Goal: Task Accomplishment & Management: Use online tool/utility

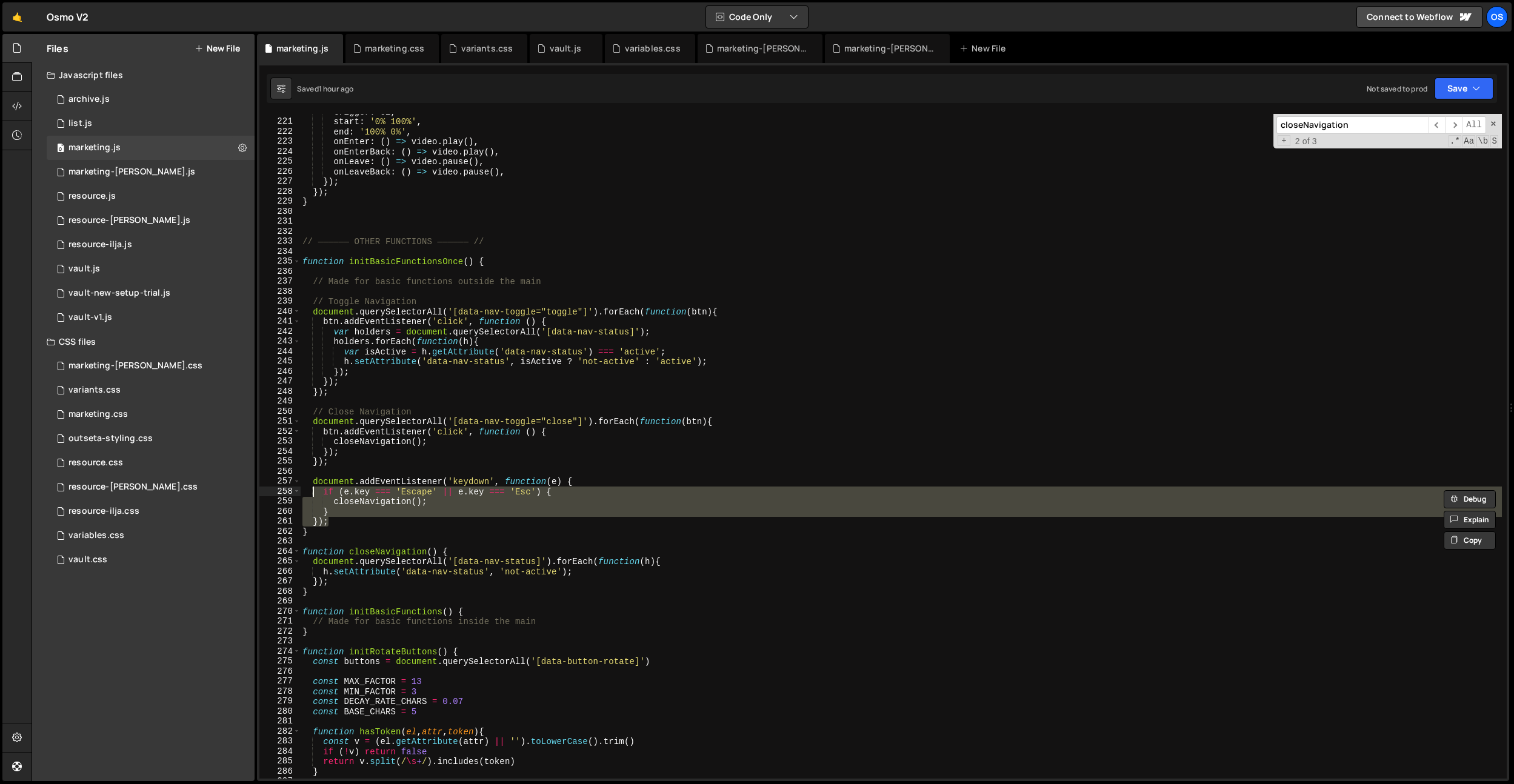
scroll to position [1731, 0]
click at [654, 50] on div "variables.css" at bounding box center [652, 48] width 56 height 12
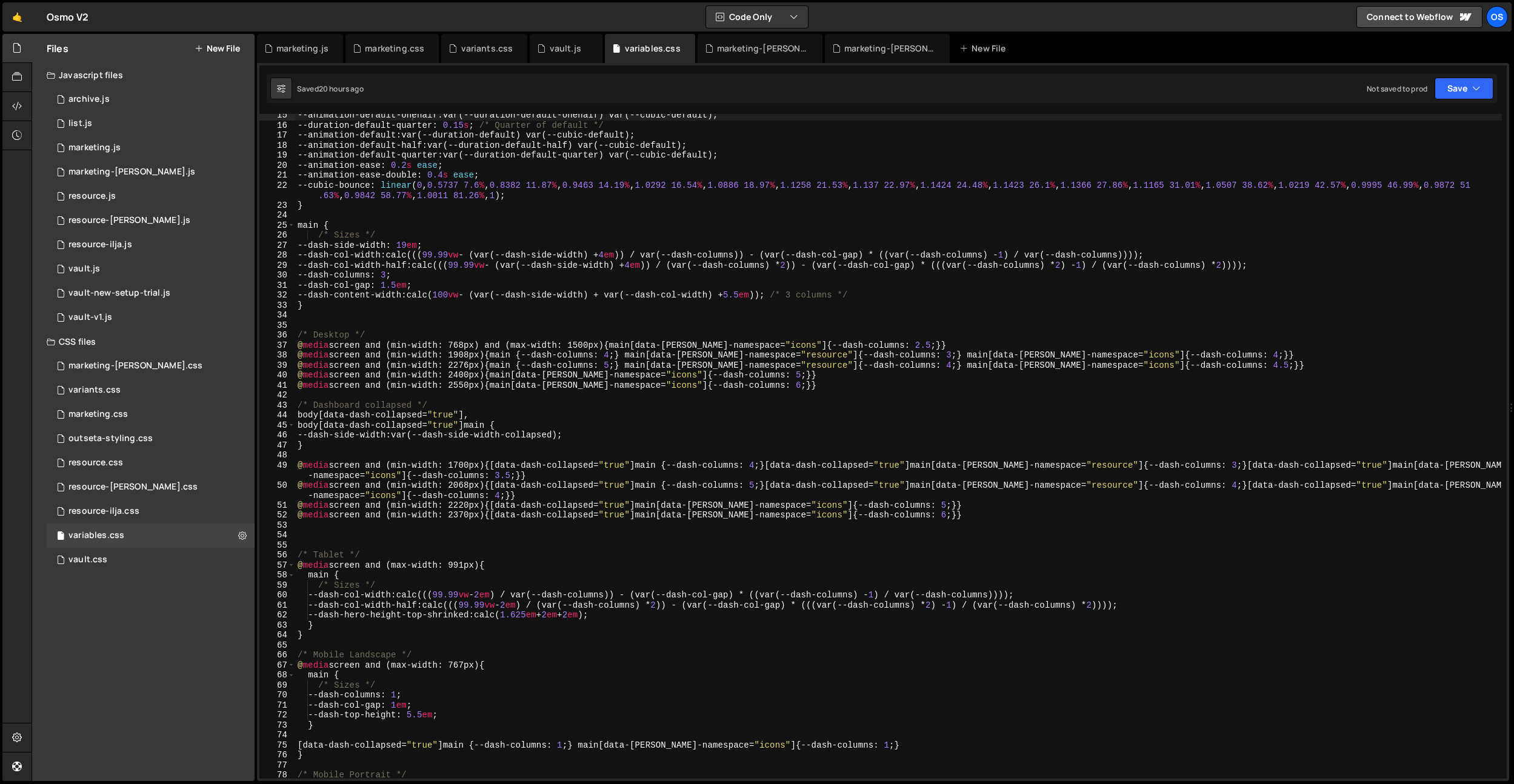
scroll to position [144, 0]
type textarea "@media screen and (max-width: 767px) {"
drag, startPoint x: 500, startPoint y: 662, endPoint x: 558, endPoint y: 263, distance: 403.2
click at [270, 662] on div "@media screen and (max-width: 767px) { 15 16 17 18 19 20 21 22 23 24 25 26 27 2…" at bounding box center [883, 446] width 1248 height 665
click at [746, 48] on div "marketing-[PERSON_NAME].css" at bounding box center [762, 48] width 91 height 12
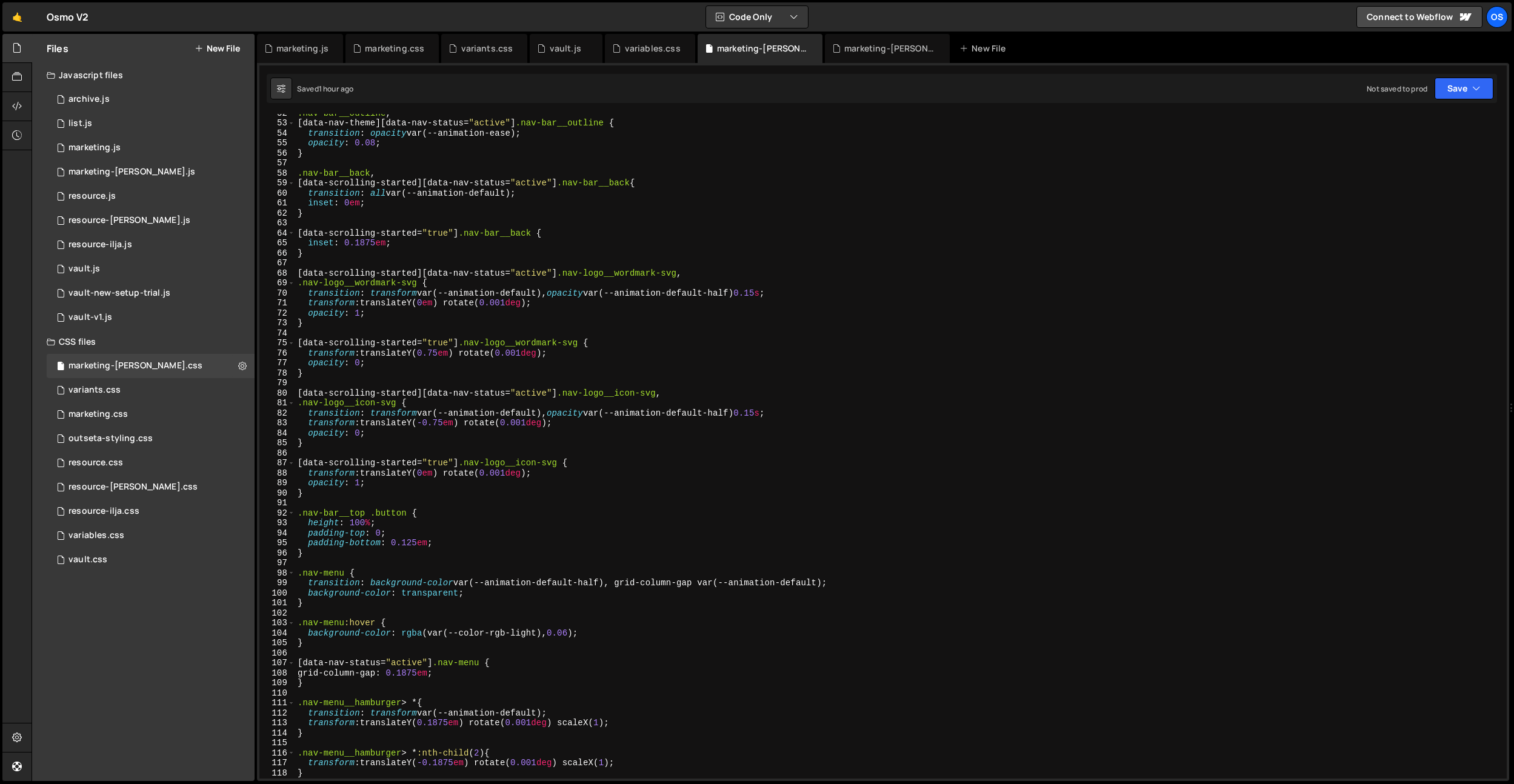
scroll to position [449, 0]
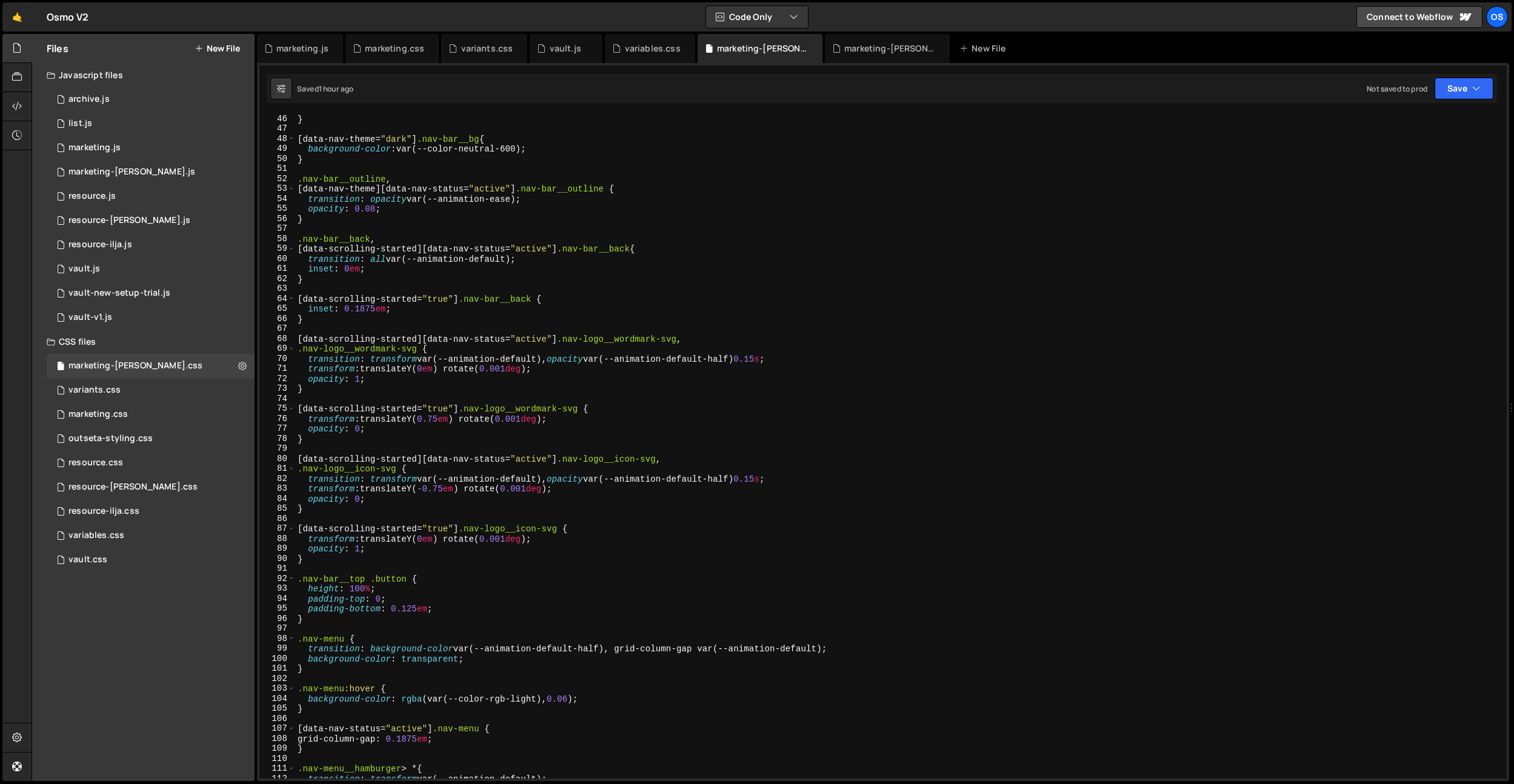
type textarea "inset: 0.1875em;"
click at [555, 304] on div "} [ data-nav-theme = " dark " ] .nav-bar__bg { background-color : var(--color-n…" at bounding box center [898, 456] width 1207 height 685
click at [445, 325] on div "} [ data-nav-theme = " dark " ] .nav-bar__bg { background-color : var(--color-n…" at bounding box center [898, 456] width 1207 height 685
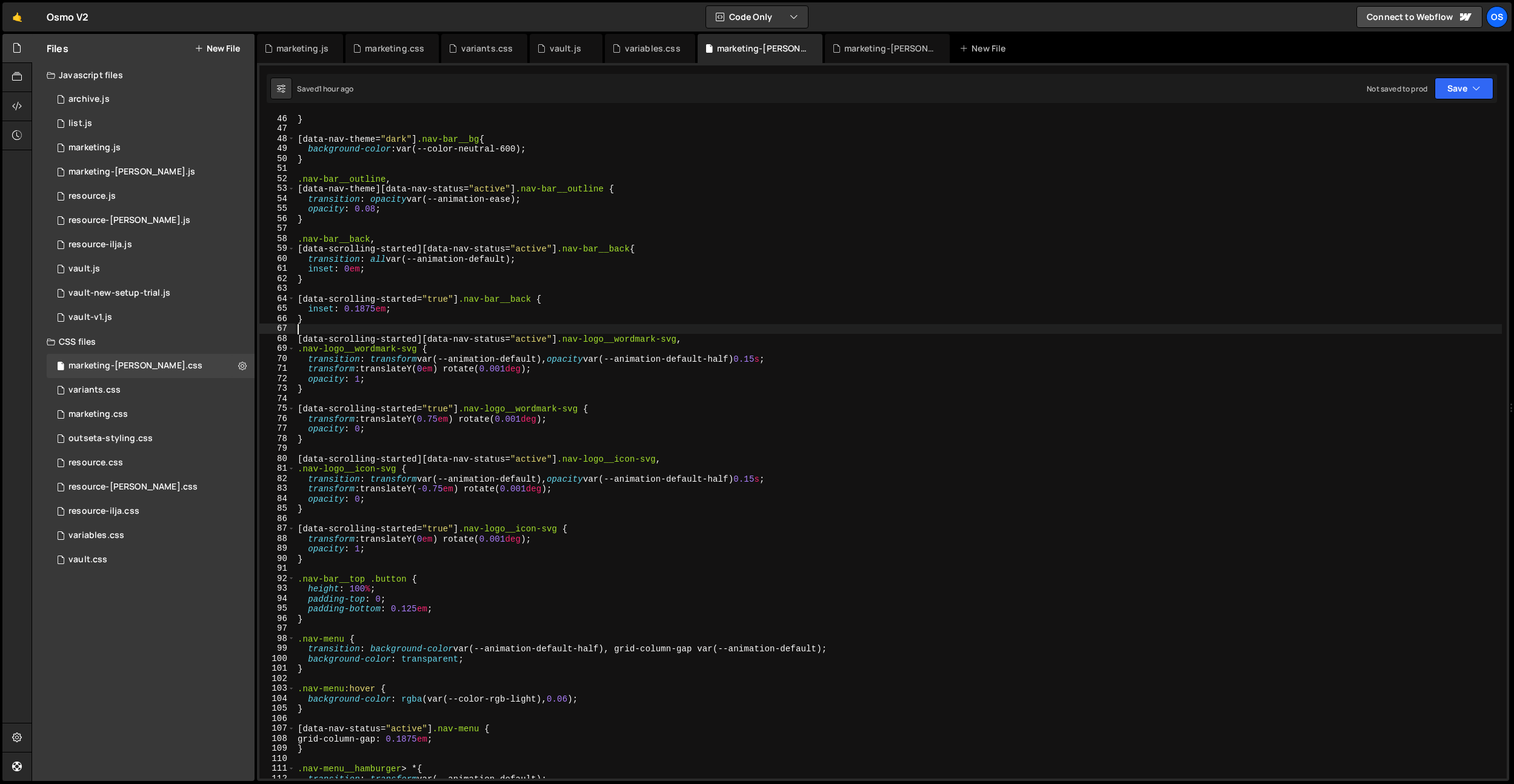
click at [446, 322] on div "} [ data-nav-theme = " dark " ] .nav-bar__bg { background-color : var(--color-n…" at bounding box center [898, 456] width 1207 height 685
type textarea "}"
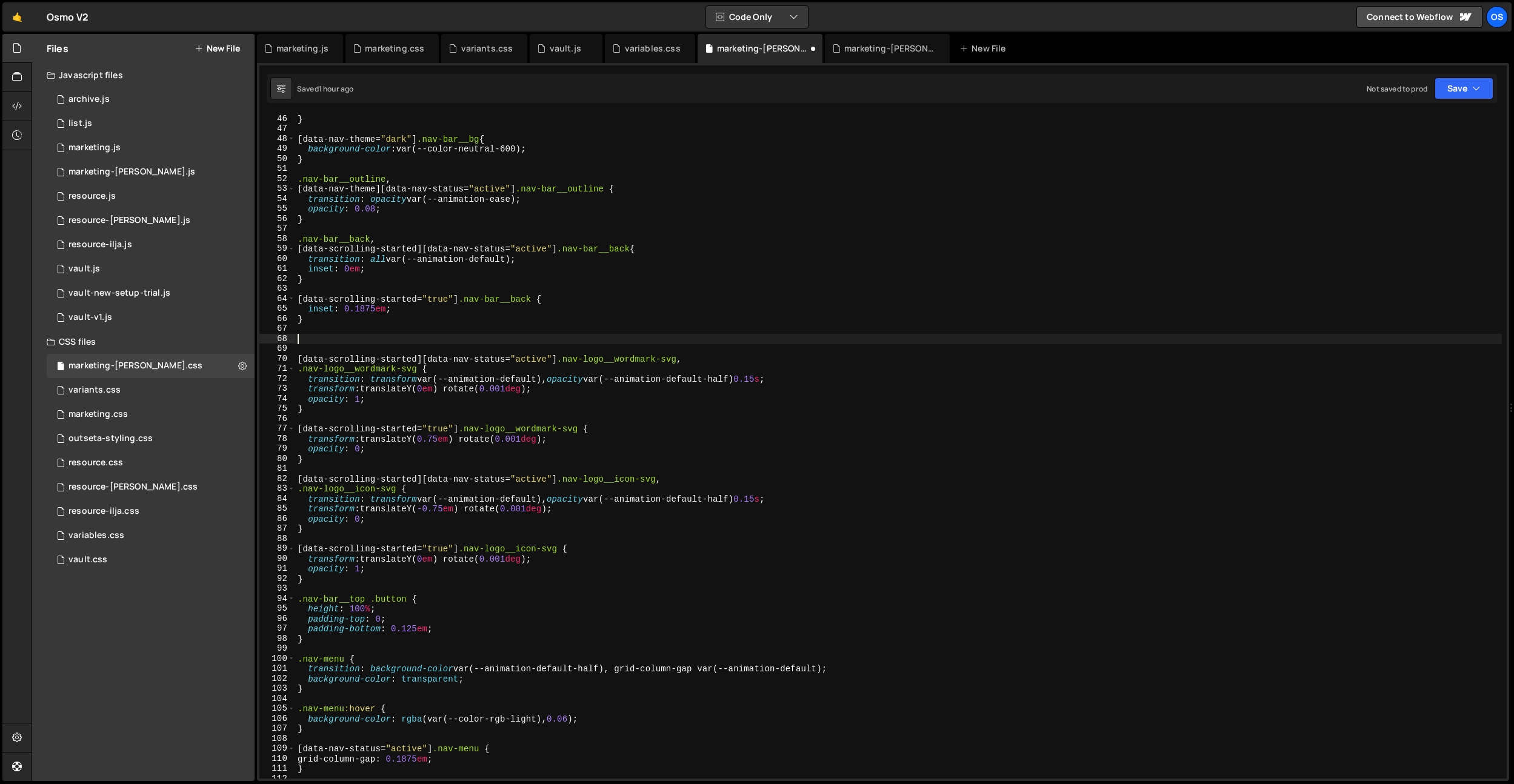
paste textarea "@media screen and (max-width: 767px) {"
type textarea "@media screen and (max-width: 767px) {}"
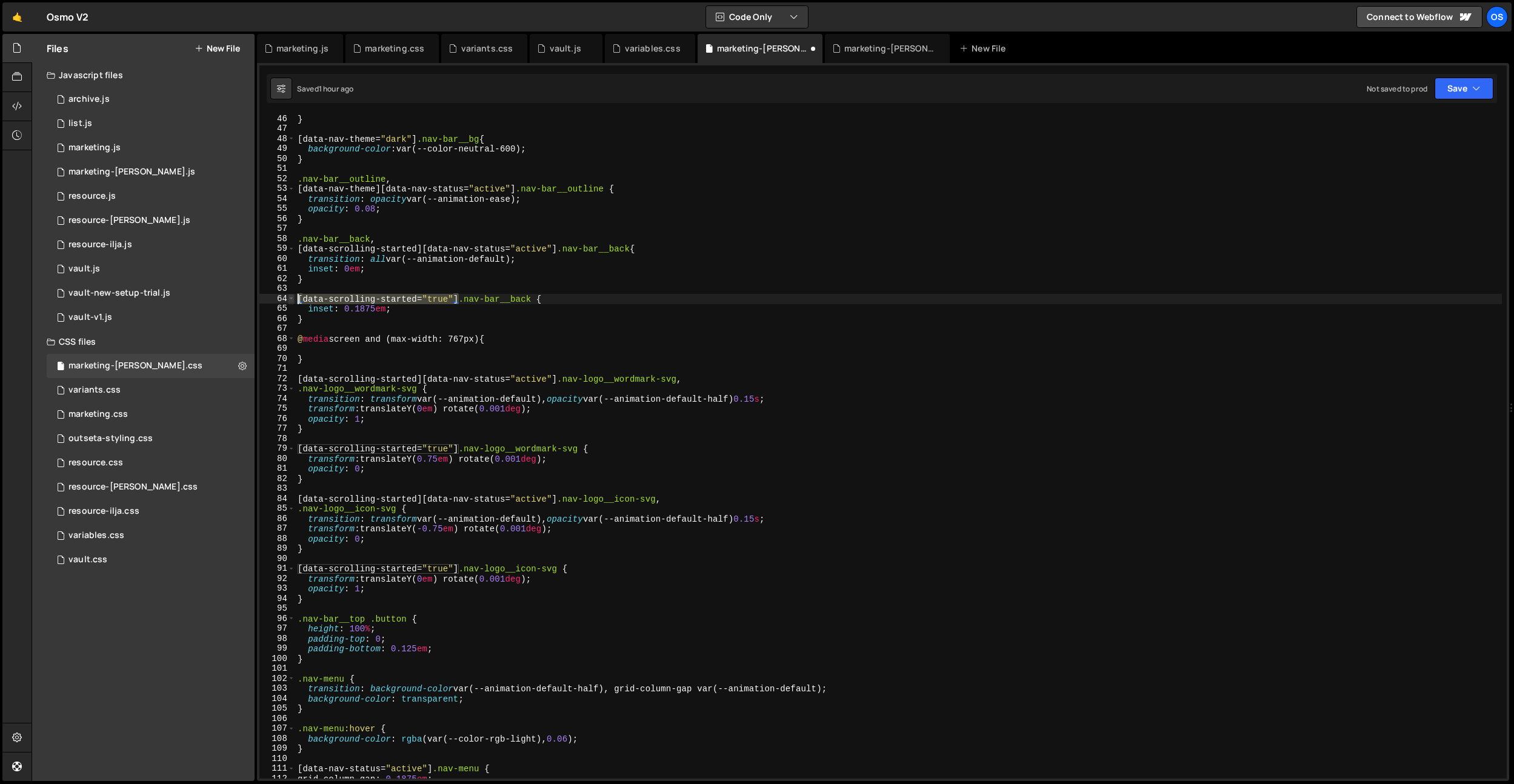
drag, startPoint x: 459, startPoint y: 298, endPoint x: 291, endPoint y: 298, distance: 168.0
click at [291, 298] on div "46 47 48 49 50 51 52 53 54 55 56 57 58 59 60 61 62 63 64 65 66 67 68 69 70 71 7…" at bounding box center [883, 446] width 1248 height 665
type textarea "[data-scrolling-started="true"] .nav-bar__back {"
click at [316, 348] on div "} [ data-nav-theme = " dark " ] .nav-bar__bg { background-color : var(--color-n…" at bounding box center [898, 456] width 1207 height 685
paste textarea "[data-scrolling-started="true"]"
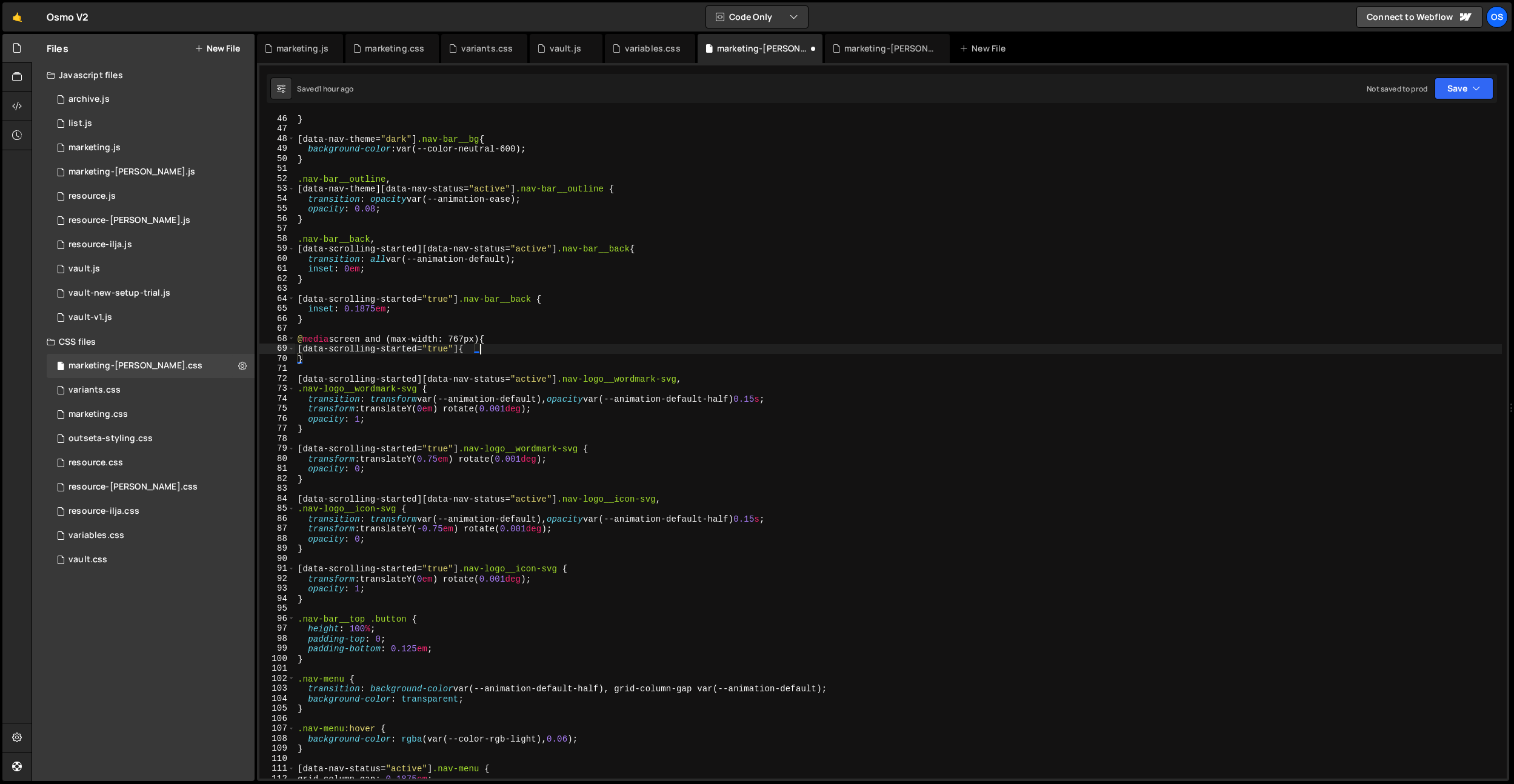
type textarea "[data-scrolling-started="true"] {}"
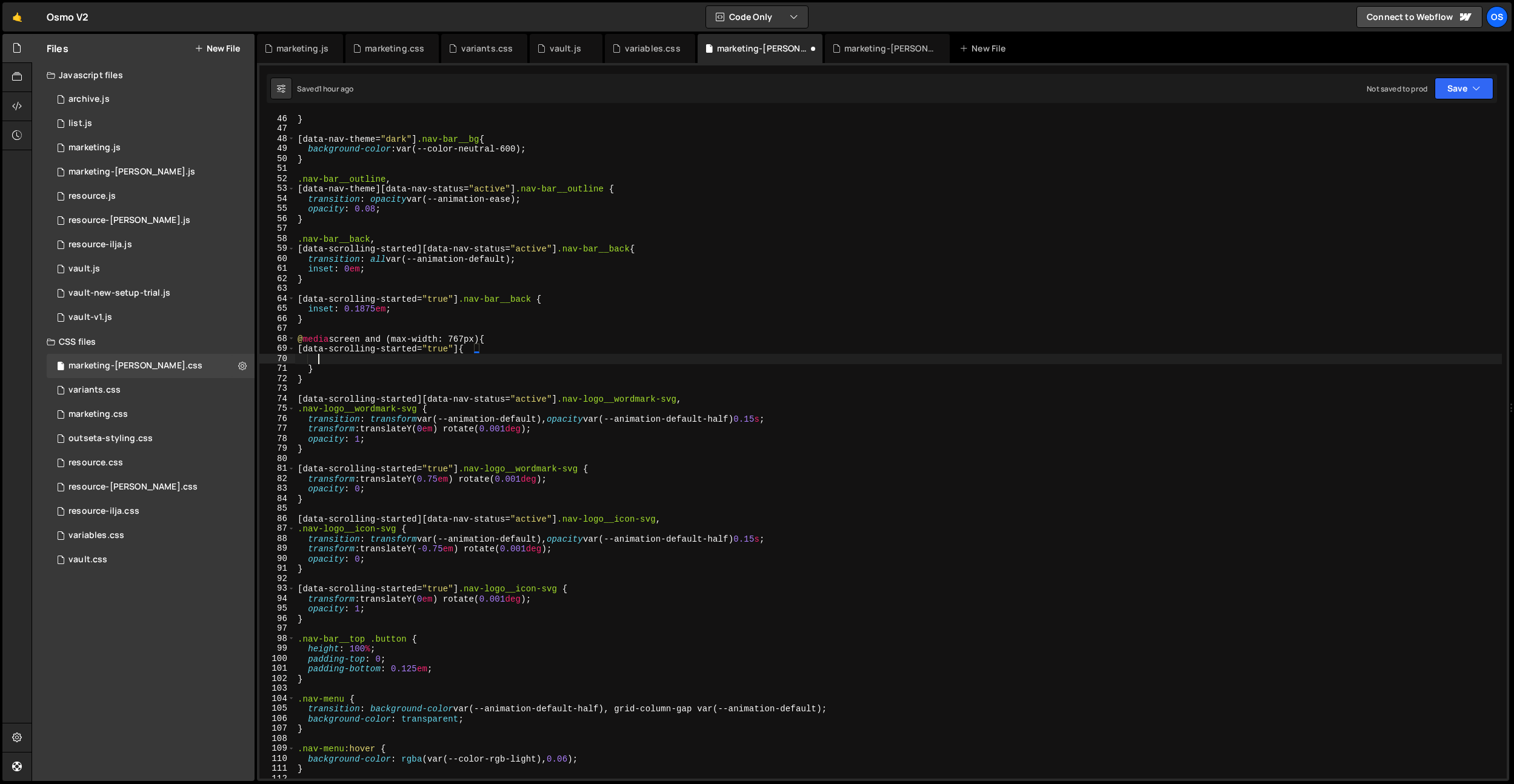
scroll to position [0, 1]
drag, startPoint x: 539, startPoint y: 299, endPoint x: 478, endPoint y: 342, distance: 74.6
click at [465, 302] on div "} [ data-nav-theme = " dark " ] .nav-bar__bg { background-color : var(--color-n…" at bounding box center [898, 456] width 1207 height 685
click at [479, 349] on div "} [ data-nav-theme = " dark " ] .nav-bar__bg { background-color : var(--color-n…" at bounding box center [898, 456] width 1207 height 685
paste textarea ".nav-bar__back"
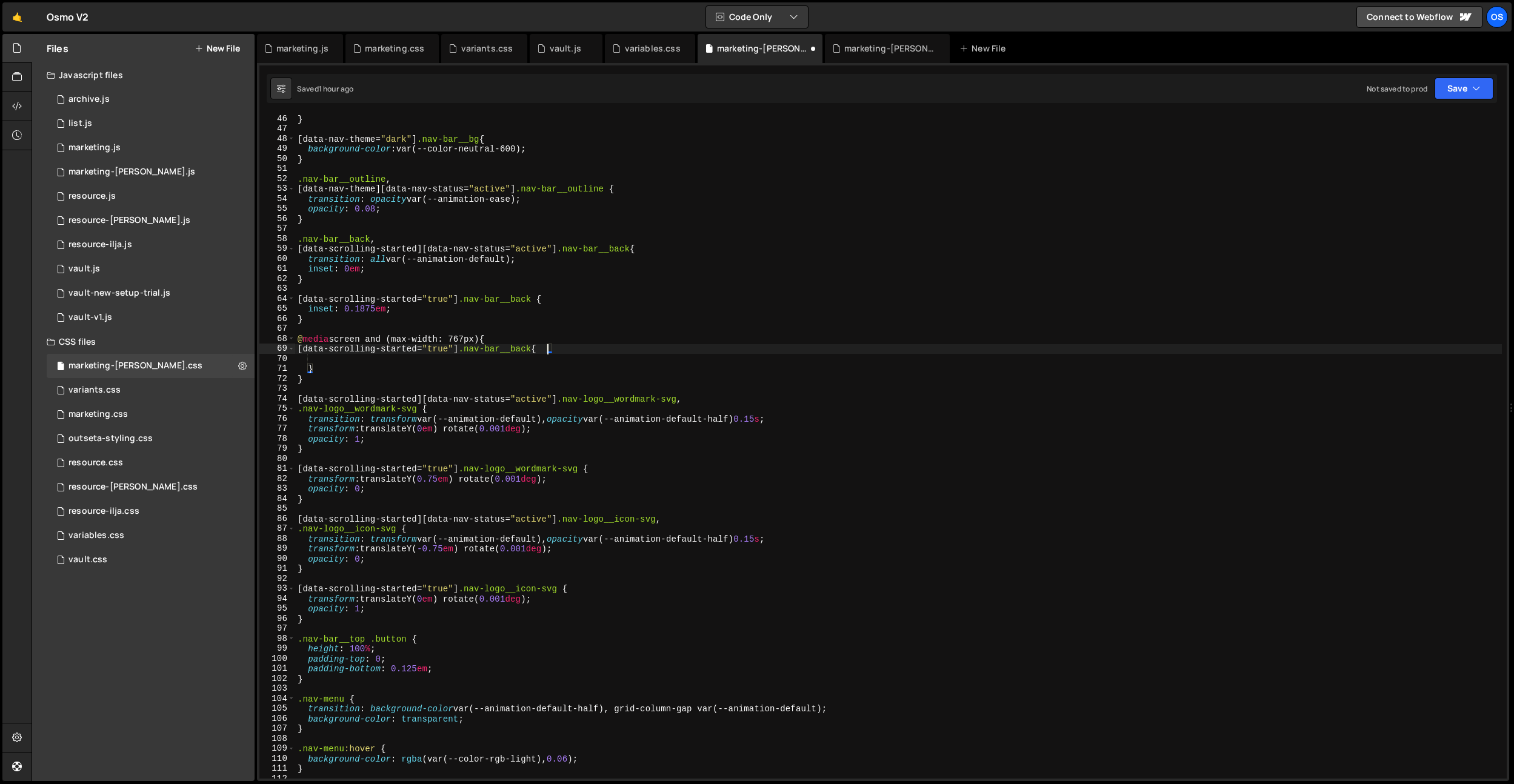
scroll to position [0, 18]
click at [443, 351] on div "} [ data-nav-theme = " dark " ] .nav-bar__bg { background-color : var(--color-n…" at bounding box center [898, 456] width 1207 height 685
drag, startPoint x: 421, startPoint y: 247, endPoint x: 504, endPoint y: 254, distance: 83.3
click at [271, 252] on div "[data-scrolling-started="true"] .nav-bar__back { 46 47 48 49 50 51 52 53 54 55 …" at bounding box center [883, 446] width 1248 height 665
drag, startPoint x: 556, startPoint y: 251, endPoint x: 238, endPoint y: 250, distance: 318.0
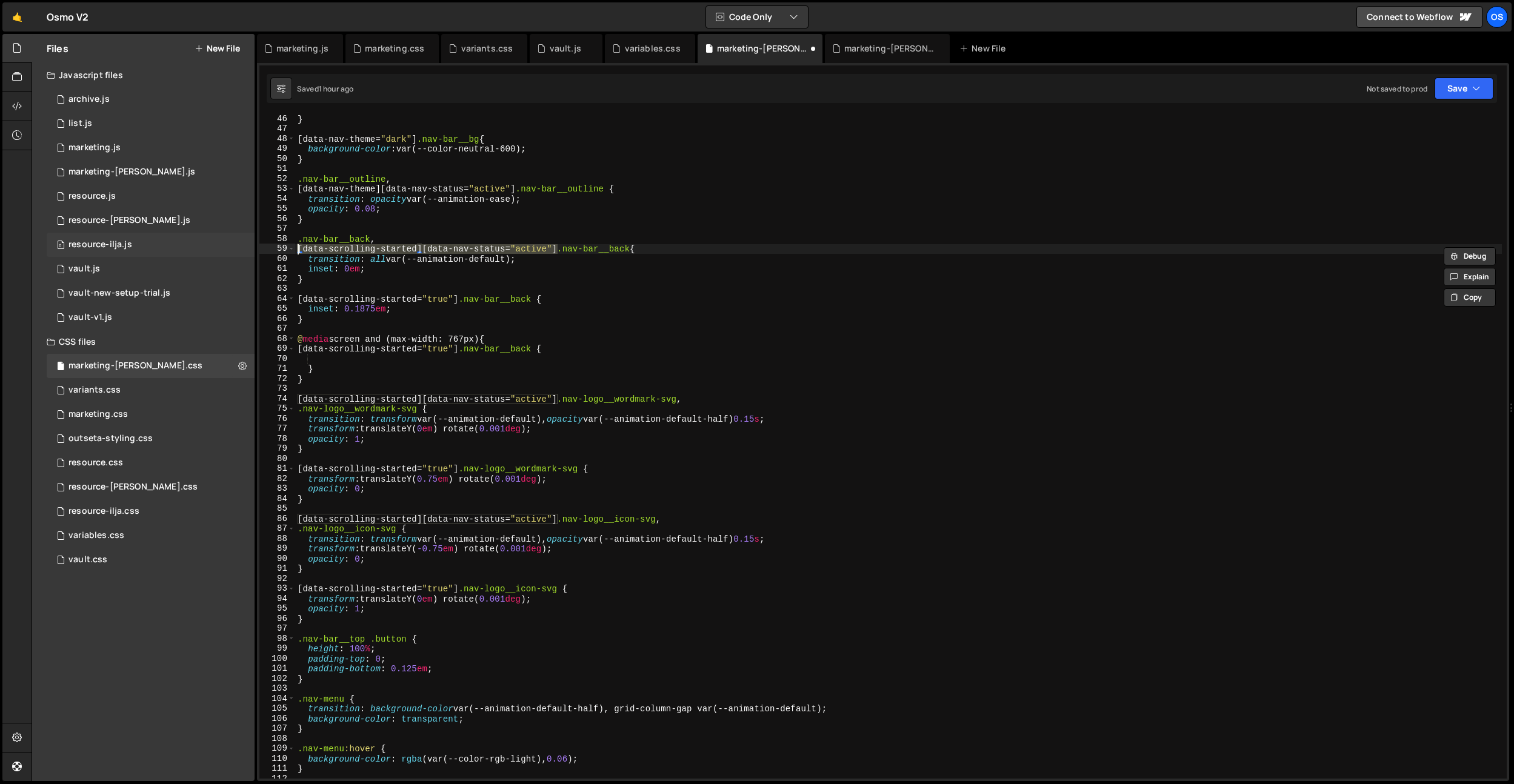
click at [238, 250] on div "Files New File Javascript files 0 archive.js 0 0 list.js 0 0 marketing.js 0 0 0…" at bounding box center [772, 407] width 1483 height 748
drag, startPoint x: 467, startPoint y: 351, endPoint x: 316, endPoint y: 351, distance: 151.0
click at [309, 348] on div "} [ data-nav-theme = " dark " ] .nav-bar__bg { background-color : var(--color-n…" at bounding box center [898, 456] width 1207 height 685
paste textarea "][data-nav-status="activ"
click at [522, 351] on div "} [ data-nav-theme = " dark " ] .nav-bar__bg { background-color : var(--color-n…" at bounding box center [898, 456] width 1207 height 685
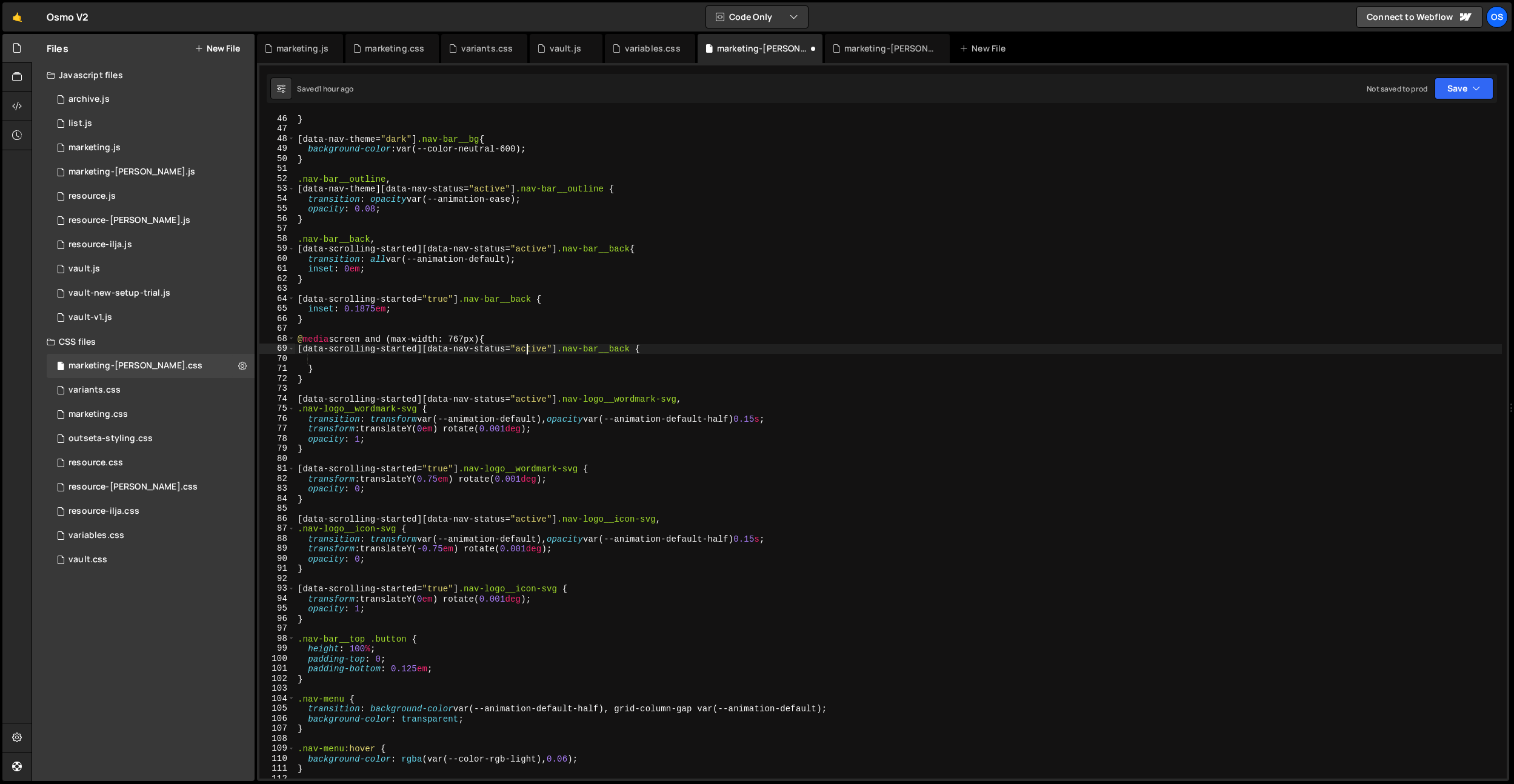
scroll to position [0, 16]
drag, startPoint x: 568, startPoint y: 347, endPoint x: 558, endPoint y: 346, distance: 10.0
click at [558, 346] on div "} [ data-nav-theme = " dark " ] .nav-bar__bg { background-color : var(--color-n…" at bounding box center [898, 456] width 1207 height 685
drag, startPoint x: 634, startPoint y: 248, endPoint x: 479, endPoint y: 241, distance: 155.2
click at [608, 247] on div "} [ data-nav-theme = " dark " ] .nav-bar__bg { background-color : var(--color-n…" at bounding box center [898, 456] width 1207 height 685
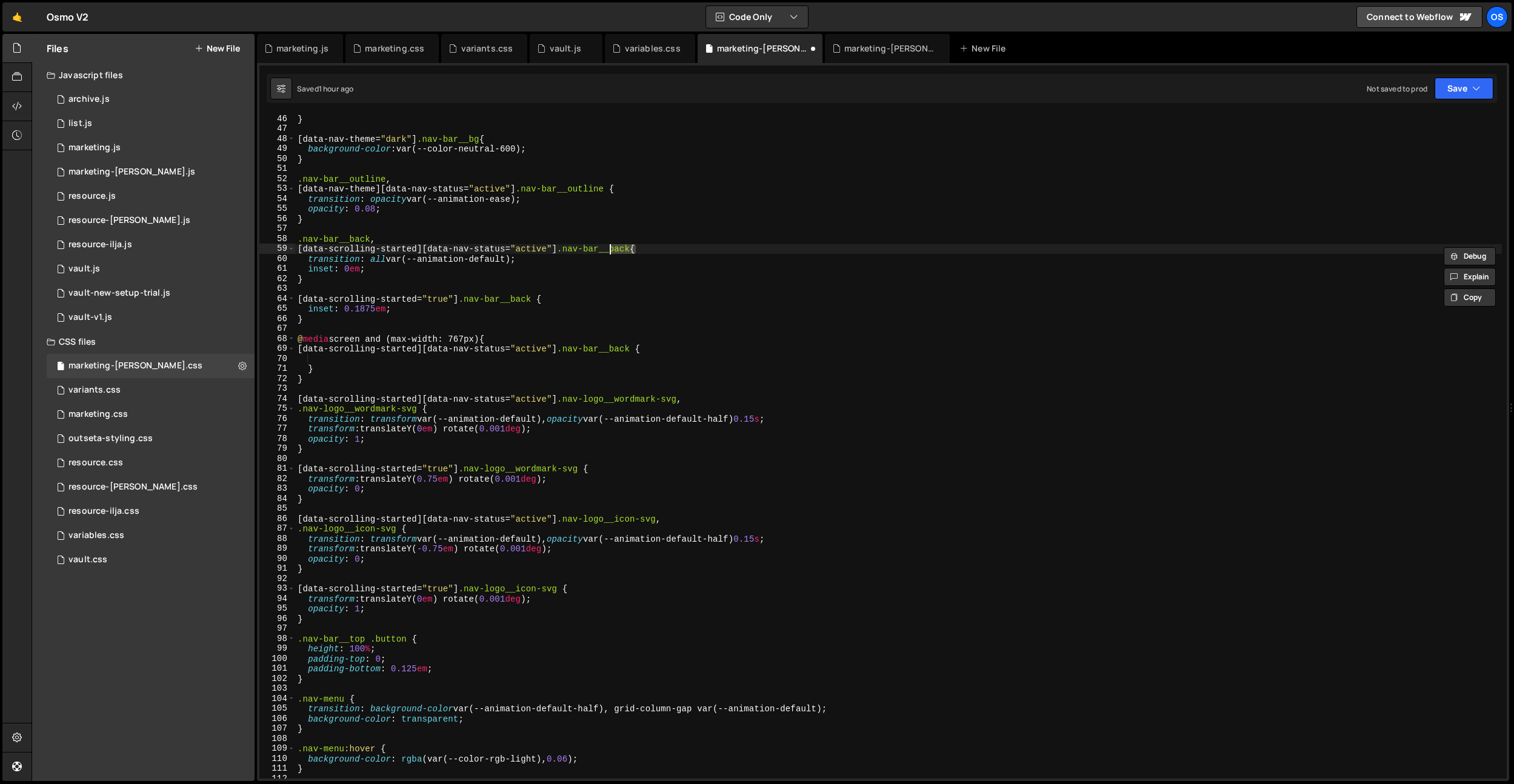
drag, startPoint x: 370, startPoint y: 236, endPoint x: 376, endPoint y: 237, distance: 6.1
click at [370, 236] on div "} [ data-nav-theme = " dark " ] .nav-bar__bg { background-color : var(--color-n…" at bounding box center [898, 456] width 1207 height 685
drag, startPoint x: 376, startPoint y: 237, endPoint x: 437, endPoint y: 324, distance: 106.3
click at [296, 240] on div "} [ data-nav-theme = " dark " ] .nav-bar__bg { background-color : var(--color-n…" at bounding box center [898, 456] width 1207 height 685
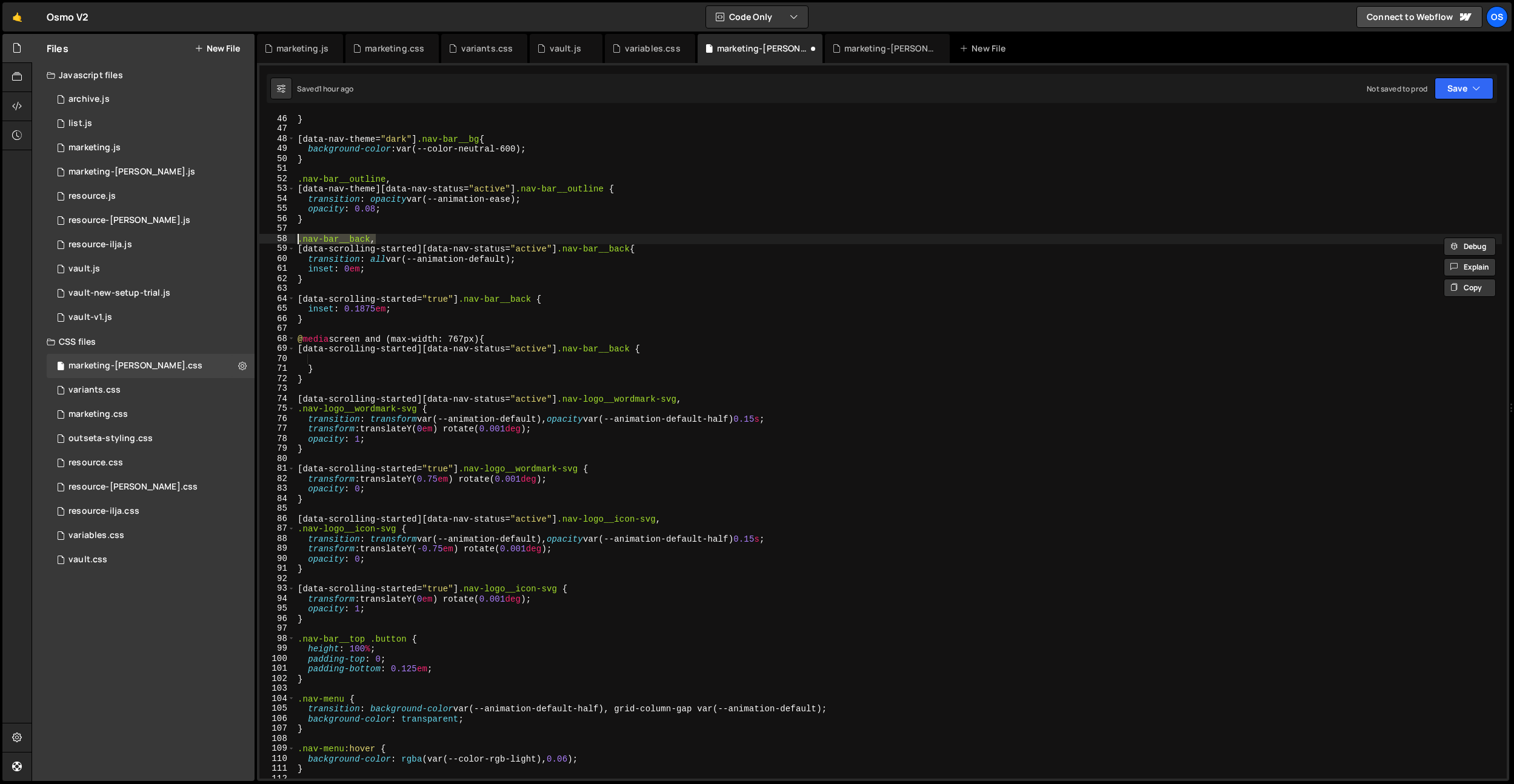
click at [517, 341] on div "} [ data-nav-theme = " dark " ] .nav-bar__bg { background-color : var(--color-n…" at bounding box center [898, 456] width 1207 height 685
type textarea "@media screen and (max-width: 767px) {"
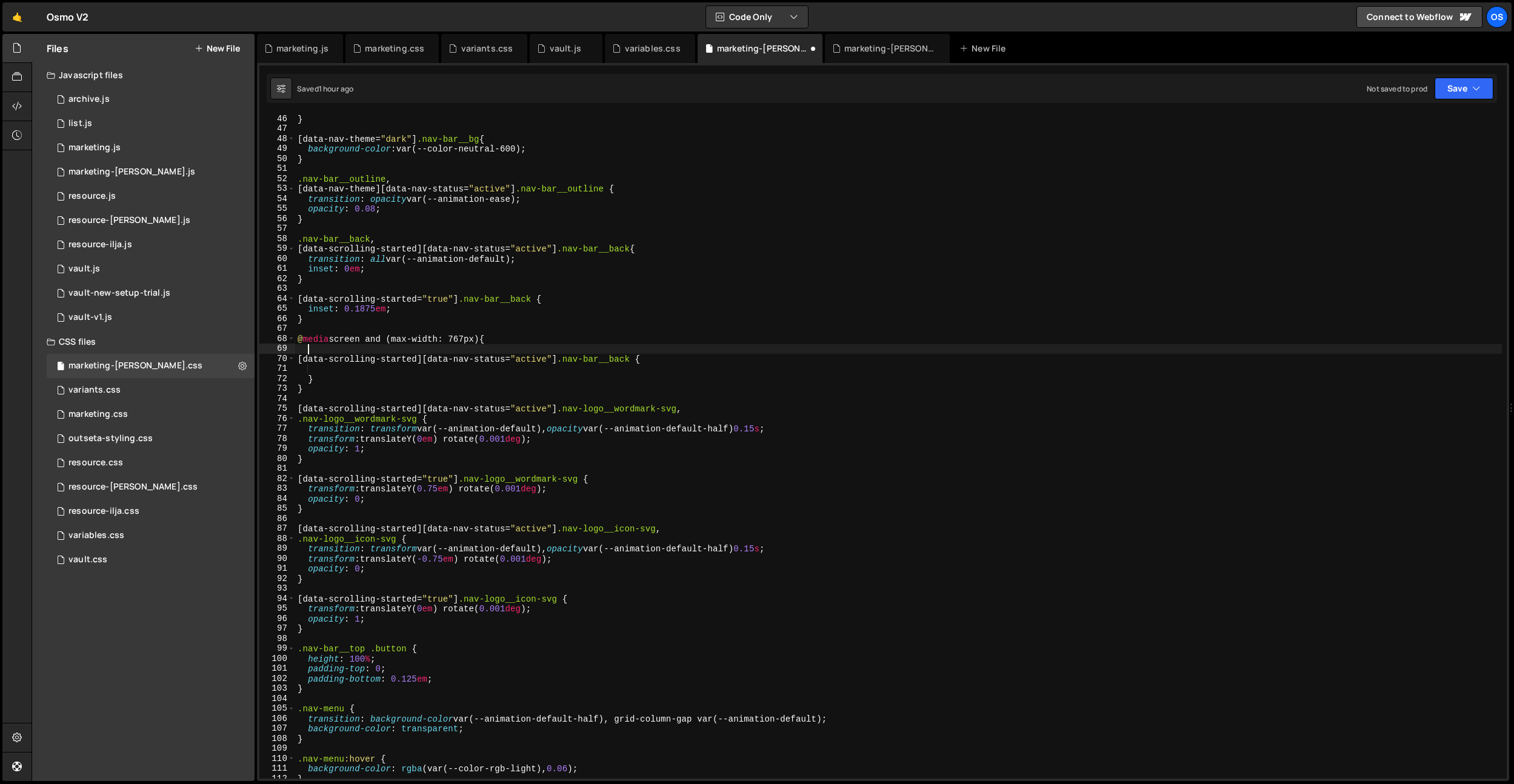
paste textarea ".nav-bar__back,"
drag, startPoint x: 403, startPoint y: 305, endPoint x: 310, endPoint y: 308, distance: 93.0
click at [310, 308] on div "} [ data-nav-theme = " dark " ] .nav-bar__bg { background-color : var(--color-n…" at bounding box center [898, 456] width 1207 height 685
type textarea "inset: 0.1875em;"
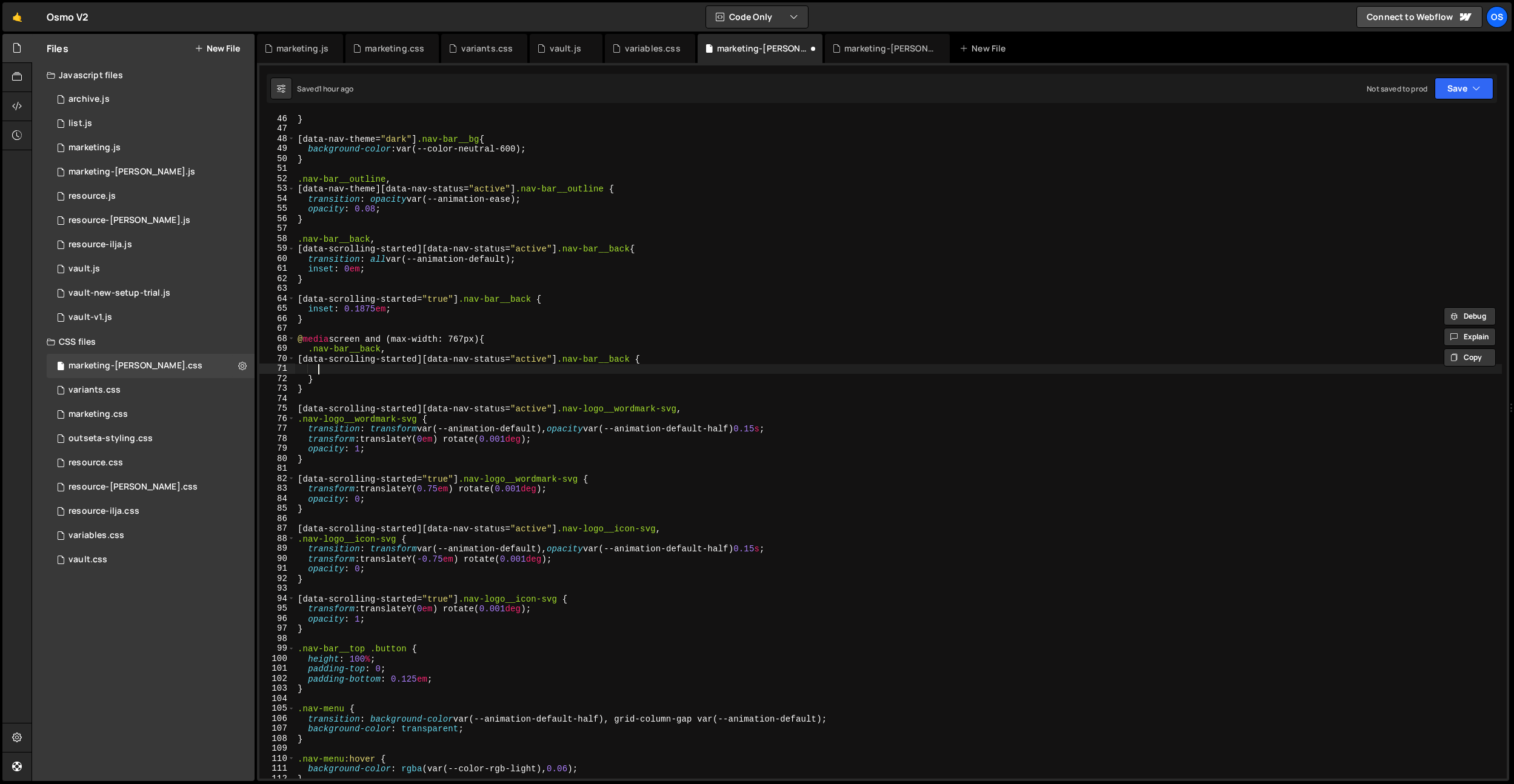
drag, startPoint x: 320, startPoint y: 365, endPoint x: 362, endPoint y: 382, distance: 45.3
click at [320, 365] on div "} [ data-nav-theme = " dark " ] .nav-bar__bg { background-color : var(--color-n…" at bounding box center [898, 456] width 1207 height 685
paste textarea "inset: 0.1875em;"
click at [370, 369] on div "} [ data-nav-theme = " dark " ] .nav-bar__bg { background-color : var(--color-n…" at bounding box center [898, 456] width 1207 height 685
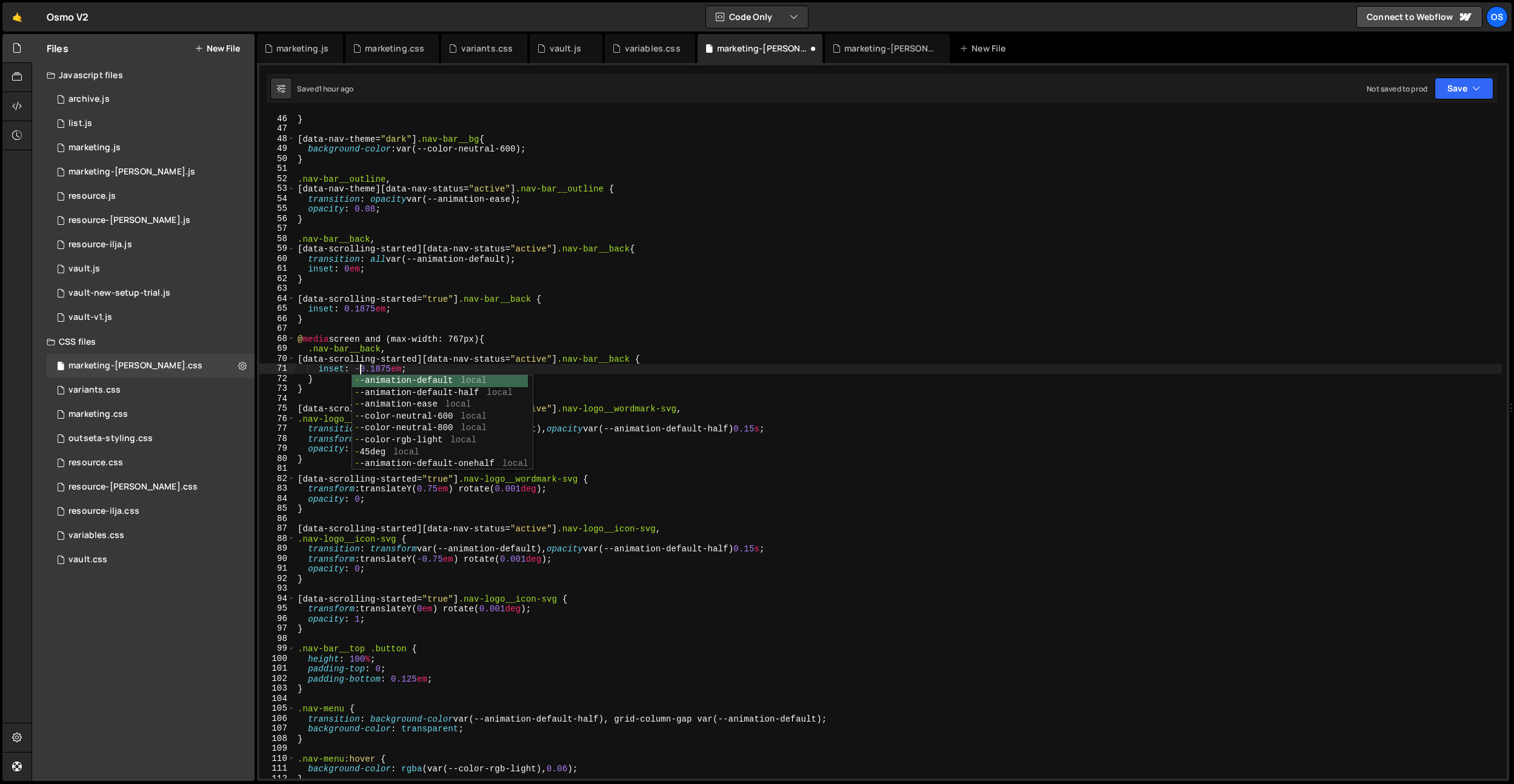
scroll to position [0, 4]
click at [381, 363] on div "} [ data-nav-theme = " dark " ] .nav-bar__bg { background-color : var(--color-n…" at bounding box center [898, 456] width 1207 height 685
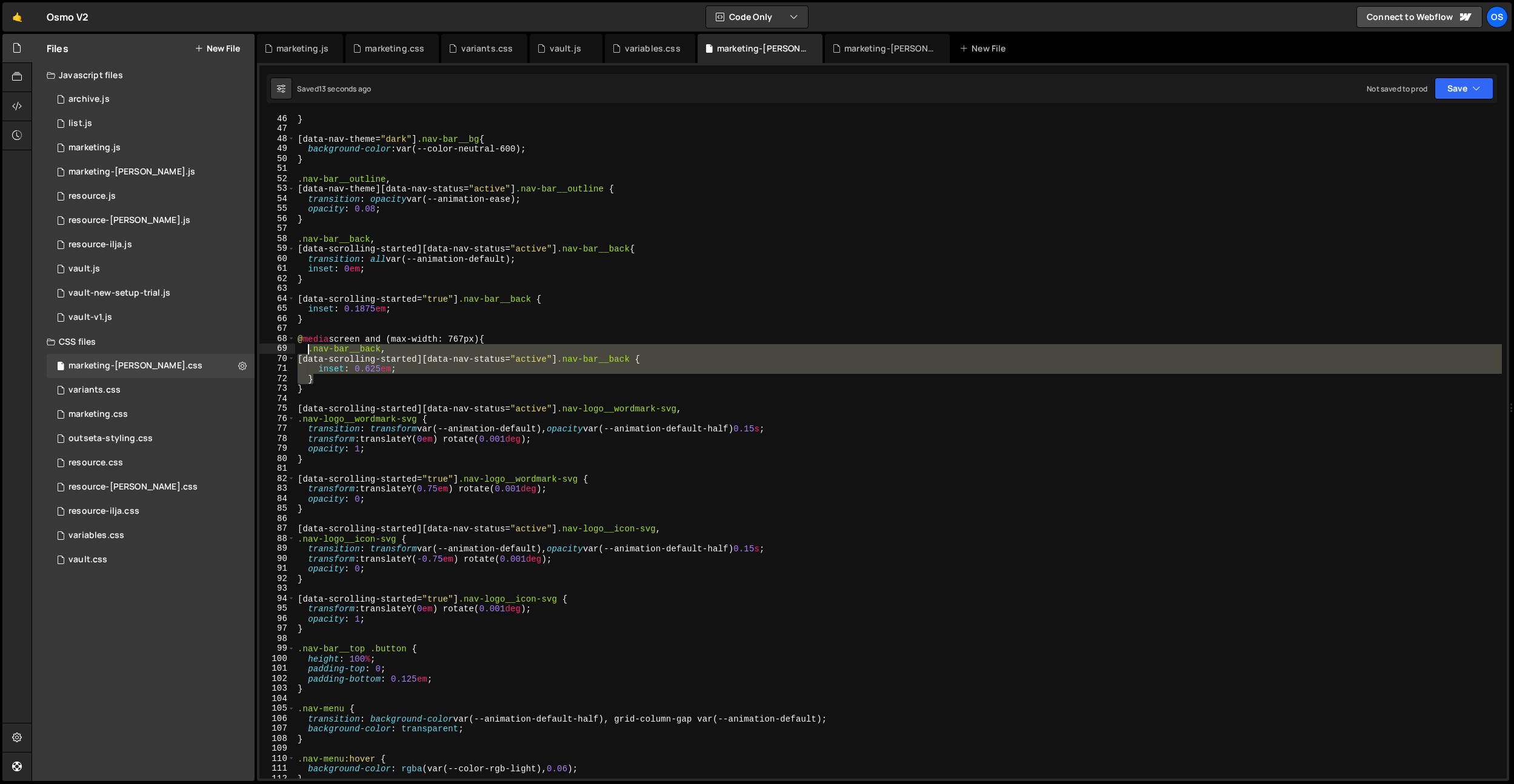
drag, startPoint x: 326, startPoint y: 379, endPoint x: 308, endPoint y: 352, distance: 32.4
click at [308, 352] on div "} [ data-nav-theme = " dark " ] .nav-bar__bg { background-color : var(--color-n…" at bounding box center [898, 456] width 1207 height 685
type textarea "}"
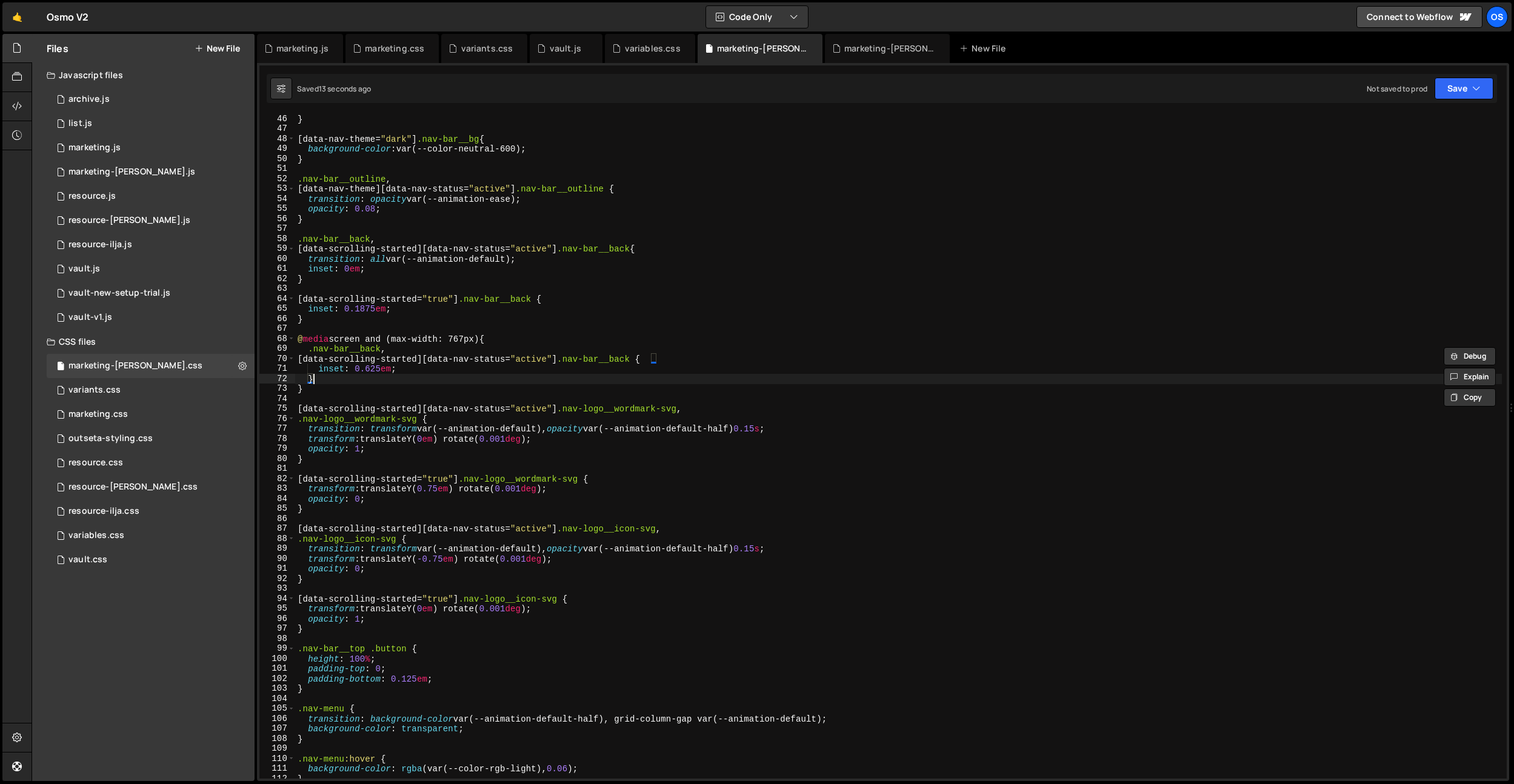
scroll to position [0, 0]
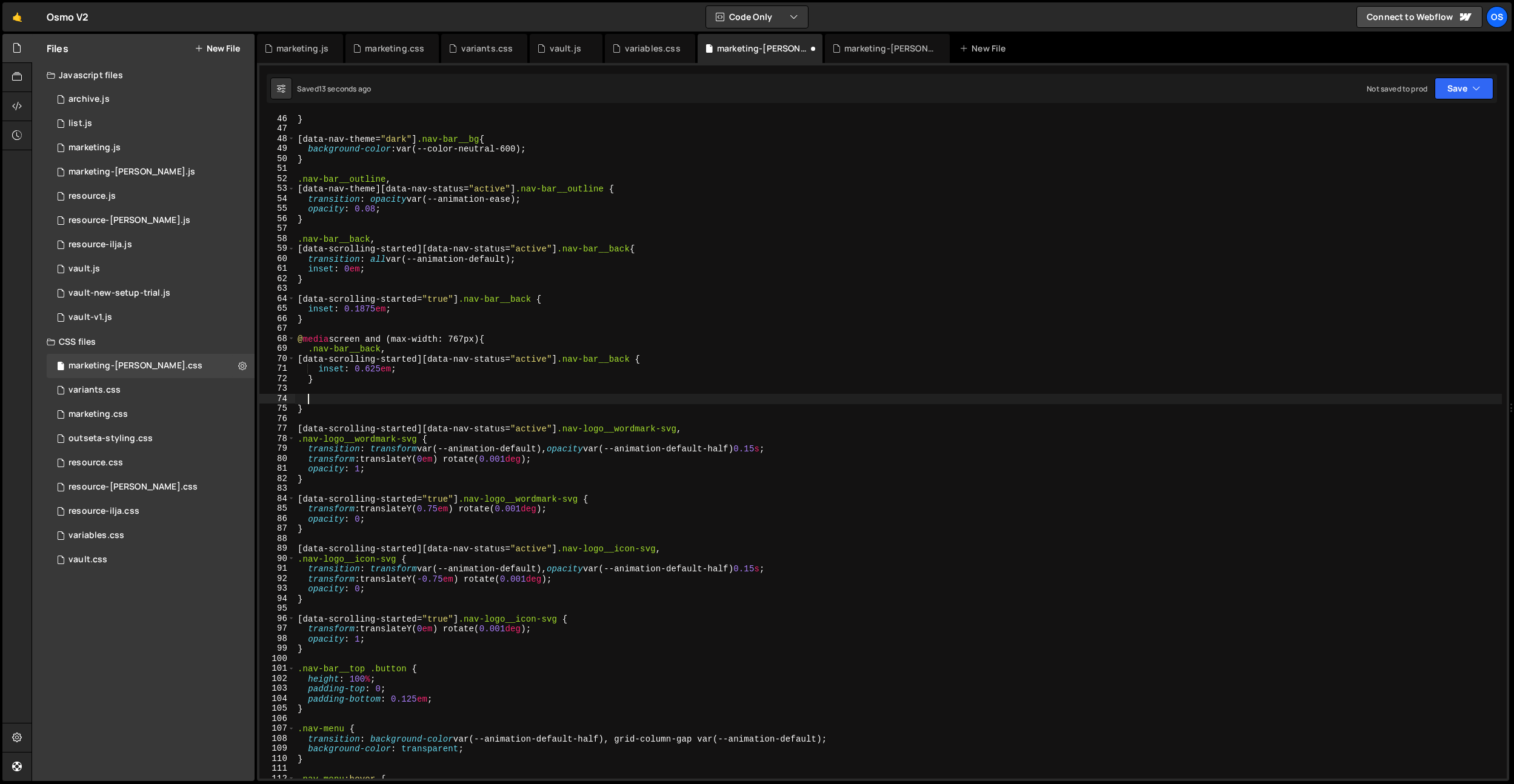
paste textarea "}"
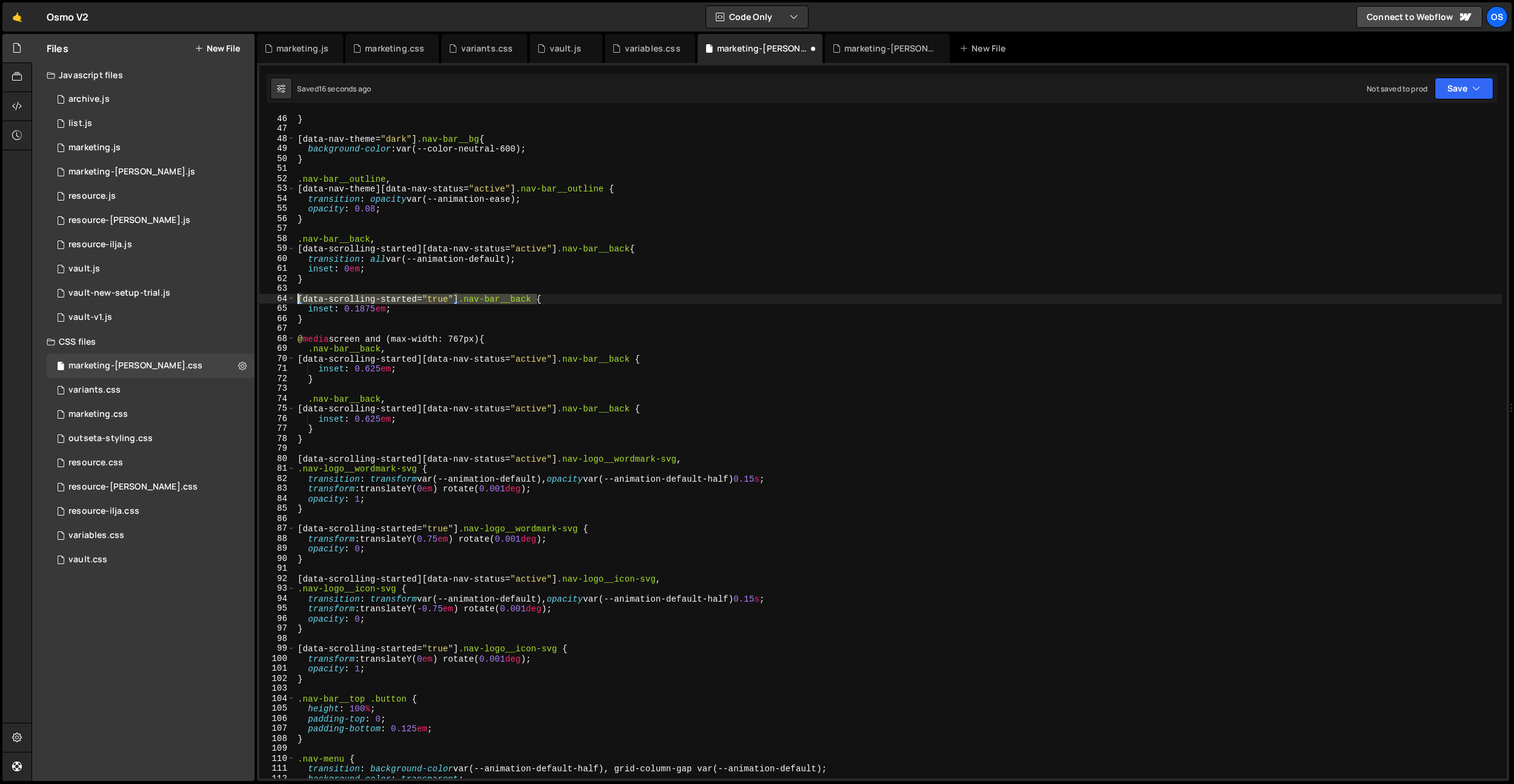
drag, startPoint x: 539, startPoint y: 298, endPoint x: 297, endPoint y: 298, distance: 242.0
click at [297, 298] on div "} [ data-nav-theme = " dark " ] .nav-bar__bg { background-color : var(--color-n…" at bounding box center [898, 456] width 1207 height 685
click at [644, 409] on div "} [ data-nav-theme = " dark " ] .nav-bar__bg { background-color : var(--color-n…" at bounding box center [898, 456] width 1207 height 685
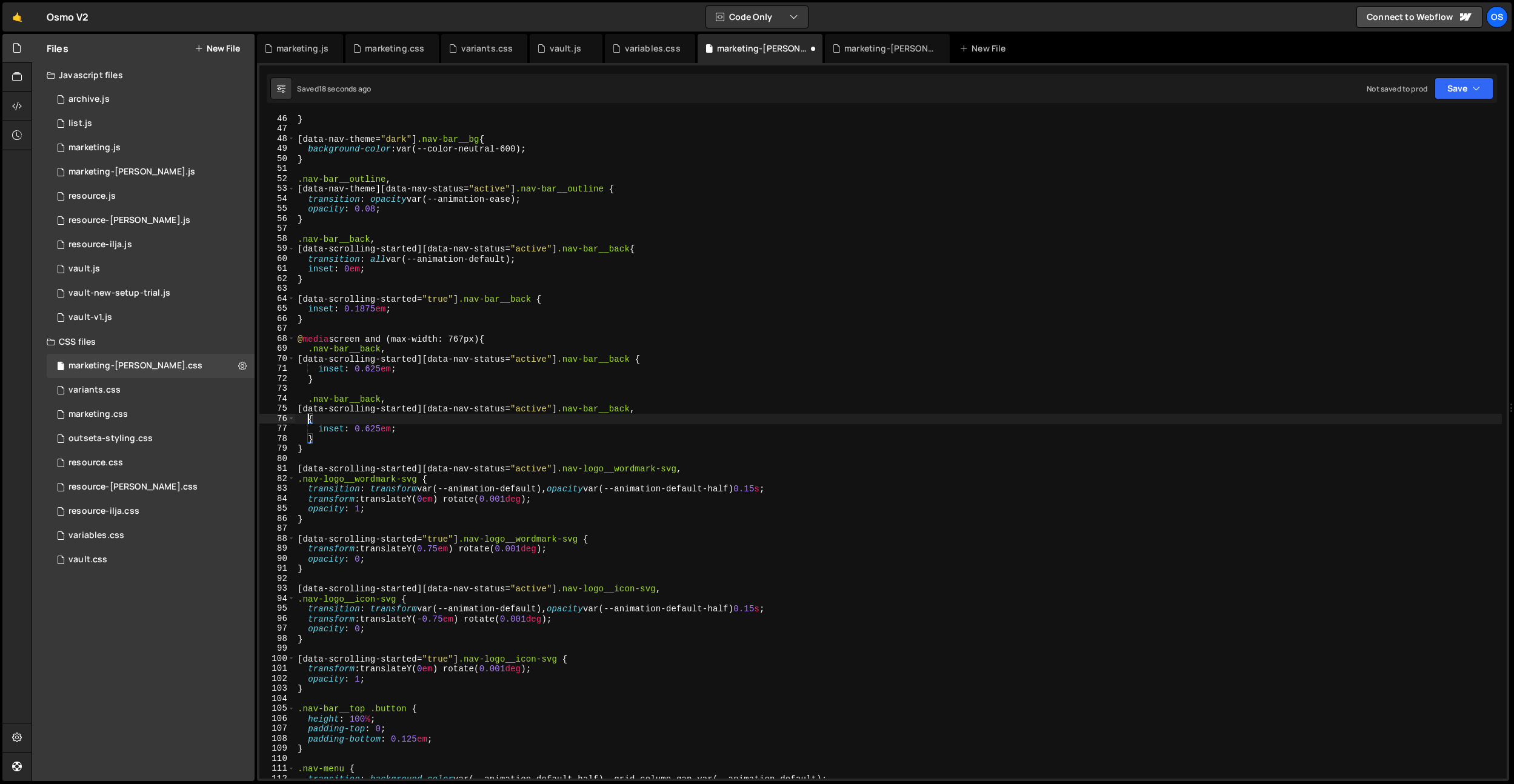
paste textarea "[data-scrolling-started="true"] .nav-bar__back"
type textarea "[data-scrolling-started="true"] .nav-bar__back{"
drag, startPoint x: 556, startPoint y: 420, endPoint x: 237, endPoint y: 415, distance: 319.0
click at [237, 415] on div "Files New File Javascript files 0 archive.js 0 0 list.js 0 0 marketing.js 0 0 0…" at bounding box center [772, 407] width 1483 height 748
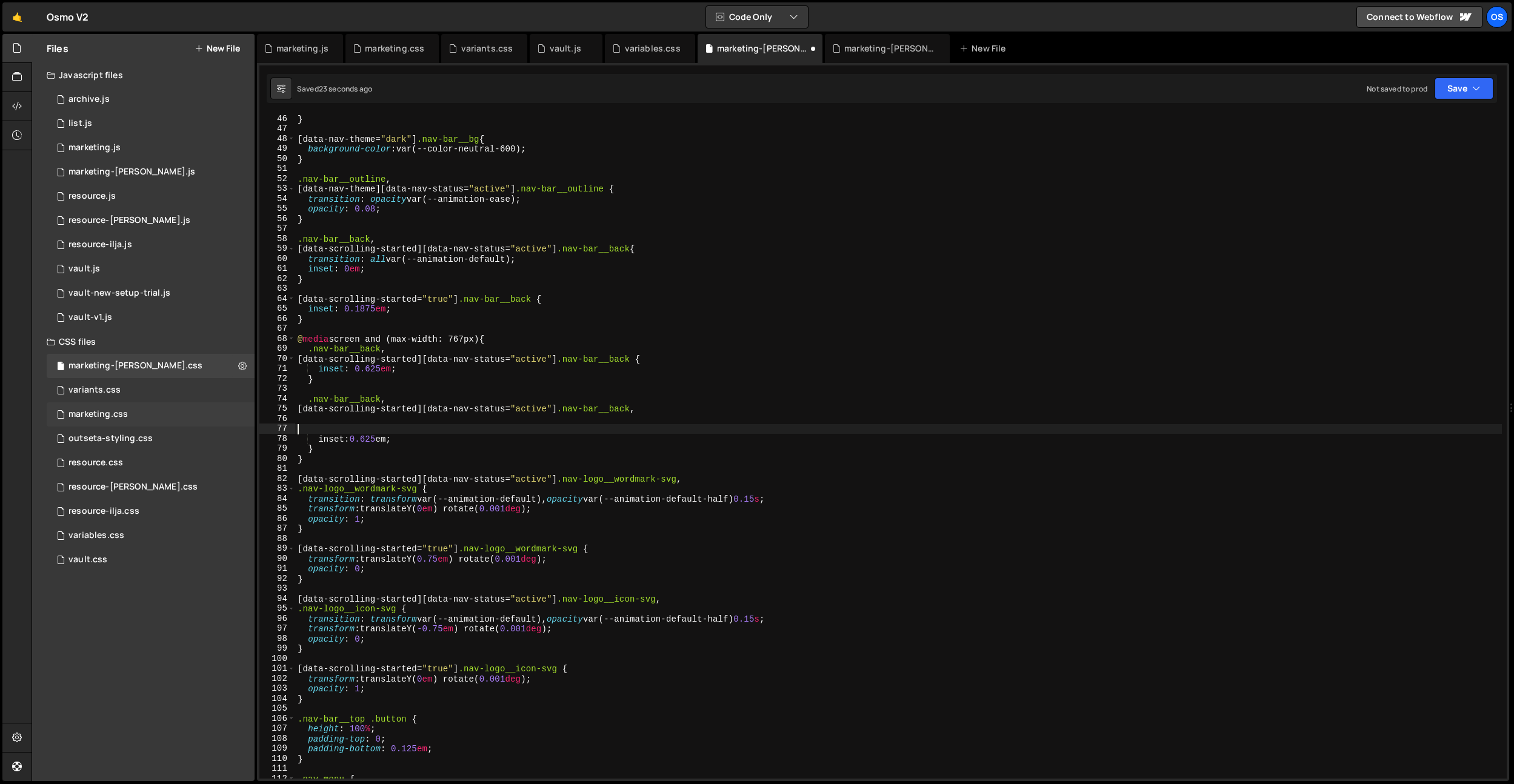
scroll to position [0, 0]
type textarea "[data-scrolling-started="true"] .nav-bar__back{"
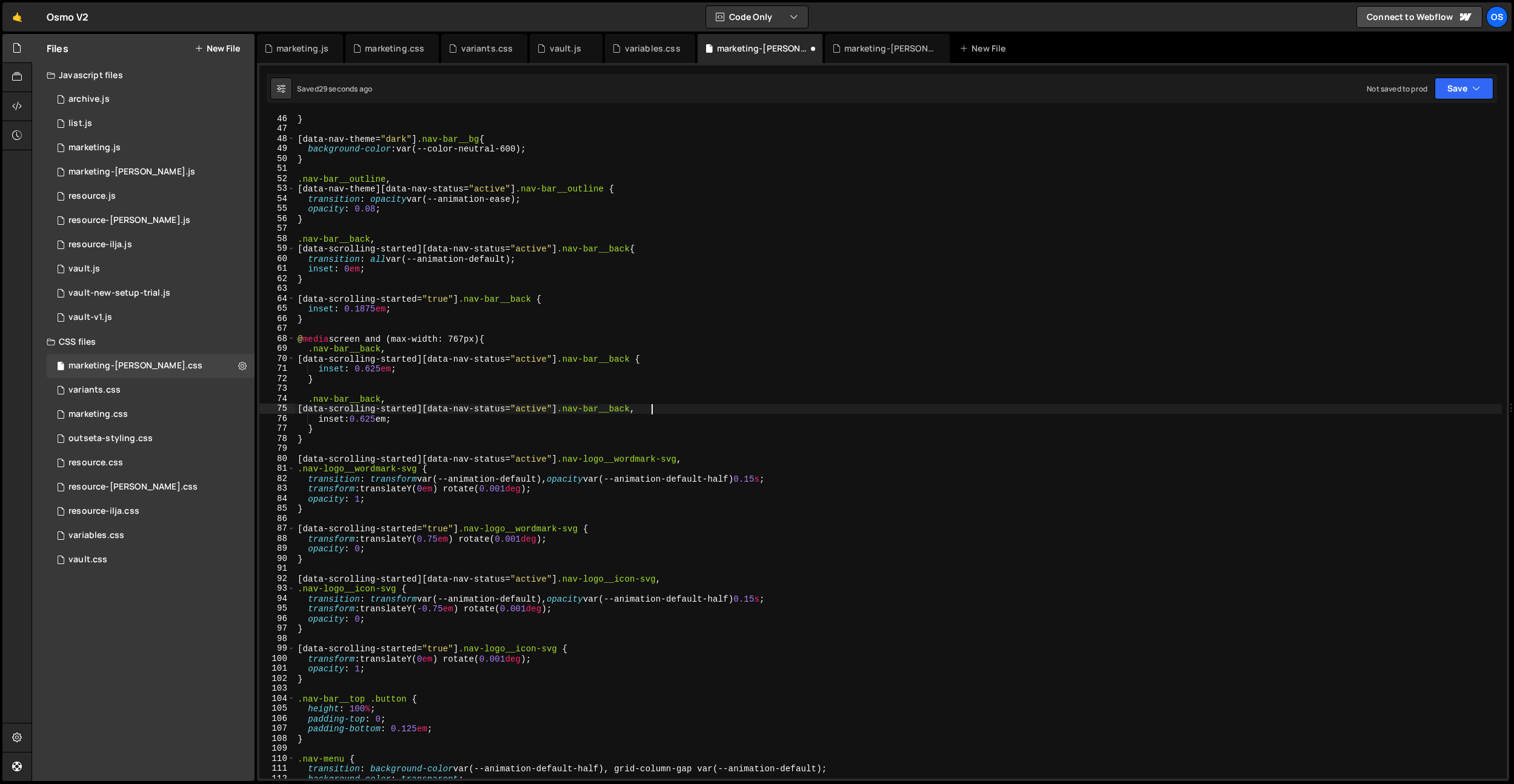
click at [557, 359] on div "} [ data-nav-theme = " dark " ] .nav-bar__bg { background-color : var(--color-n…" at bounding box center [898, 456] width 1207 height 685
drag, startPoint x: 490, startPoint y: 403, endPoint x: 427, endPoint y: 415, distance: 64.1
click at [487, 405] on div "} [ data-nav-theme = " dark " ] .nav-bar__bg { background-color : var(--color-n…" at bounding box center [898, 456] width 1207 height 685
drag, startPoint x: 411, startPoint y: 418, endPoint x: 357, endPoint y: 419, distance: 54.0
click at [357, 419] on div "} [ data-nav-theme = " dark " ] .nav-bar__bg { background-color : var(--color-n…" at bounding box center [898, 456] width 1207 height 685
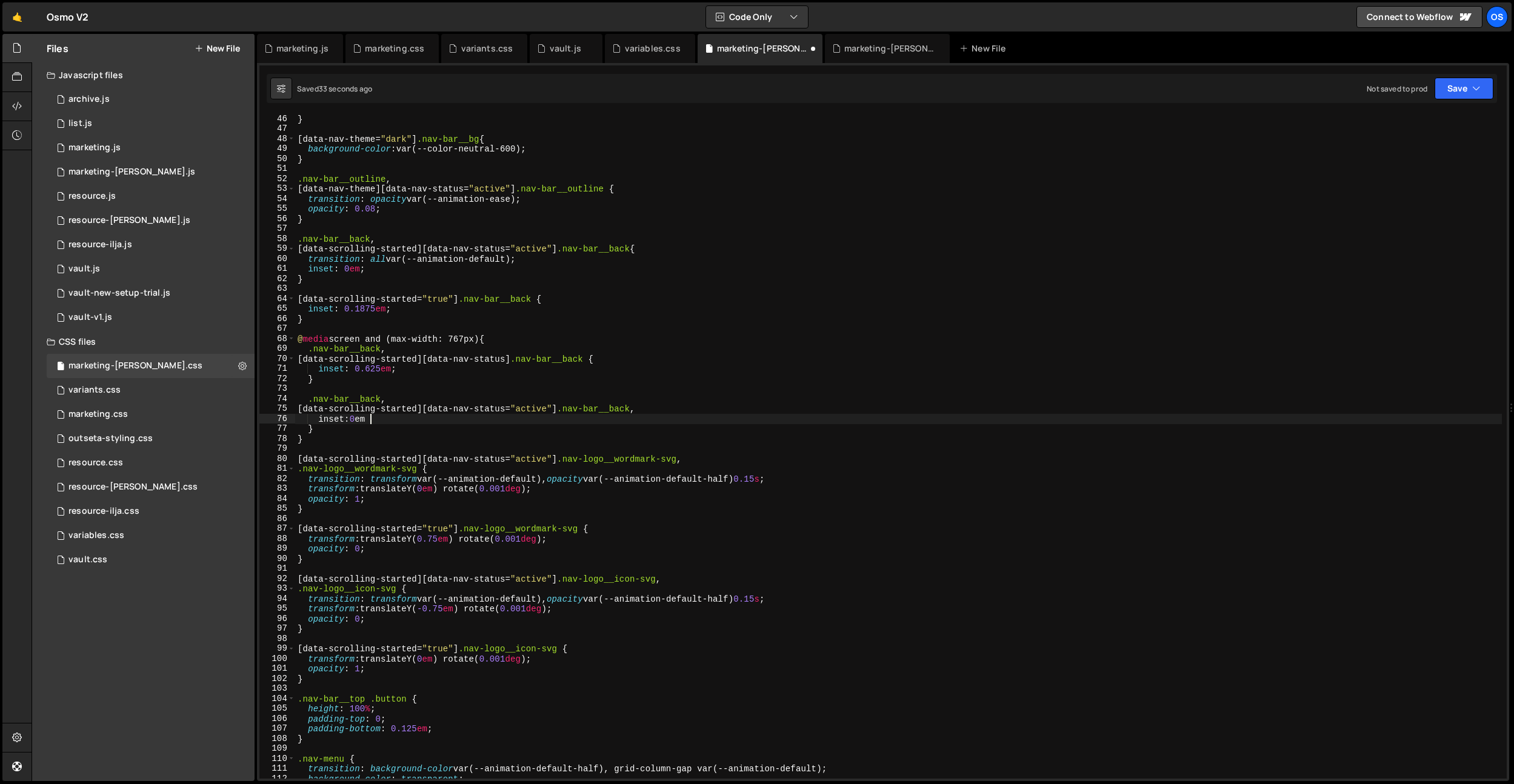
scroll to position [0, 5]
click at [671, 407] on div "} [ data-nav-theme = " dark " ] .nav-bar__bg { background-color : var(--color-n…" at bounding box center [898, 456] width 1207 height 685
drag, startPoint x: 393, startPoint y: 398, endPoint x: 248, endPoint y: 402, distance: 145.1
click at [248, 402] on div "Files New File Javascript files 0 archive.js 0 0 list.js 0 0 marketing.js 0 0 0…" at bounding box center [772, 407] width 1483 height 748
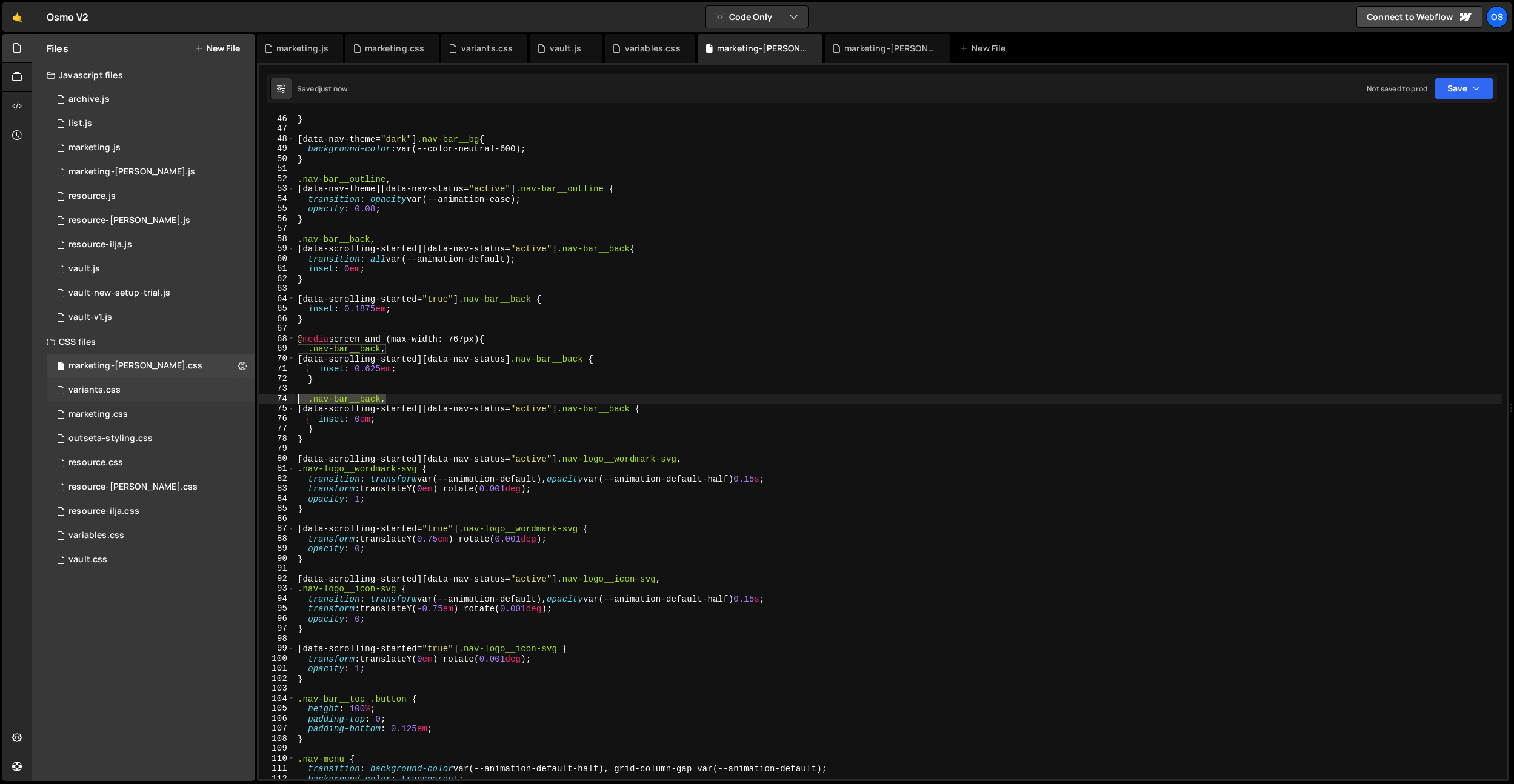
type textarea ".nav-bar__back,"
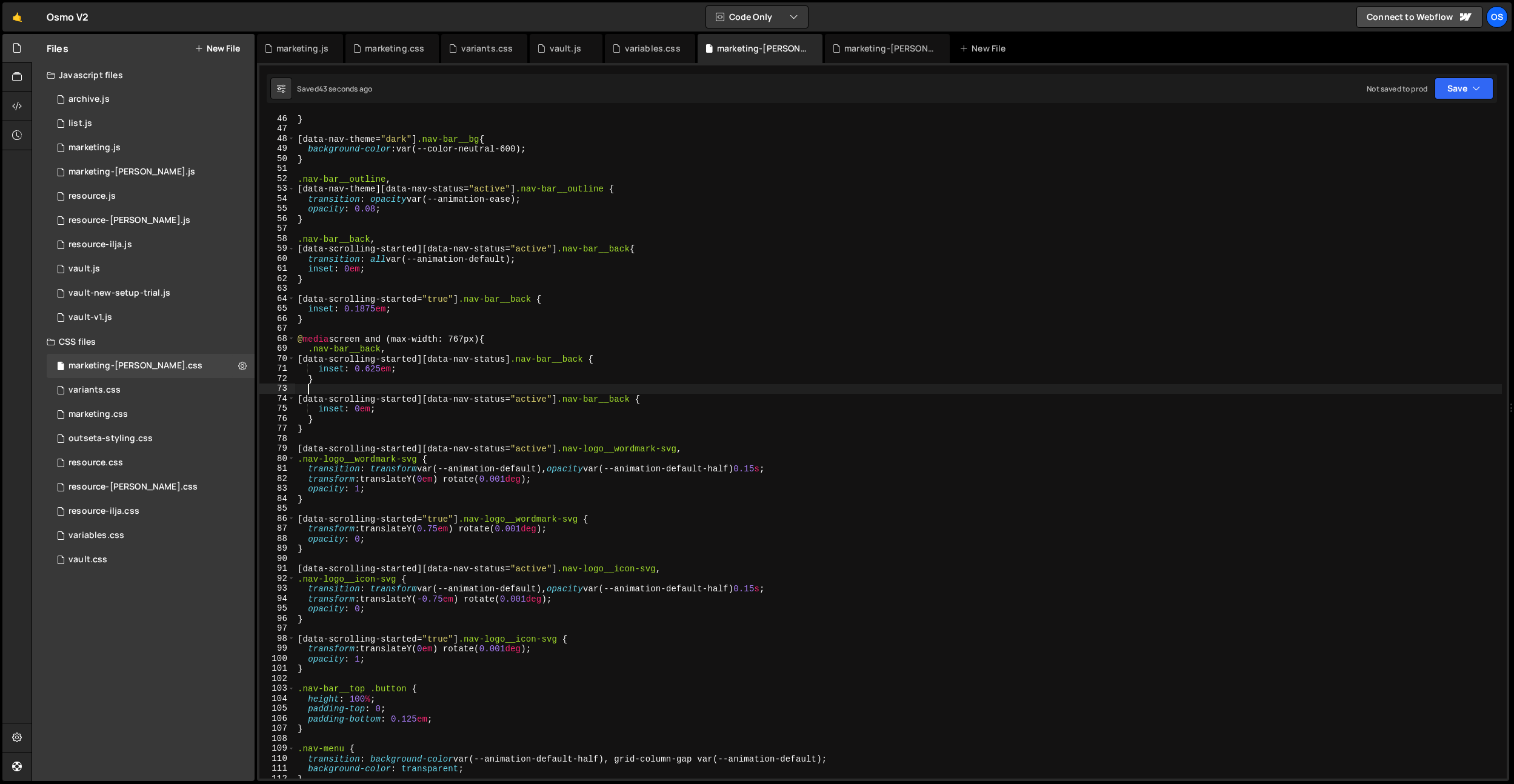
click at [332, 420] on div "} [ data-nav-theme = " dark " ] .nav-bar__bg { background-color : var(--color-n…" at bounding box center [898, 456] width 1207 height 685
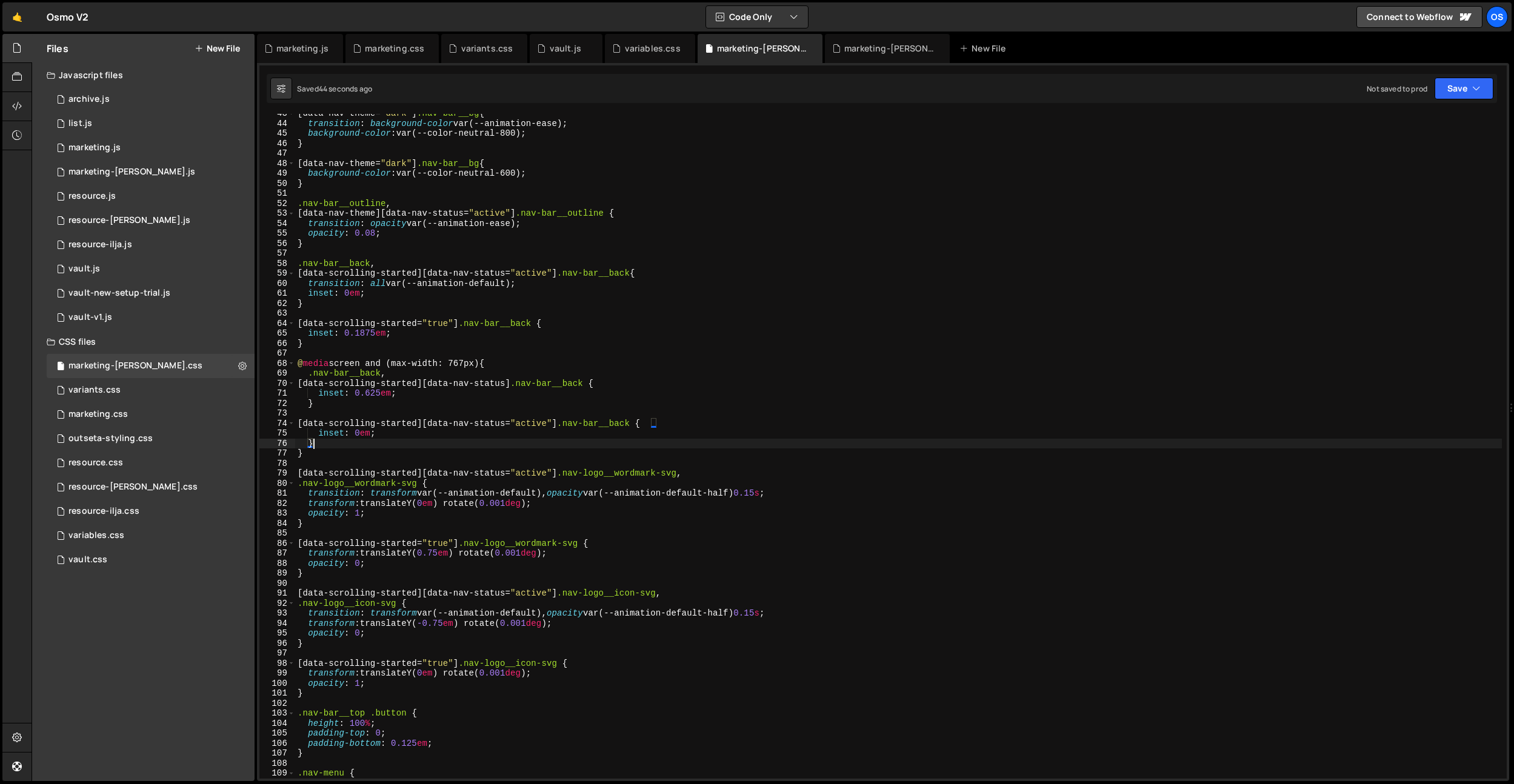
scroll to position [424, 0]
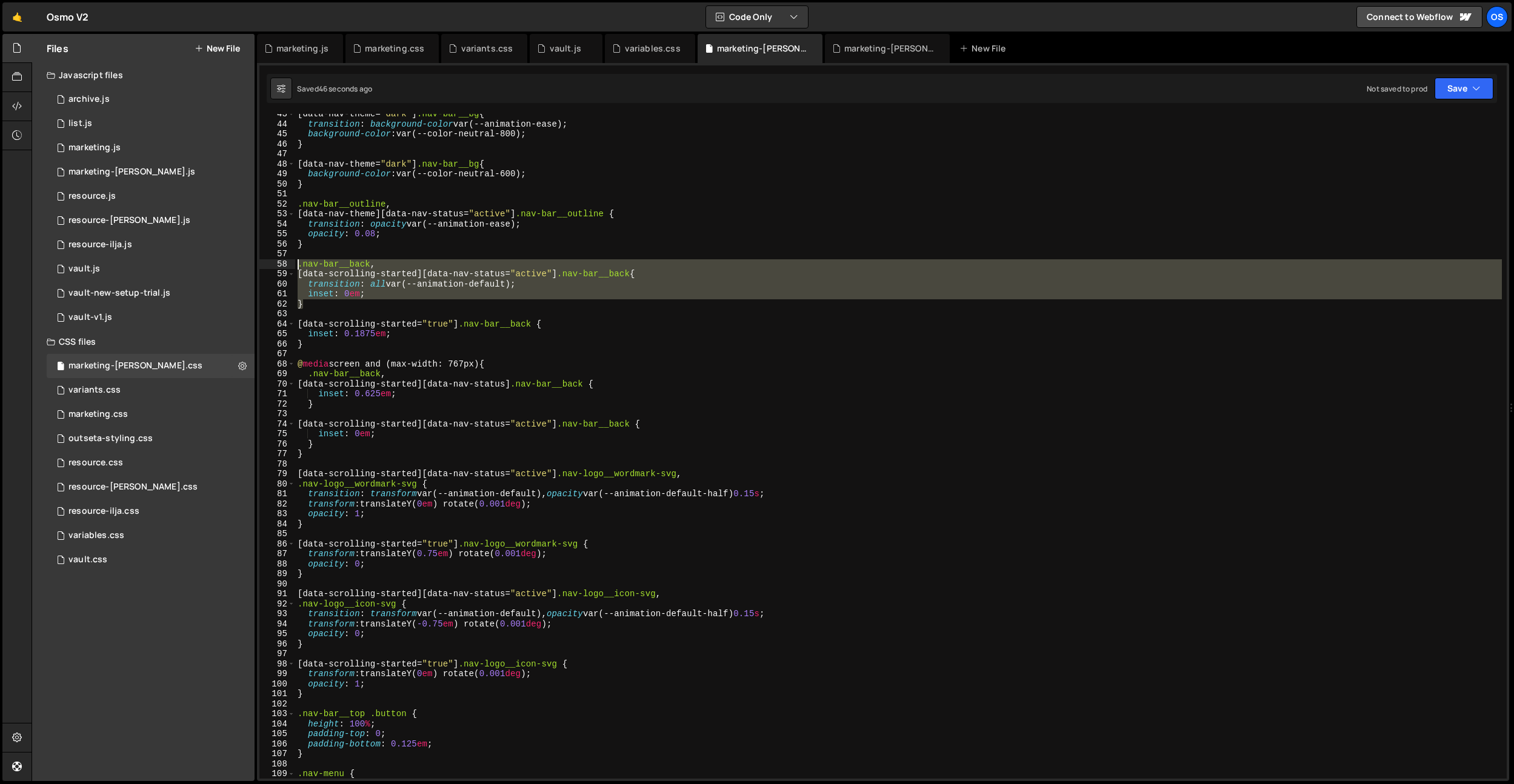
drag, startPoint x: 317, startPoint y: 307, endPoint x: 335, endPoint y: 335, distance: 33.3
click at [295, 264] on div "[ data-nav-theme = " dark " ] .nav-bar__bg { transition : background-color var(…" at bounding box center [898, 451] width 1207 height 685
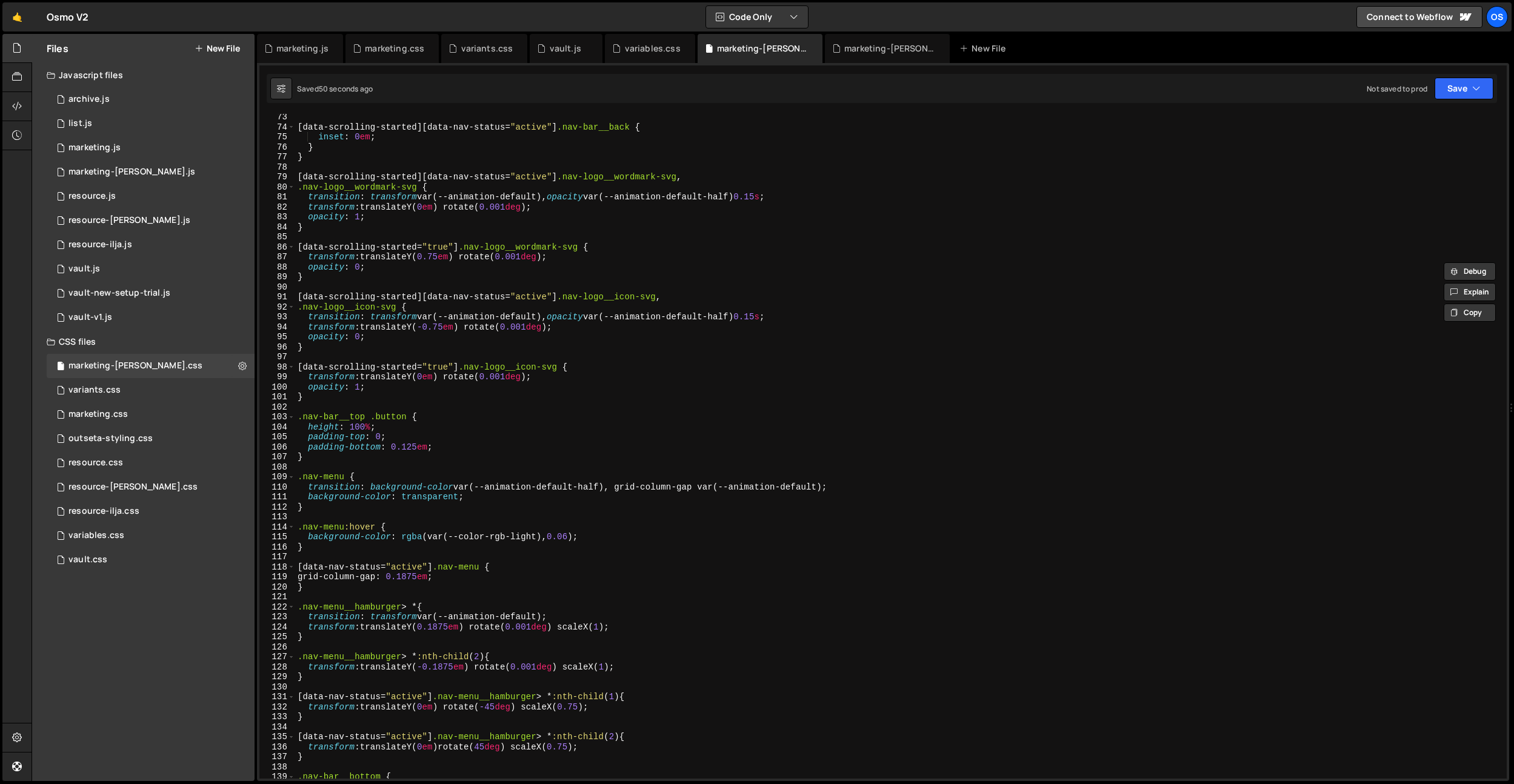
scroll to position [722, 0]
drag, startPoint x: 335, startPoint y: 636, endPoint x: 333, endPoint y: 618, distance: 18.1
click at [335, 636] on div "[ data-scrolling-started ][ data-nav-status = " active " ] .nav-bar__back { ins…" at bounding box center [898, 453] width 1207 height 685
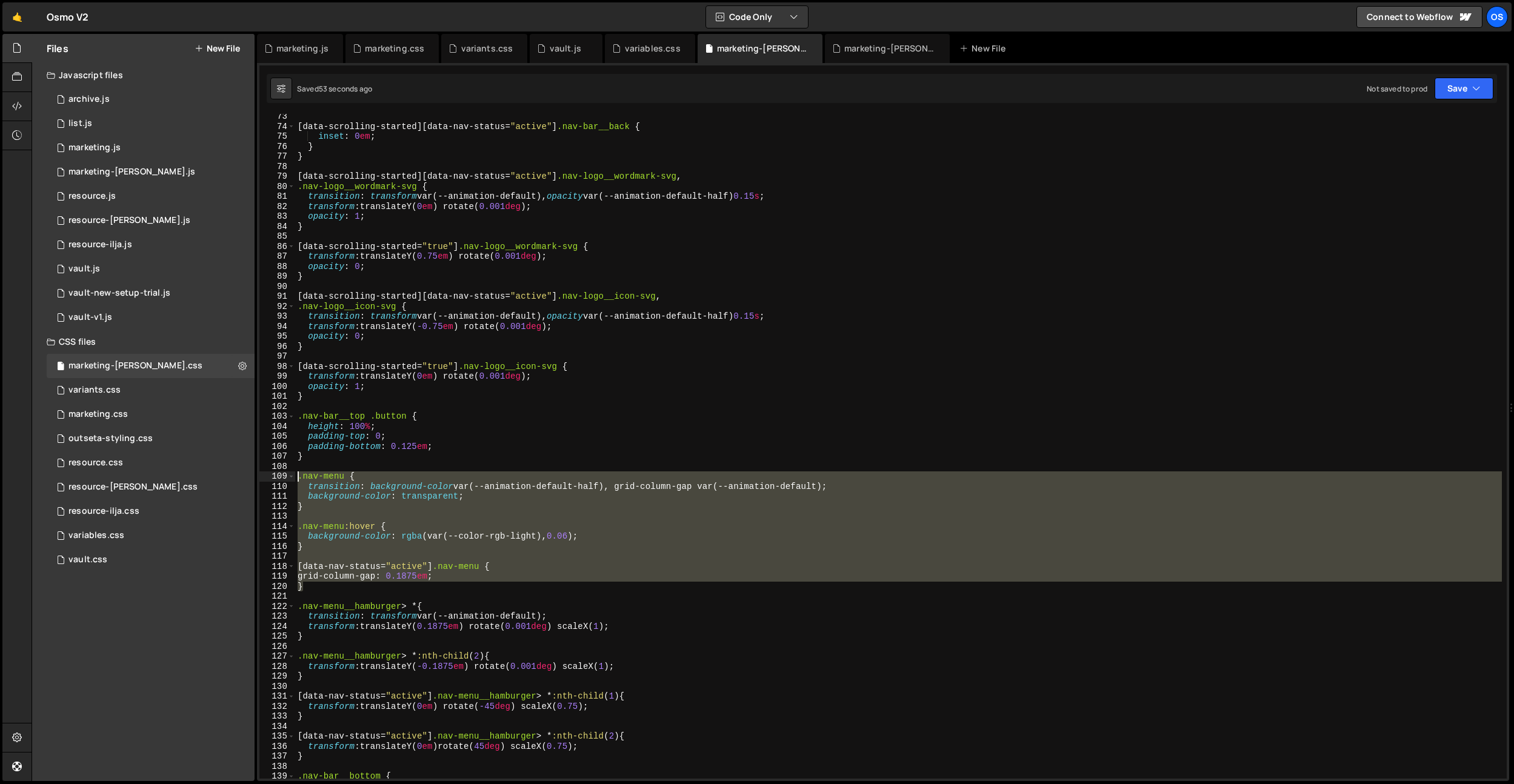
drag, startPoint x: 320, startPoint y: 589, endPoint x: 425, endPoint y: 548, distance: 112.7
click at [285, 476] on div "} 73 74 75 76 77 78 79 80 81 82 83 84 85 86 87 88 89 90 91 92 93 94 95 96 97 98…" at bounding box center [883, 446] width 1248 height 665
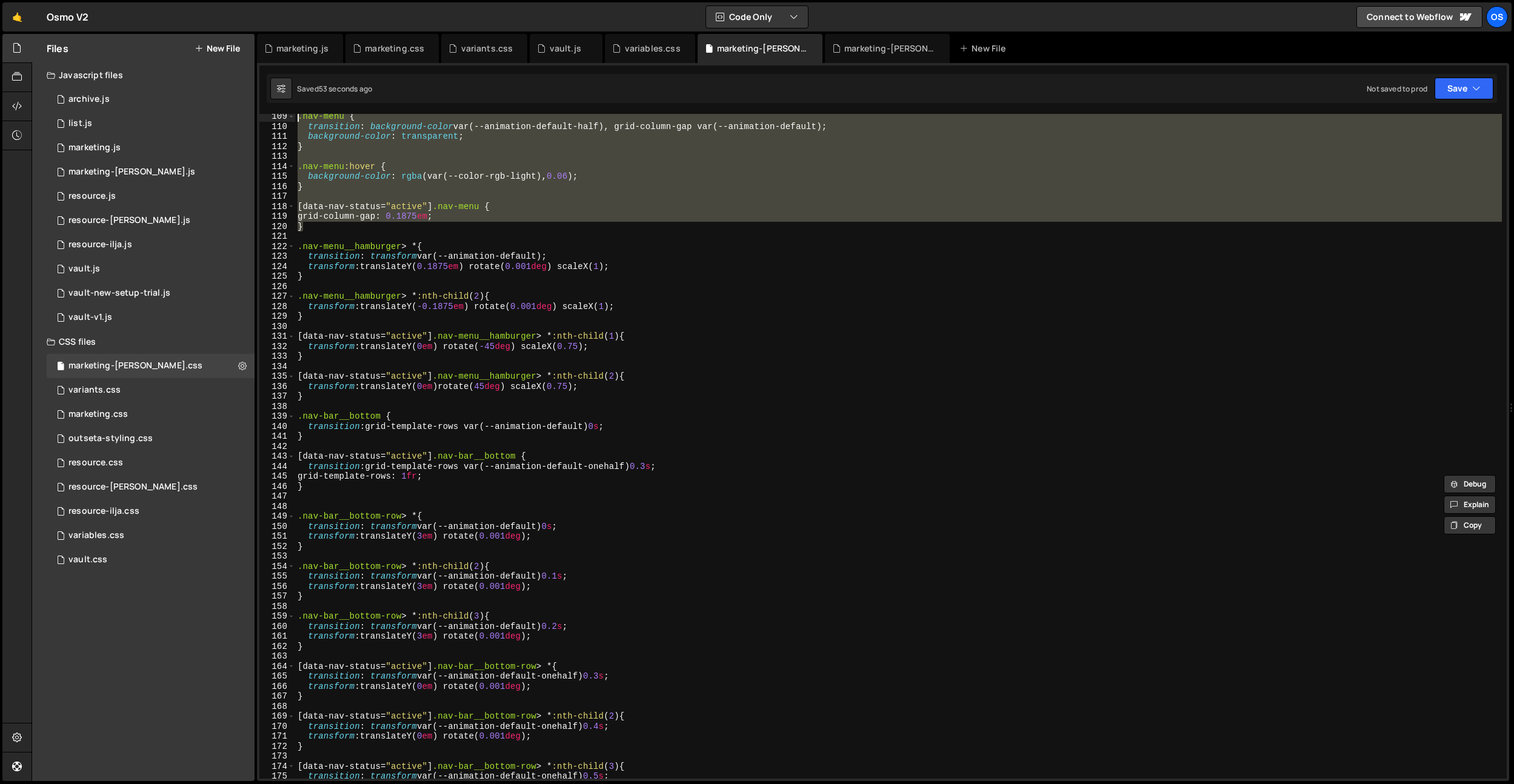
scroll to position [1224, 0]
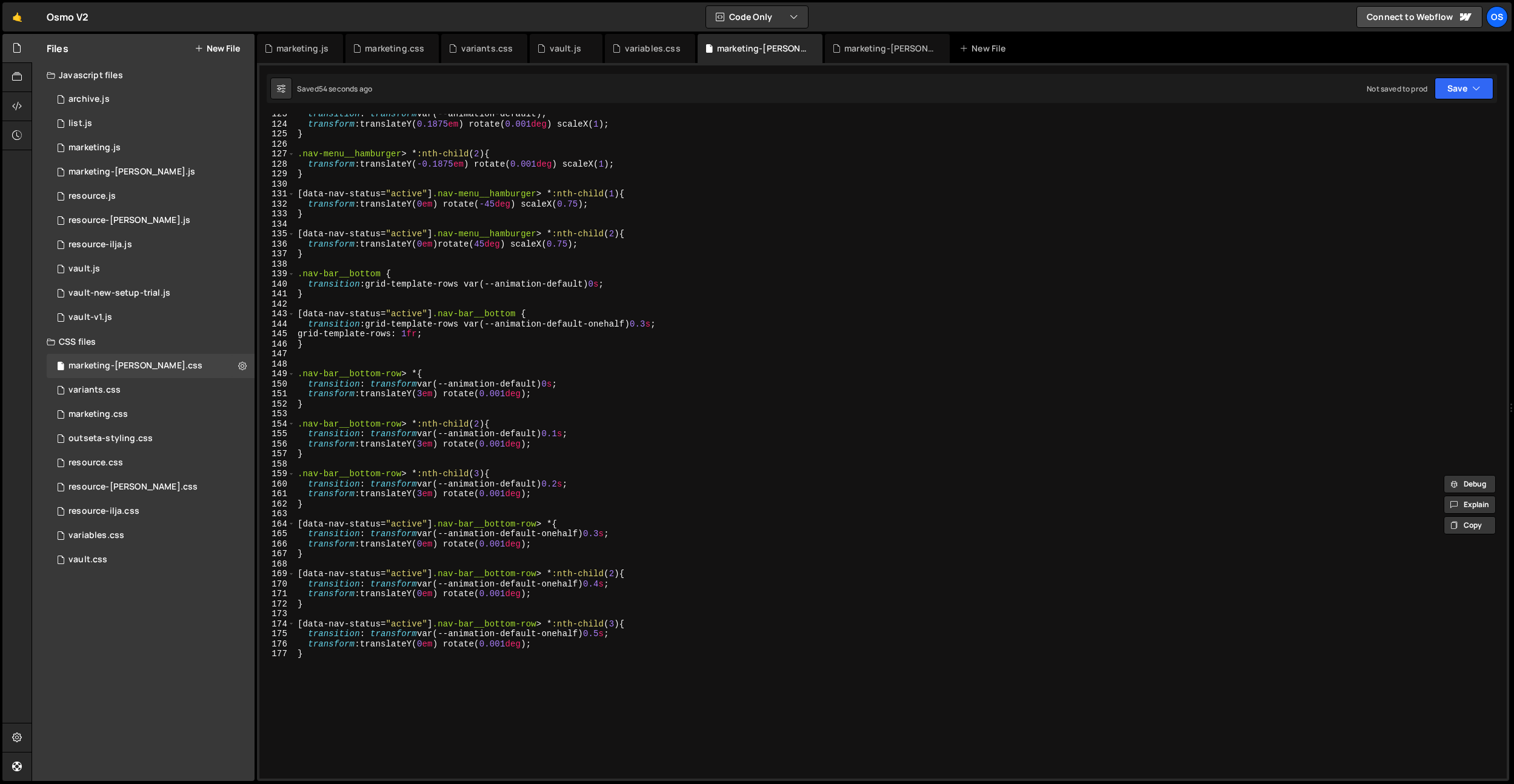
click at [369, 647] on div "transition : transform var(--animation-default) ; transform : translateY( 0.187…" at bounding box center [898, 451] width 1207 height 685
type textarea "transform: translateY(0em) rotate(0.001deg);"
click at [350, 349] on div "transition : transform var(--animation-default) ; transform : translateY( 0.187…" at bounding box center [898, 451] width 1207 height 685
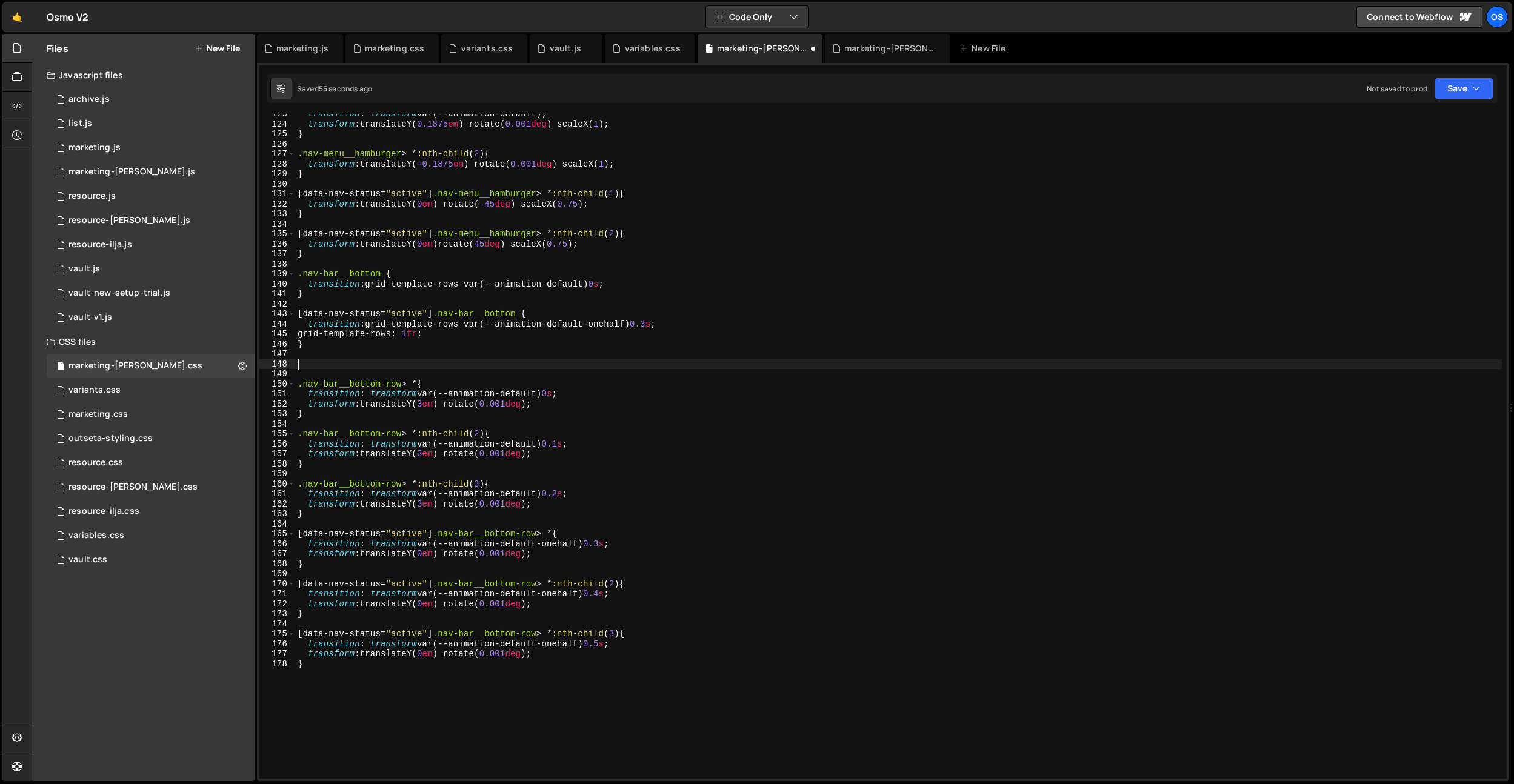
paste textarea "}"
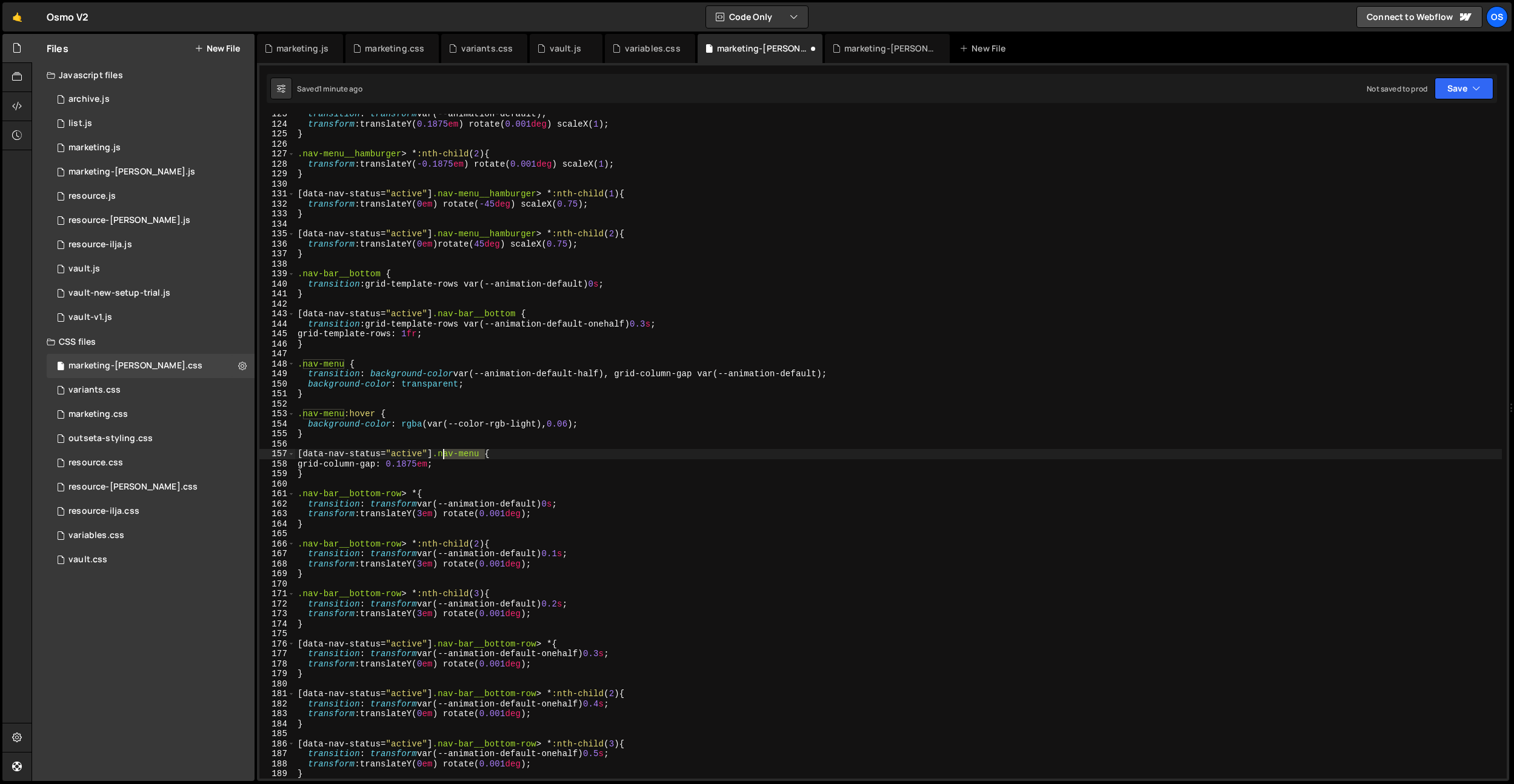
drag, startPoint x: 484, startPoint y: 452, endPoint x: 441, endPoint y: 452, distance: 43.0
click at [441, 452] on div "transition : transform var(--animation-default) ; transform : translateY( 0.187…" at bounding box center [898, 451] width 1207 height 685
paste textarea "bar__line"
click at [348, 365] on div "transition : transform var(--animation-default) ; transform : translateY( 0.187…" at bounding box center [898, 451] width 1207 height 685
drag, startPoint x: 346, startPoint y: 365, endPoint x: 302, endPoint y: 365, distance: 44.0
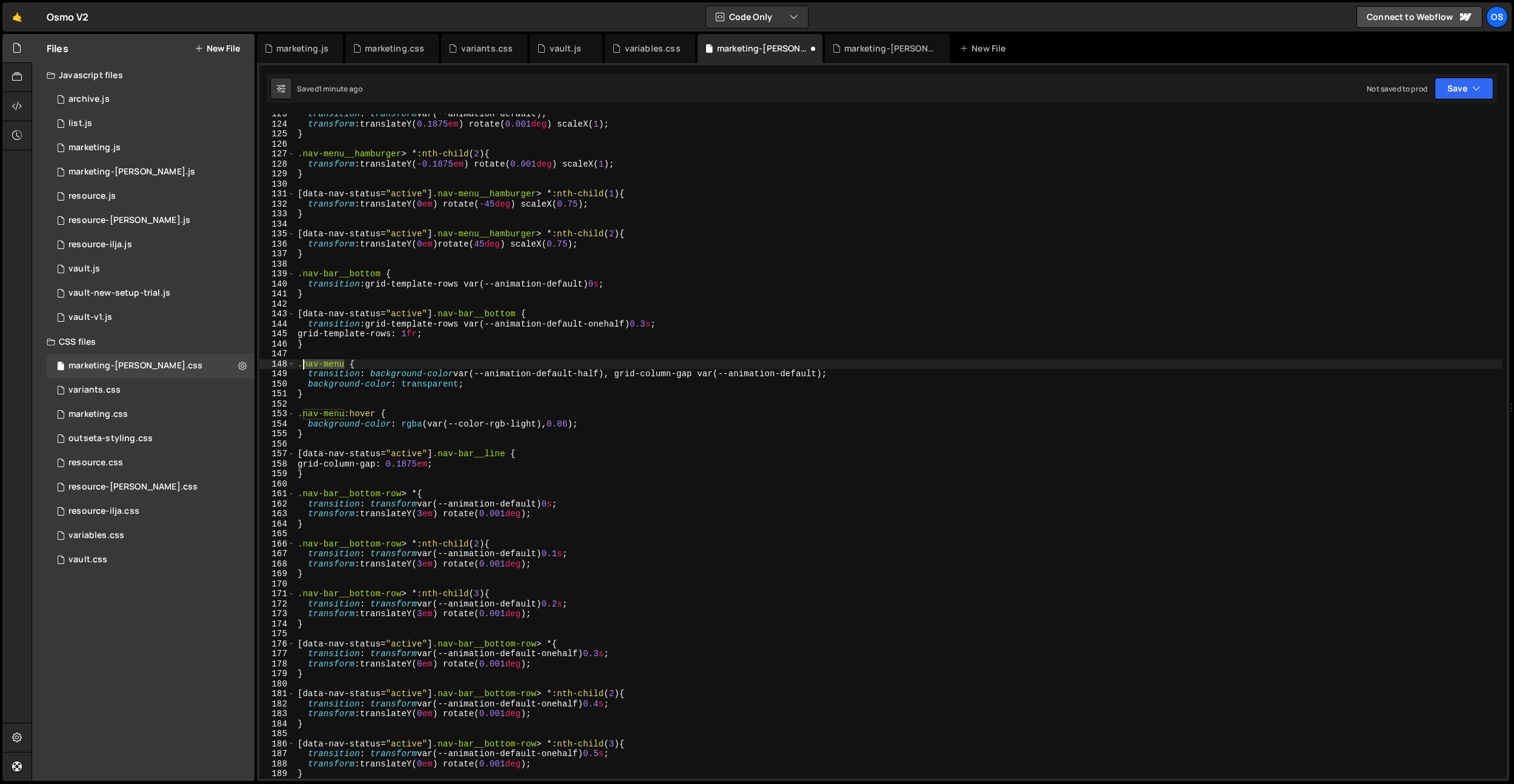
click at [302, 365] on div "transition : transform var(--animation-default) ; transform : translateY( 0.187…" at bounding box center [898, 451] width 1207 height 685
paste textarea "bar__line"
drag, startPoint x: 371, startPoint y: 375, endPoint x: 451, endPoint y: 376, distance: 80.0
click at [451, 376] on div "transition : transform var(--animation-default) ; transform : translateY( 0.187…" at bounding box center [898, 451] width 1207 height 685
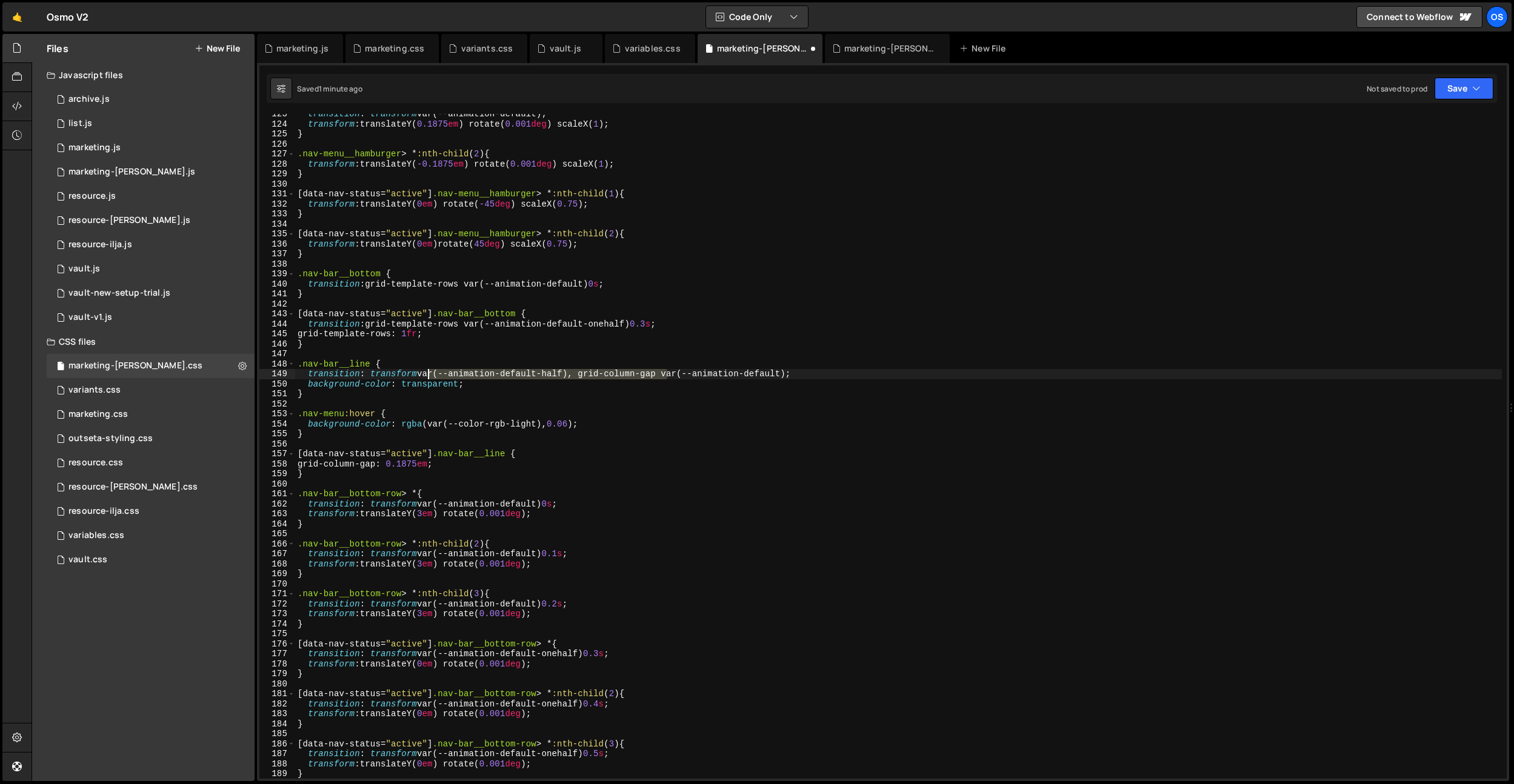
drag, startPoint x: 669, startPoint y: 376, endPoint x: 425, endPoint y: 373, distance: 244.0
click at [425, 373] on div "transition : transform var(--animation-default) ; transform : translateY( 0.187…" at bounding box center [898, 451] width 1207 height 685
drag, startPoint x: 496, startPoint y: 383, endPoint x: 266, endPoint y: 387, distance: 230.0
click at [267, 387] on div "transition: transform var(--animation-default); 123 124 125 126 127 128 129 130…" at bounding box center [883, 446] width 1248 height 665
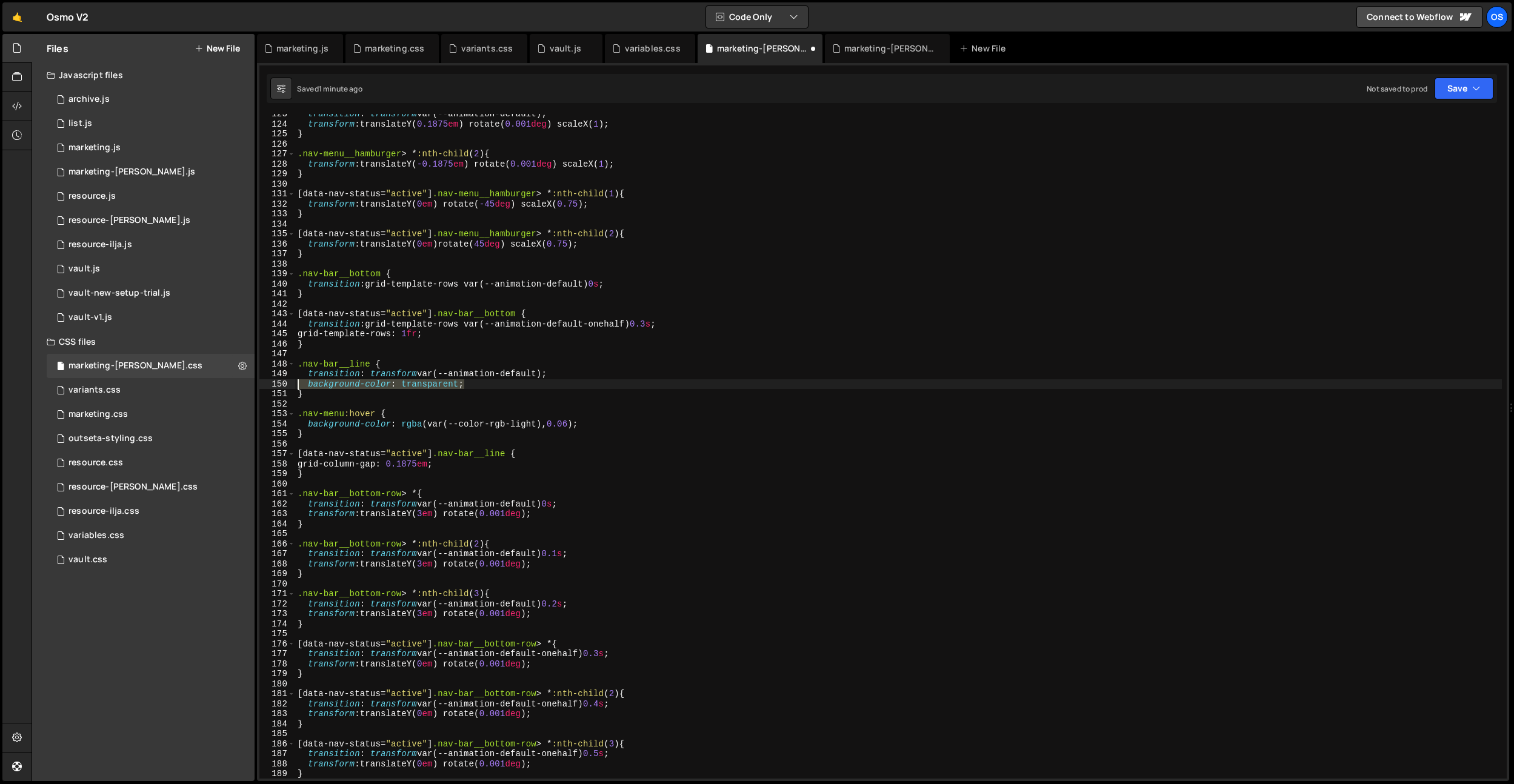
type textarea "background-color: transparent;"
type textarea "transition: transform var(--animation-default);"
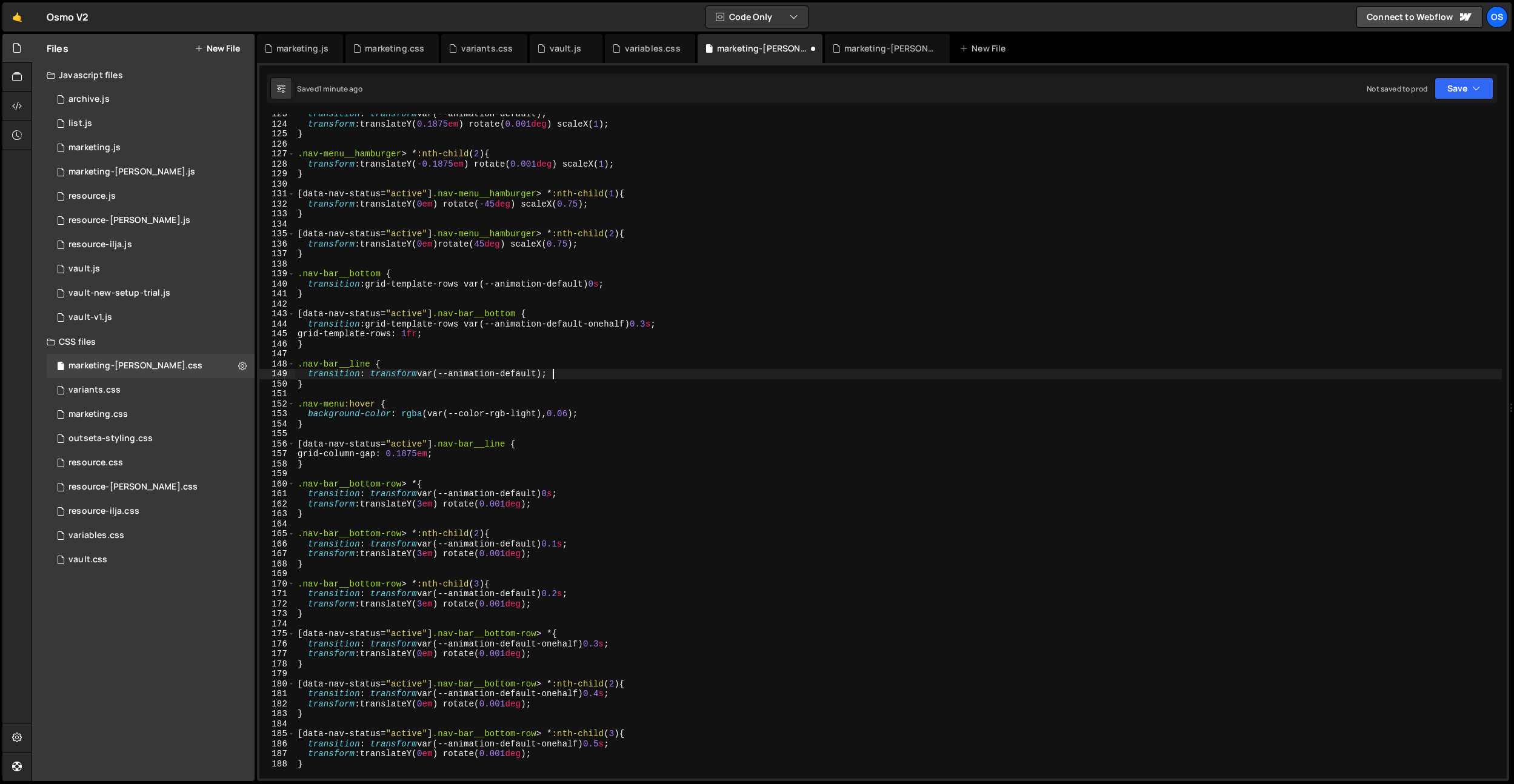
click at [557, 376] on div "transition : transform var(--animation-default) ; transform : translateY( 0.187…" at bounding box center [898, 451] width 1207 height 685
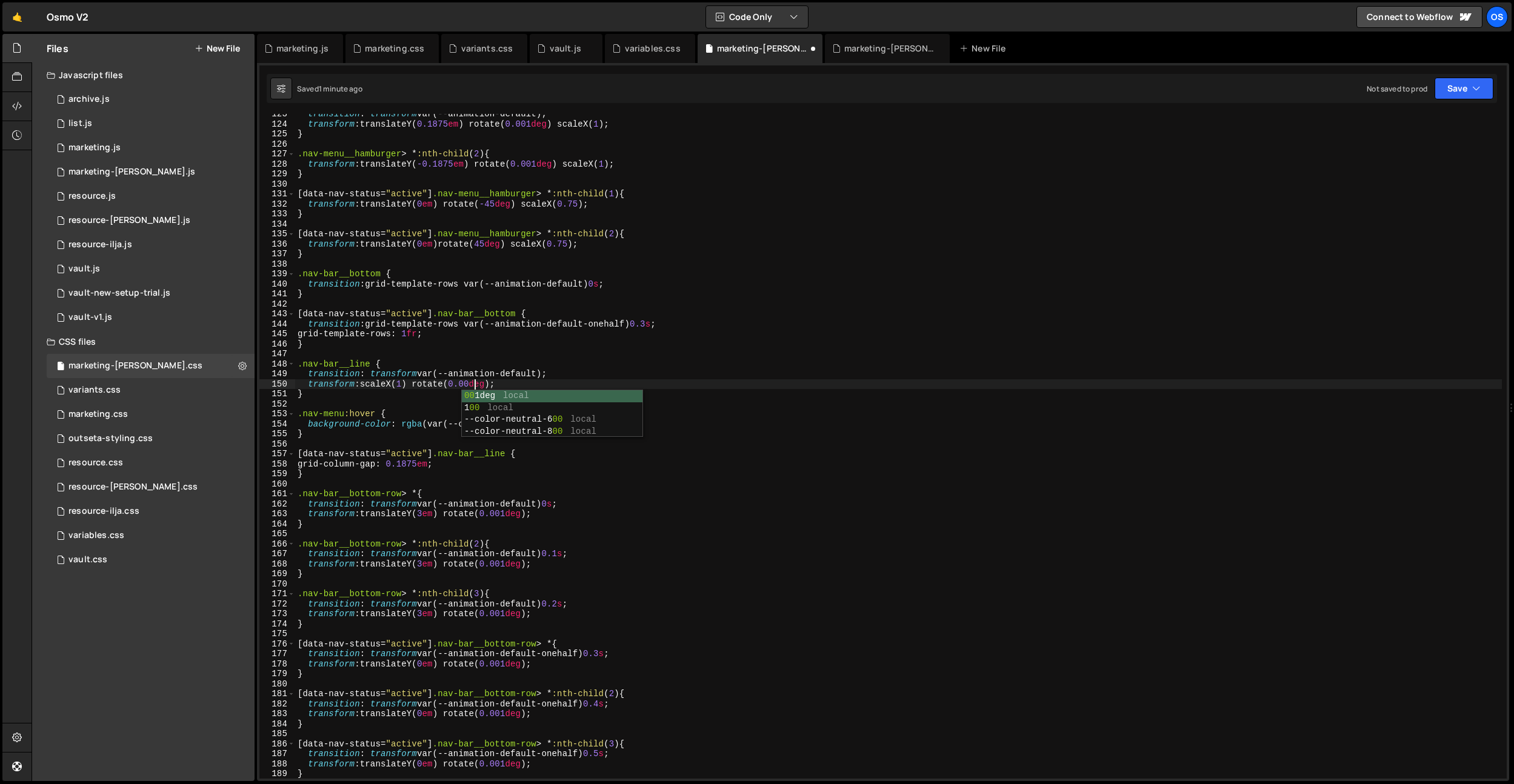
scroll to position [0, 12]
click at [567, 370] on div "transition : transform var(--animation-default) ; transform : translateY( 0.187…" at bounding box center [898, 451] width 1207 height 685
drag, startPoint x: 529, startPoint y: 382, endPoint x: 307, endPoint y: 386, distance: 222.0
click at [307, 386] on div "transition : transform var(--animation-default) ; transform : translateY( 0.187…" at bounding box center [898, 451] width 1207 height 685
drag, startPoint x: 305, startPoint y: 435, endPoint x: 294, endPoint y: 417, distance: 21.1
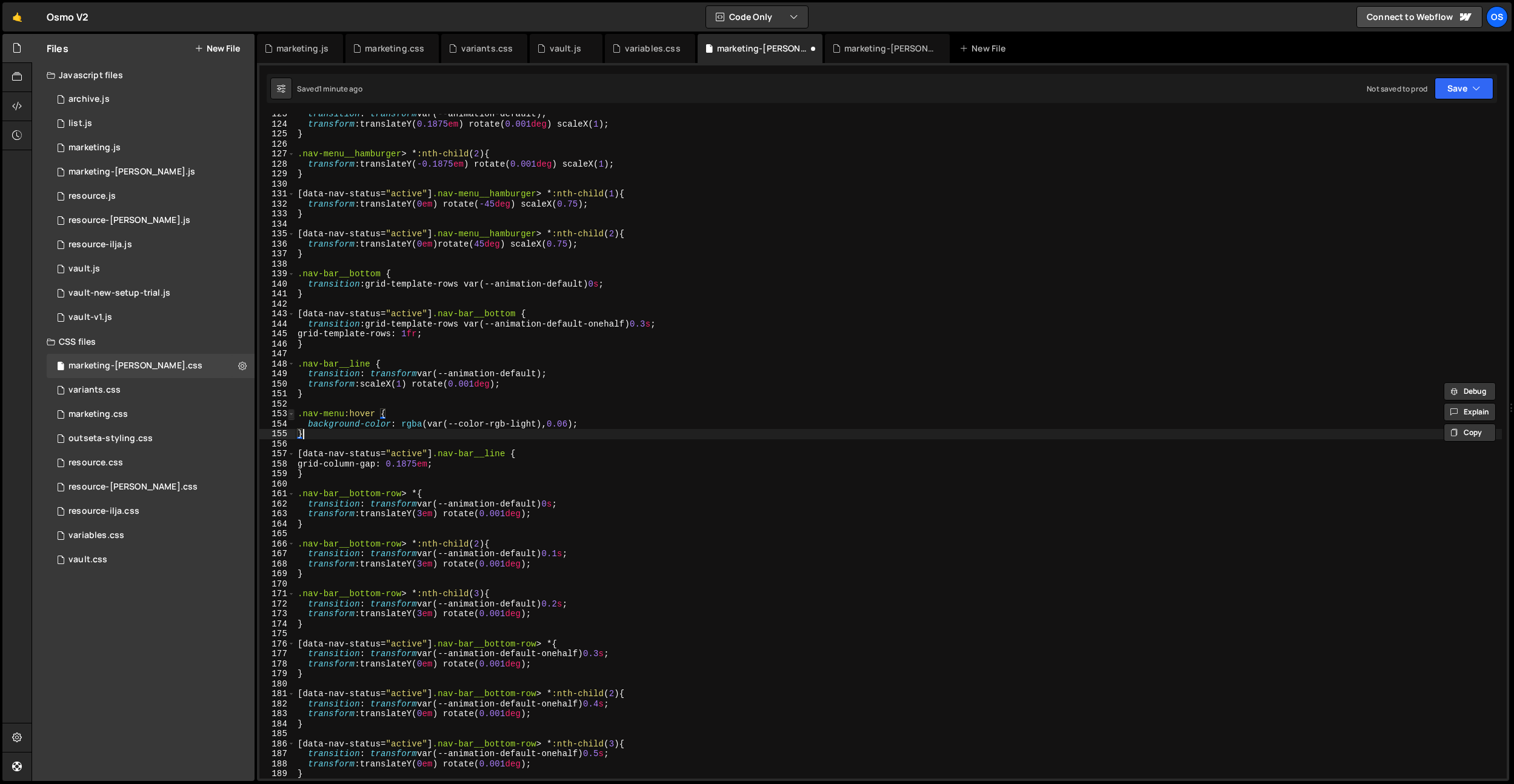
click at [294, 417] on div "transform: scaleX(1) rotate(0.001deg); 123 124 125 126 127 128 129 130 131 132 …" at bounding box center [883, 446] width 1248 height 665
type textarea ".nav-menu:hover { background-color: rgba(var(--color-rgb-light), 0.06);"
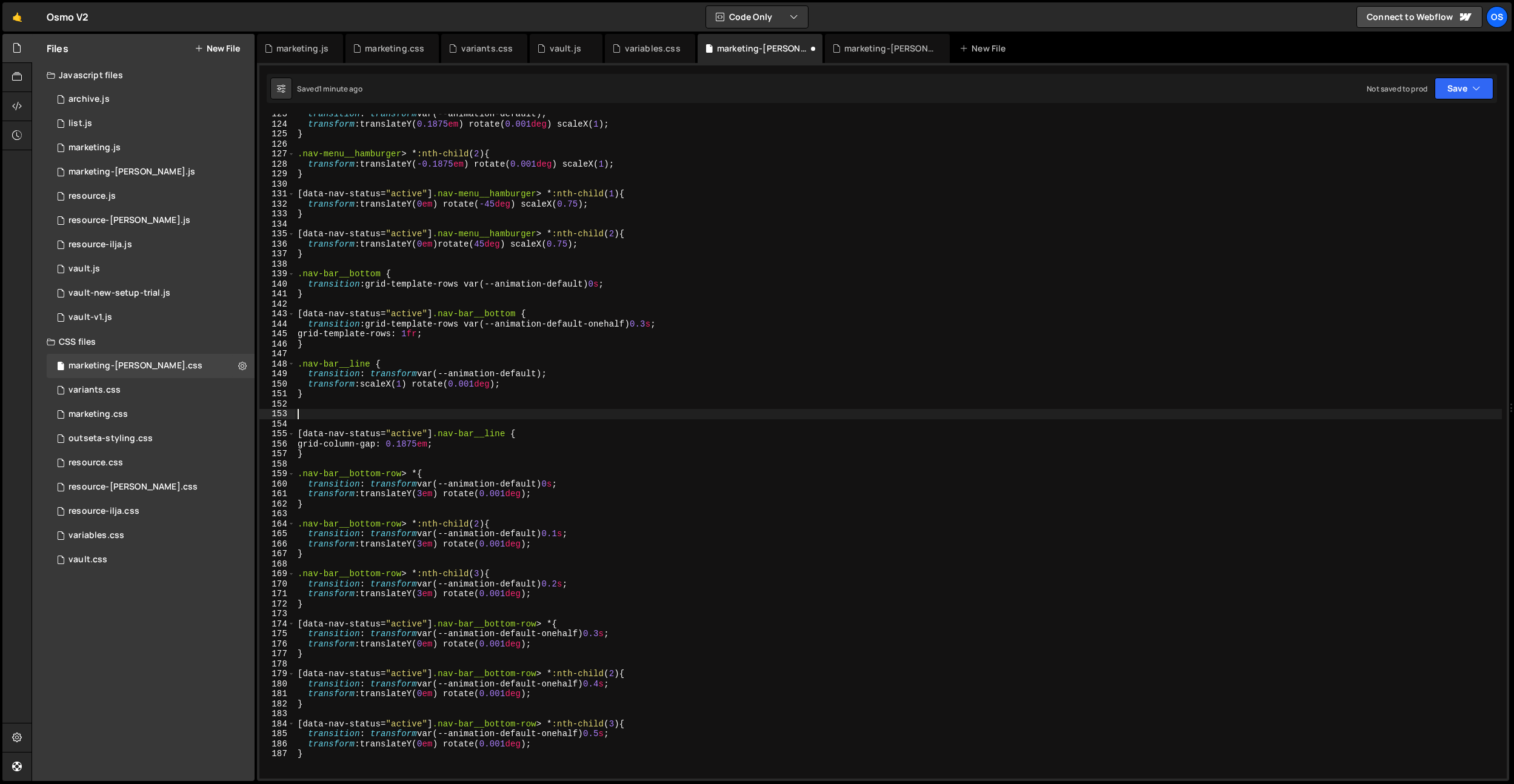
scroll to position [0, 0]
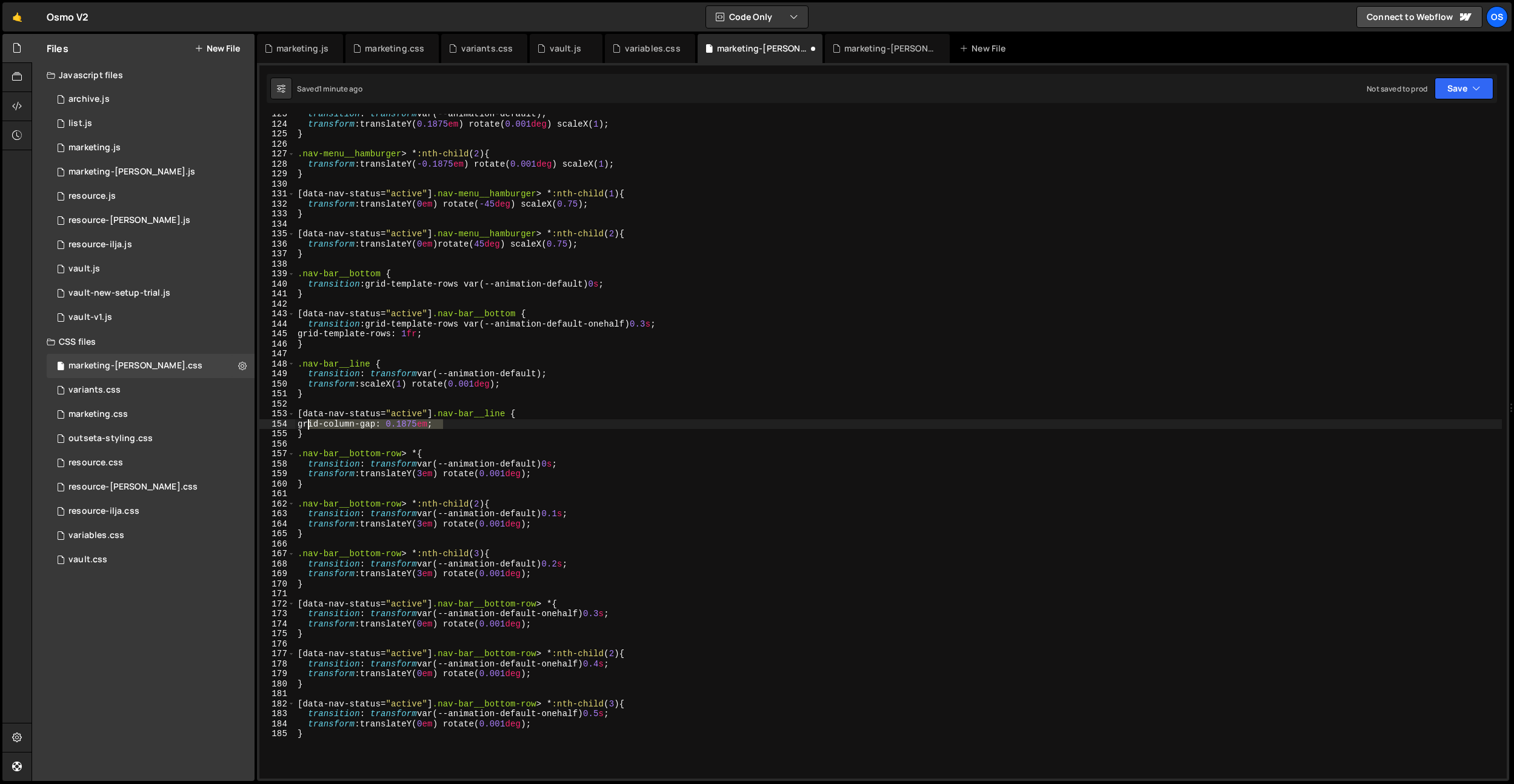
drag, startPoint x: 461, startPoint y: 422, endPoint x: 319, endPoint y: 433, distance: 142.4
click at [305, 427] on div "transition : transform var(--animation-default) ; transform : translateY( 0.187…" at bounding box center [898, 451] width 1207 height 685
paste textarea "transform: scaleX(1) rotate(0.001deg)"
click at [404, 424] on div "transition : transform var(--animation-default) ; transform : translateY( 0.187…" at bounding box center [898, 451] width 1207 height 685
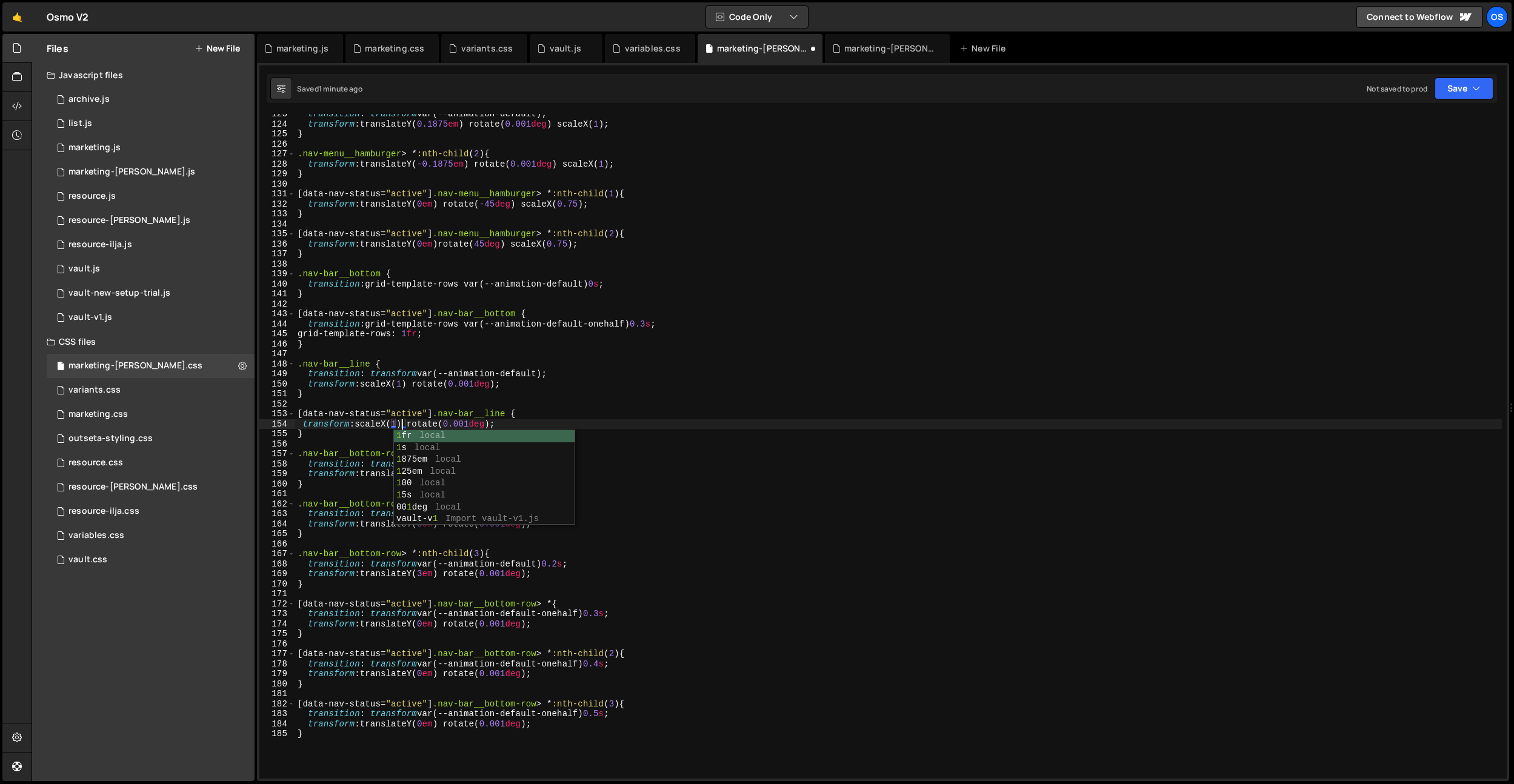
click at [408, 386] on div "transition : transform var(--animation-default) ; transform : translateY( 0.187…" at bounding box center [898, 451] width 1207 height 685
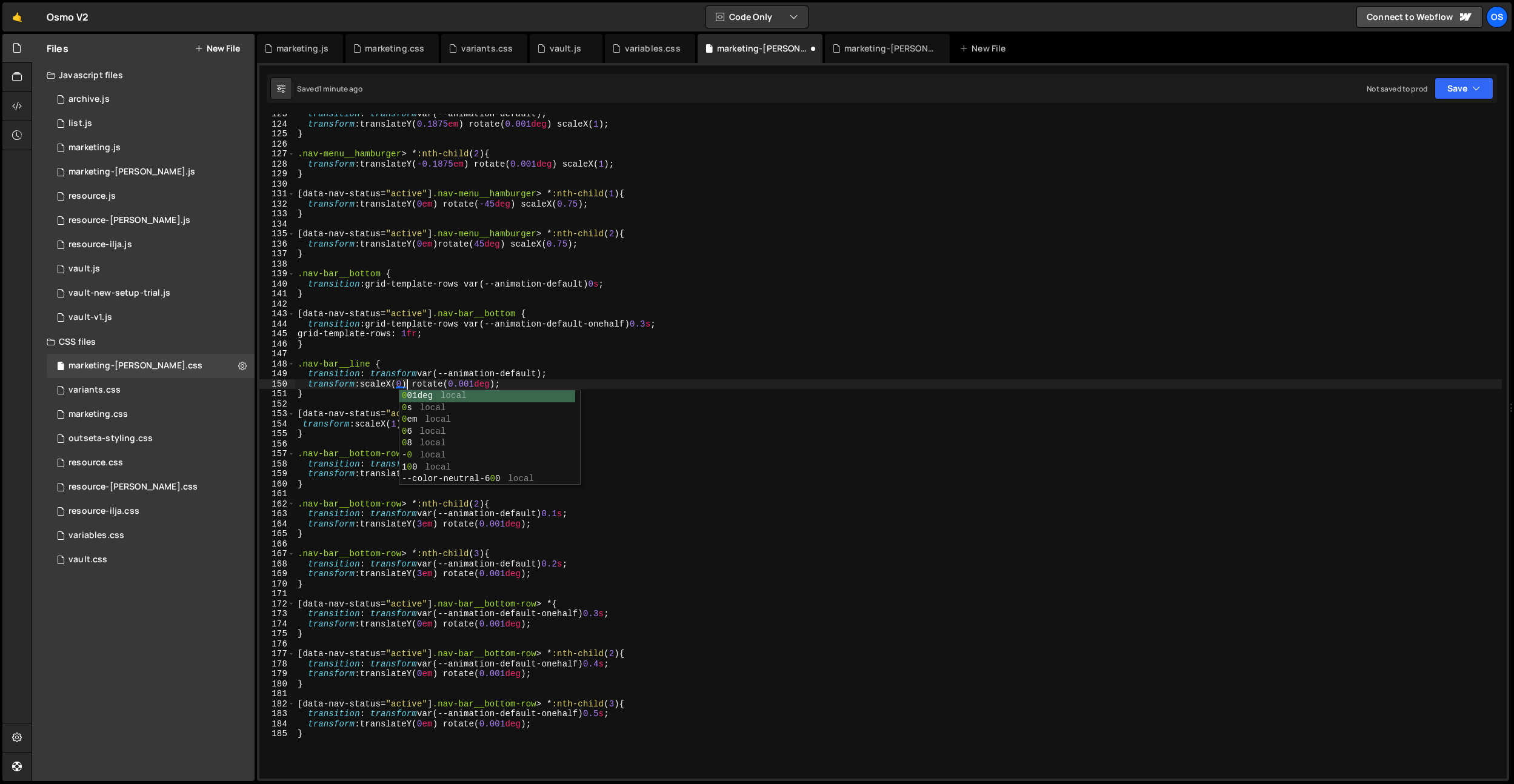
scroll to position [0, 7]
click at [476, 333] on div "transition : transform var(--animation-default) ; transform : translateY( 0.187…" at bounding box center [898, 451] width 1207 height 685
click at [554, 423] on div "transition : transform var(--animation-default) ; transform : translateY( 0.187…" at bounding box center [898, 451] width 1207 height 685
click at [496, 420] on div "transition : transform var(--animation-default) ; transform : translateY( 0.187…" at bounding box center [898, 451] width 1207 height 685
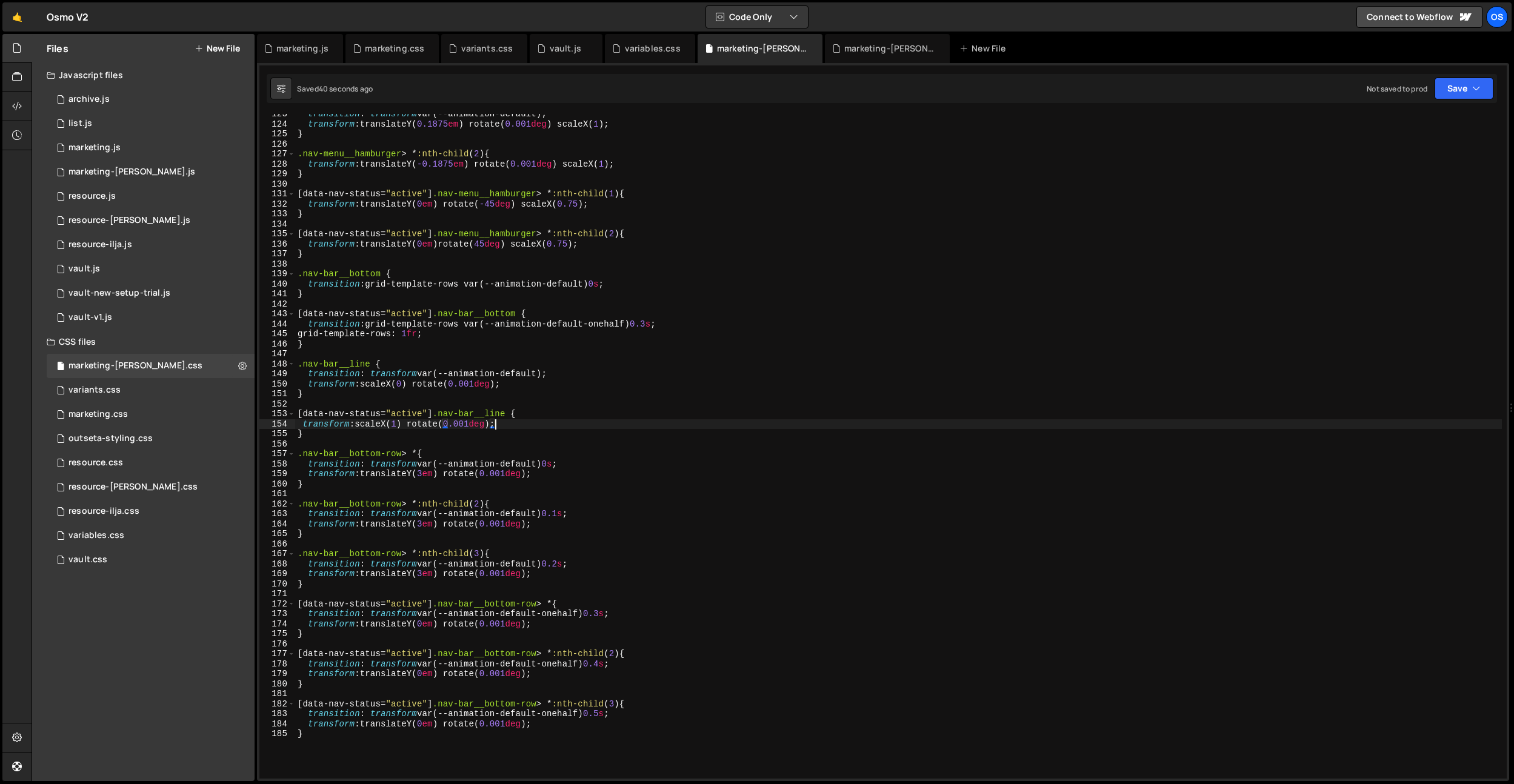
click at [397, 415] on div "transition : transform var(--animation-default) ; transform : translateY( 0.187…" at bounding box center [898, 451] width 1207 height 685
drag, startPoint x: 428, startPoint y: 449, endPoint x: 412, endPoint y: 427, distance: 27.2
click at [428, 449] on div "transition : transform var(--animation-default) ; transform : translateY( 0.187…" at bounding box center [898, 451] width 1207 height 685
click at [388, 388] on div "transition : transform var(--animation-default) ; transform : translateY( 0.187…" at bounding box center [898, 451] width 1207 height 685
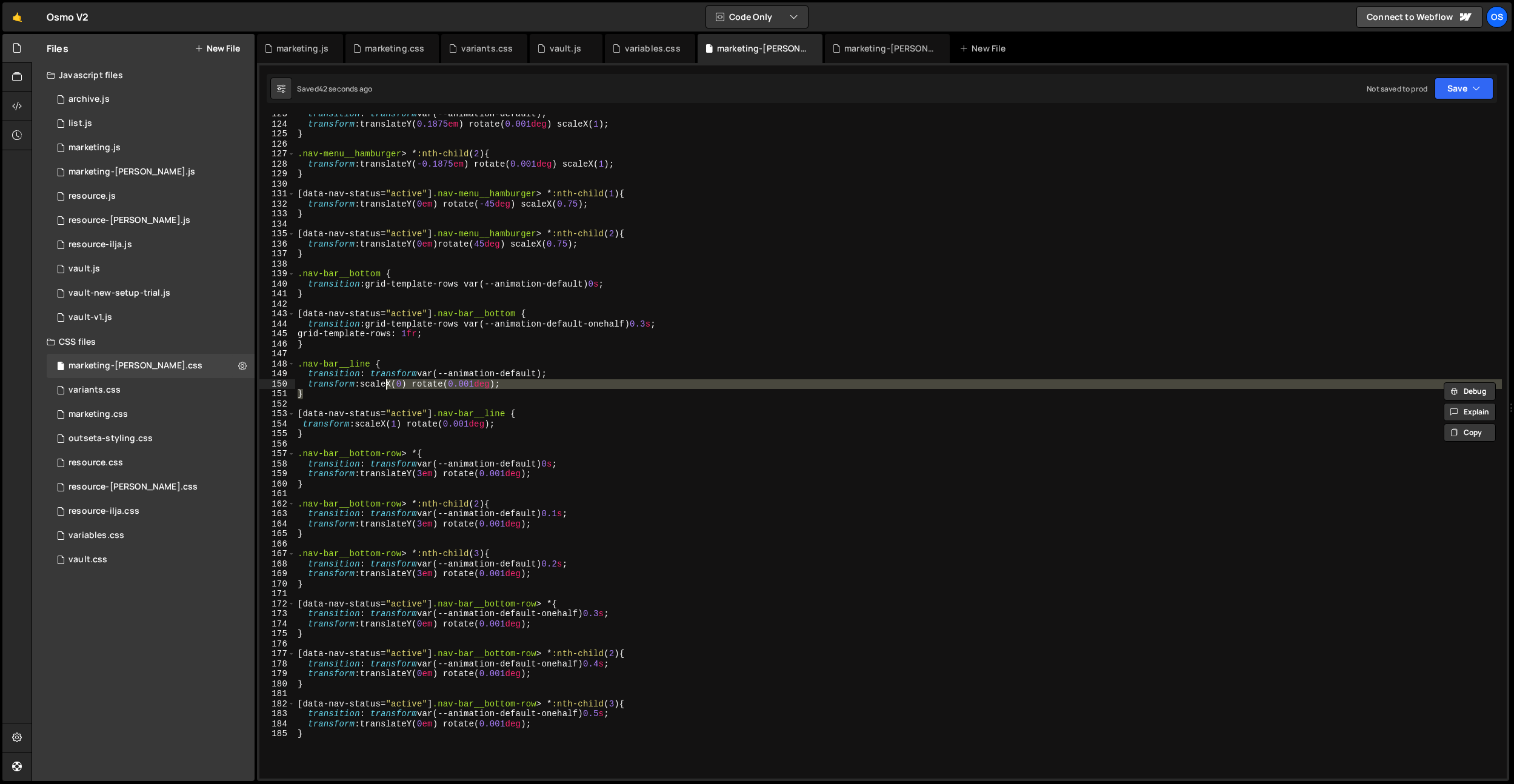
click at [394, 384] on div "transition : transform var(--animation-default) ; transform : translateY( 0.187…" at bounding box center [898, 446] width 1207 height 665
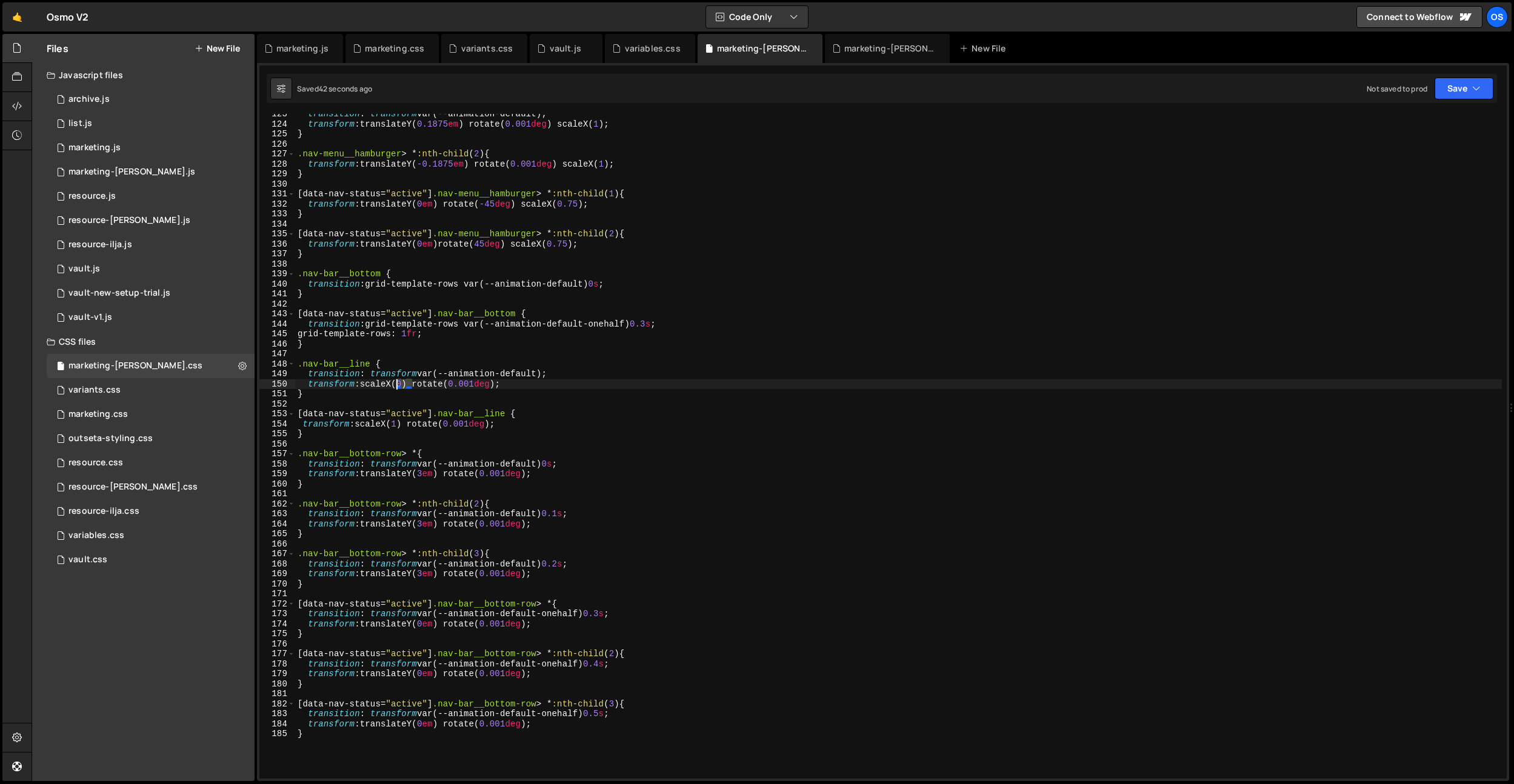
click at [394, 384] on div "transition : transform var(--animation-default) ; transform : translateY( 0.187…" at bounding box center [898, 451] width 1207 height 685
click at [408, 377] on div "transition : transform var(--animation-default) ; transform : translateY( 0.187…" at bounding box center [898, 451] width 1207 height 685
click at [429, 325] on div "transition : transform var(--animation-default) ; transform : translateY( 0.187…" at bounding box center [898, 451] width 1207 height 685
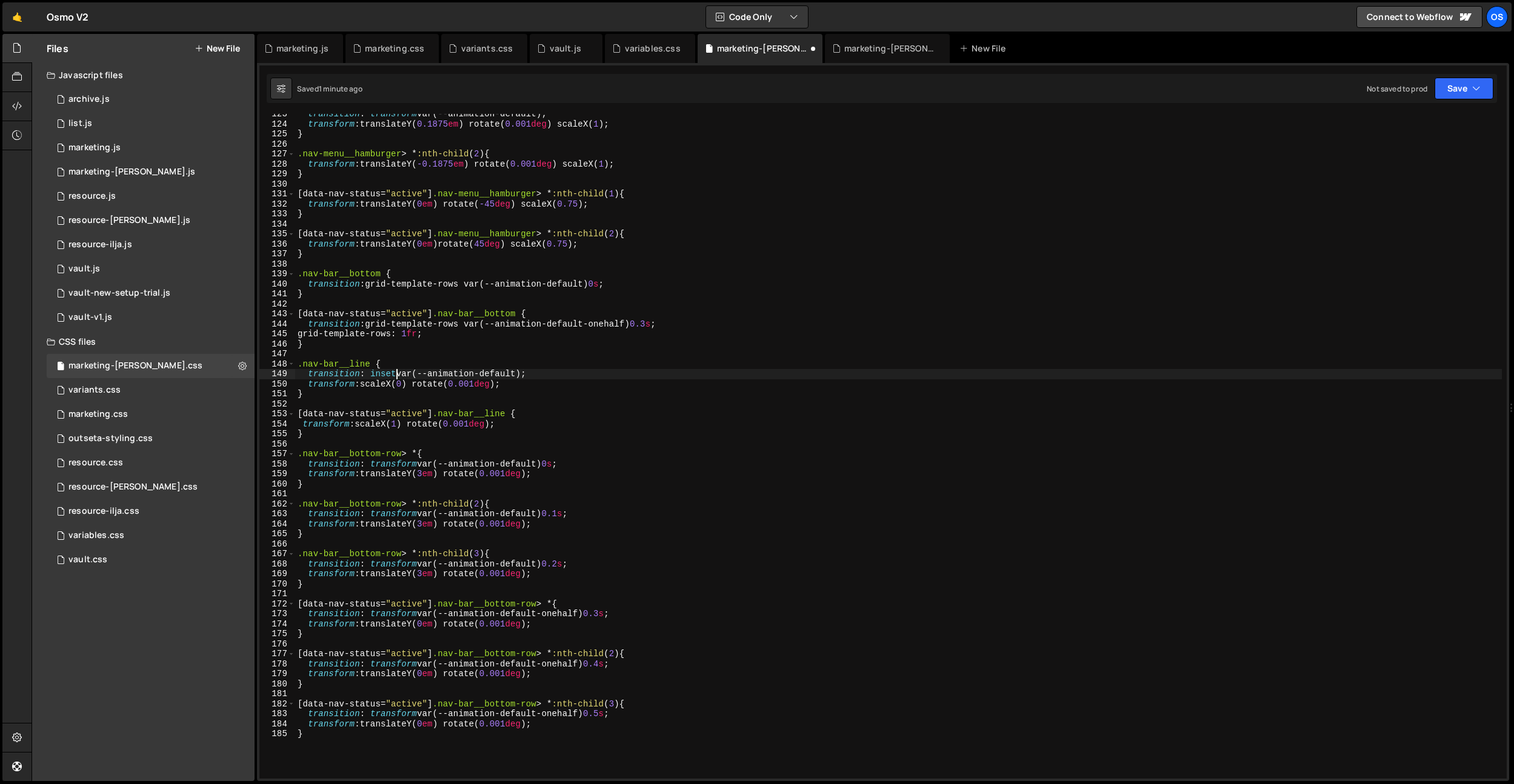
click at [441, 381] on div "transition : transform var(--animation-default) ; transform : translateY( 0.187…" at bounding box center [898, 451] width 1207 height 685
drag, startPoint x: 518, startPoint y: 386, endPoint x: 310, endPoint y: 383, distance: 208.0
click at [310, 383] on div "transition : transform var(--animation-default) ; transform : translateY( 0.187…" at bounding box center [898, 451] width 1207 height 685
drag, startPoint x: 436, startPoint y: 385, endPoint x: 310, endPoint y: 400, distance: 126.9
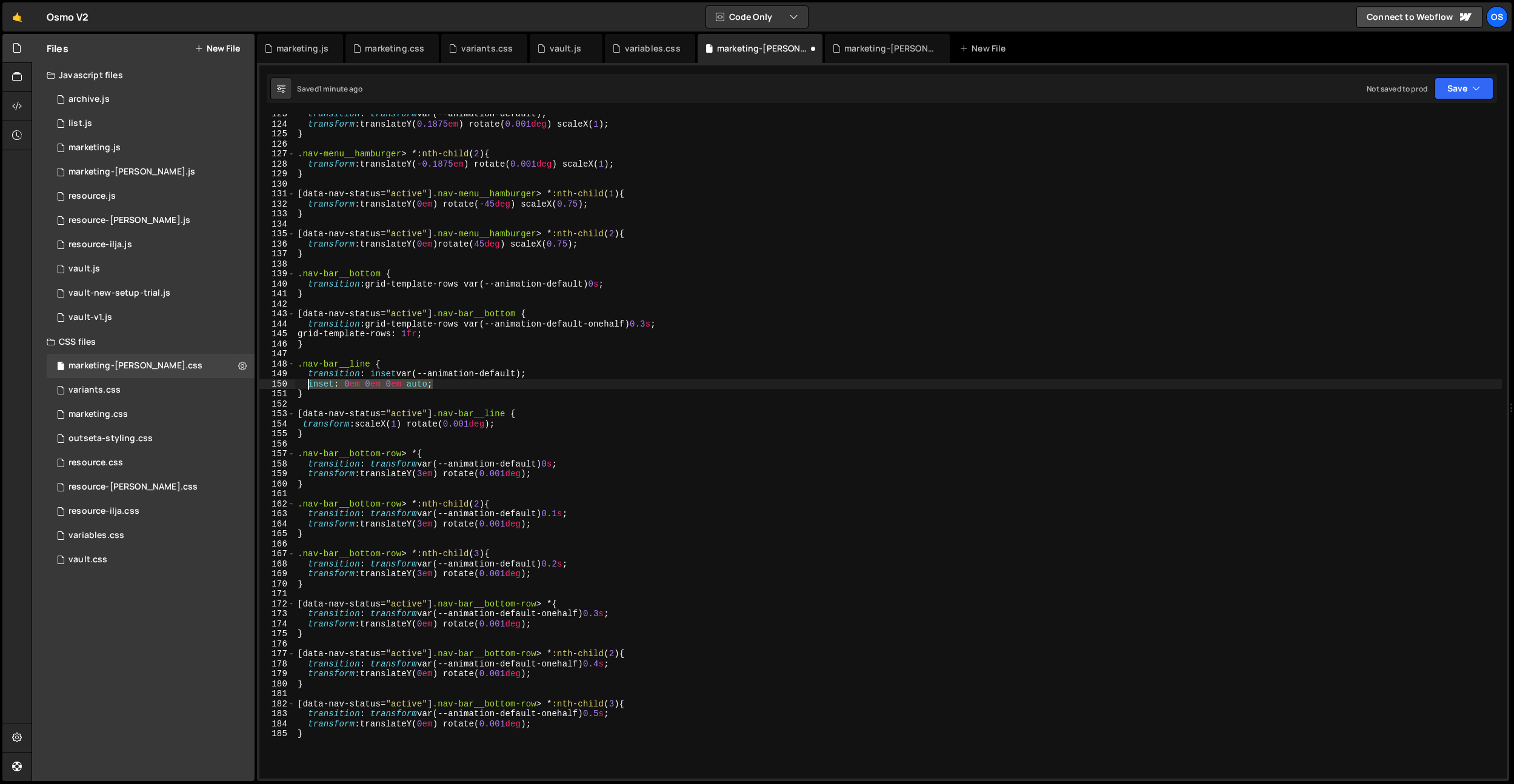
click at [311, 387] on div "transition : transform var(--animation-default) ; transform : translateY( 0.187…" at bounding box center [898, 451] width 1207 height 685
drag, startPoint x: 302, startPoint y: 422, endPoint x: 563, endPoint y: 423, distance: 261.0
click at [563, 423] on div "transition : transform var(--animation-default) ; transform : translateY( 0.187…" at bounding box center [898, 451] width 1207 height 685
paste textarea "inset: 0em 0em 0em auto"
click at [337, 422] on div "transition : transform var(--animation-default) ; transform : translateY( 0.187…" at bounding box center [898, 451] width 1207 height 685
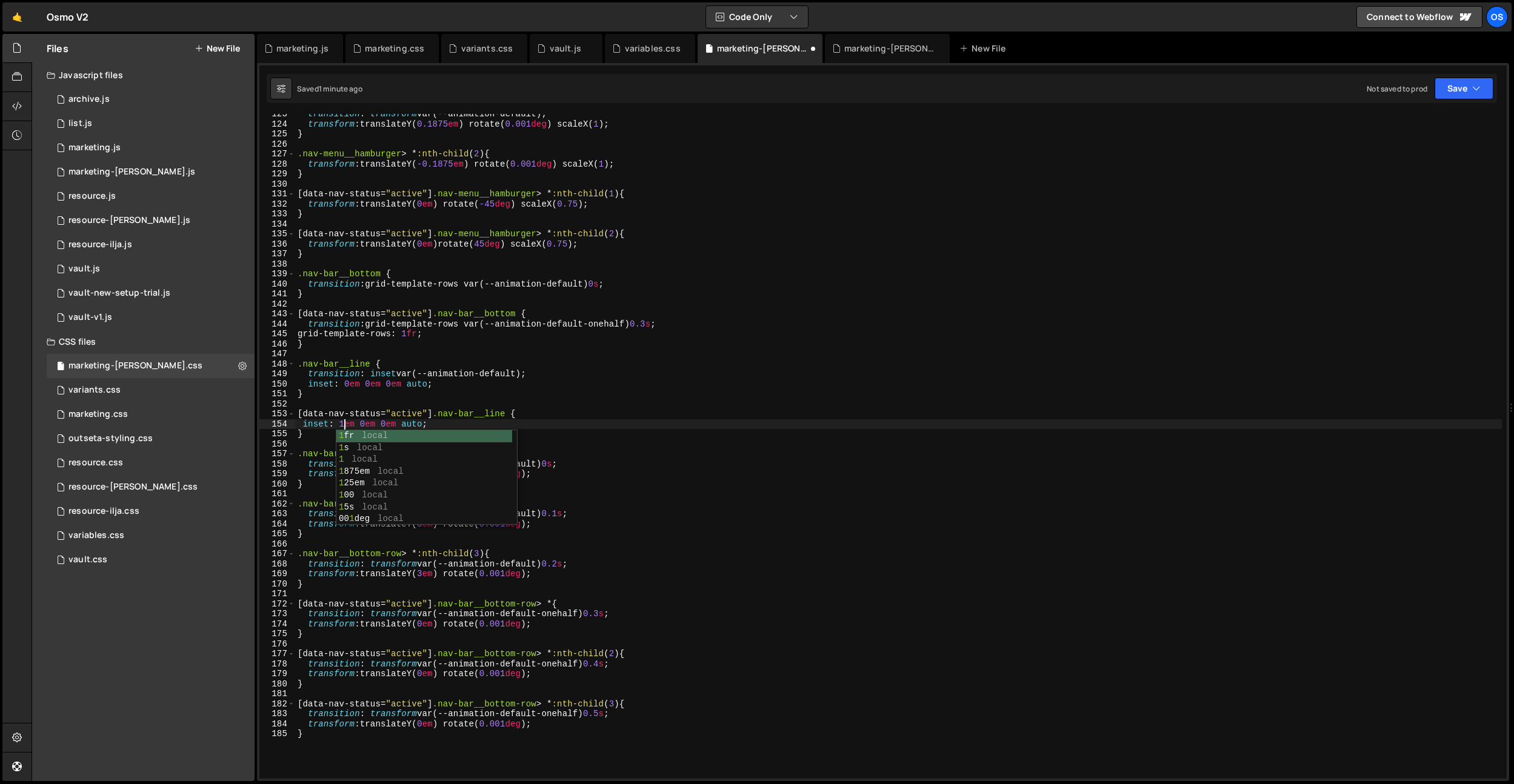
scroll to position [0, 4]
click at [383, 422] on div "transition : transform var(--animation-default) ; transform : translateY( 0.187…" at bounding box center [898, 451] width 1207 height 685
click at [550, 316] on div "transition : transform var(--animation-default) ; transform : translateY( 0.187…" at bounding box center [898, 451] width 1207 height 685
click at [405, 383] on div "transition : transform var(--animation-default) ; transform : translateY( 0.187…" at bounding box center [898, 451] width 1207 height 685
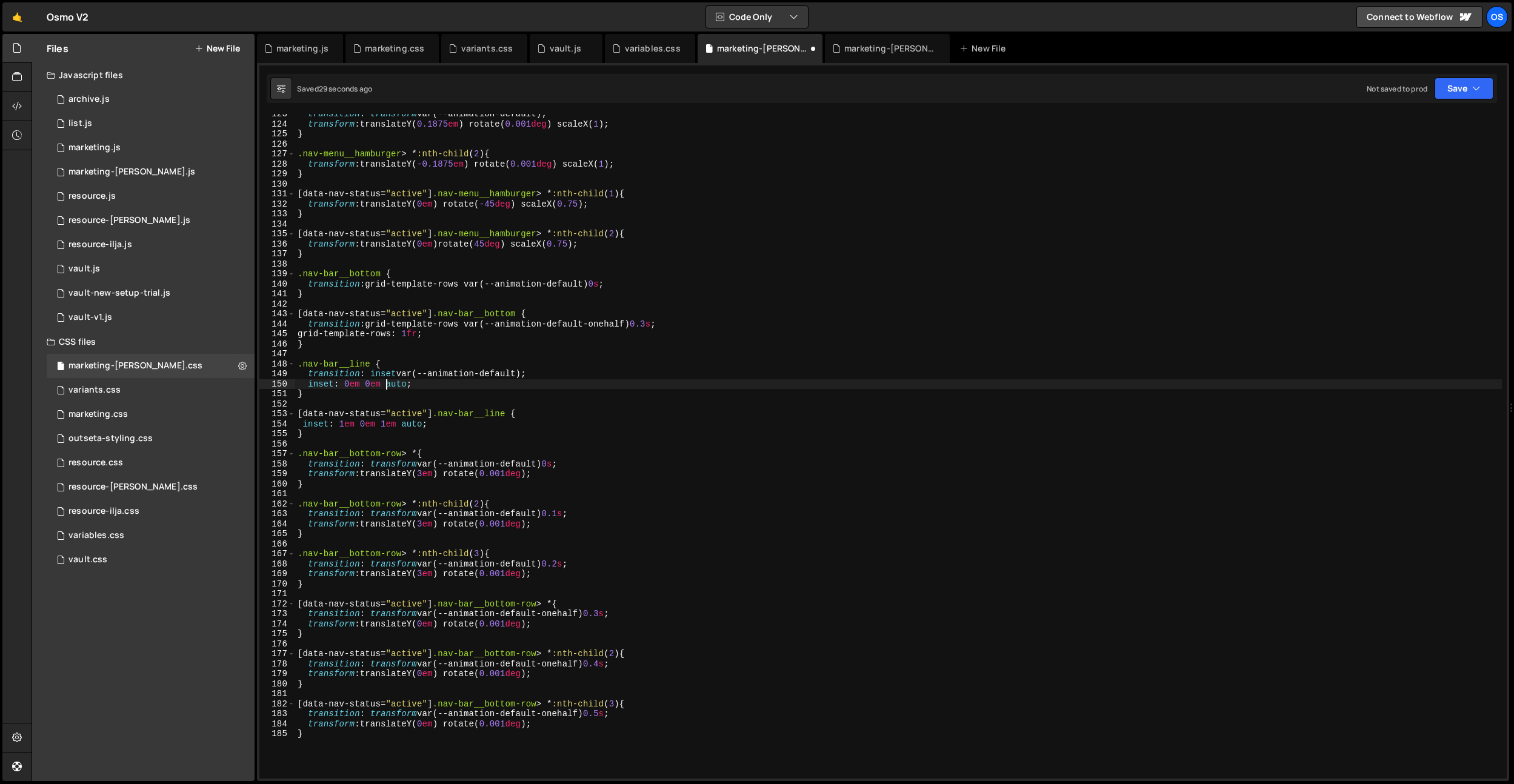
click at [404, 427] on div "transition : transform var(--animation-default) ; transform : translateY( 0.187…" at bounding box center [898, 451] width 1207 height 685
click at [366, 384] on div "transition : transform var(--animation-default) ; transform : translateY( 0.187…" at bounding box center [898, 451] width 1207 height 685
drag, startPoint x: 398, startPoint y: 340, endPoint x: 370, endPoint y: 419, distance: 83.8
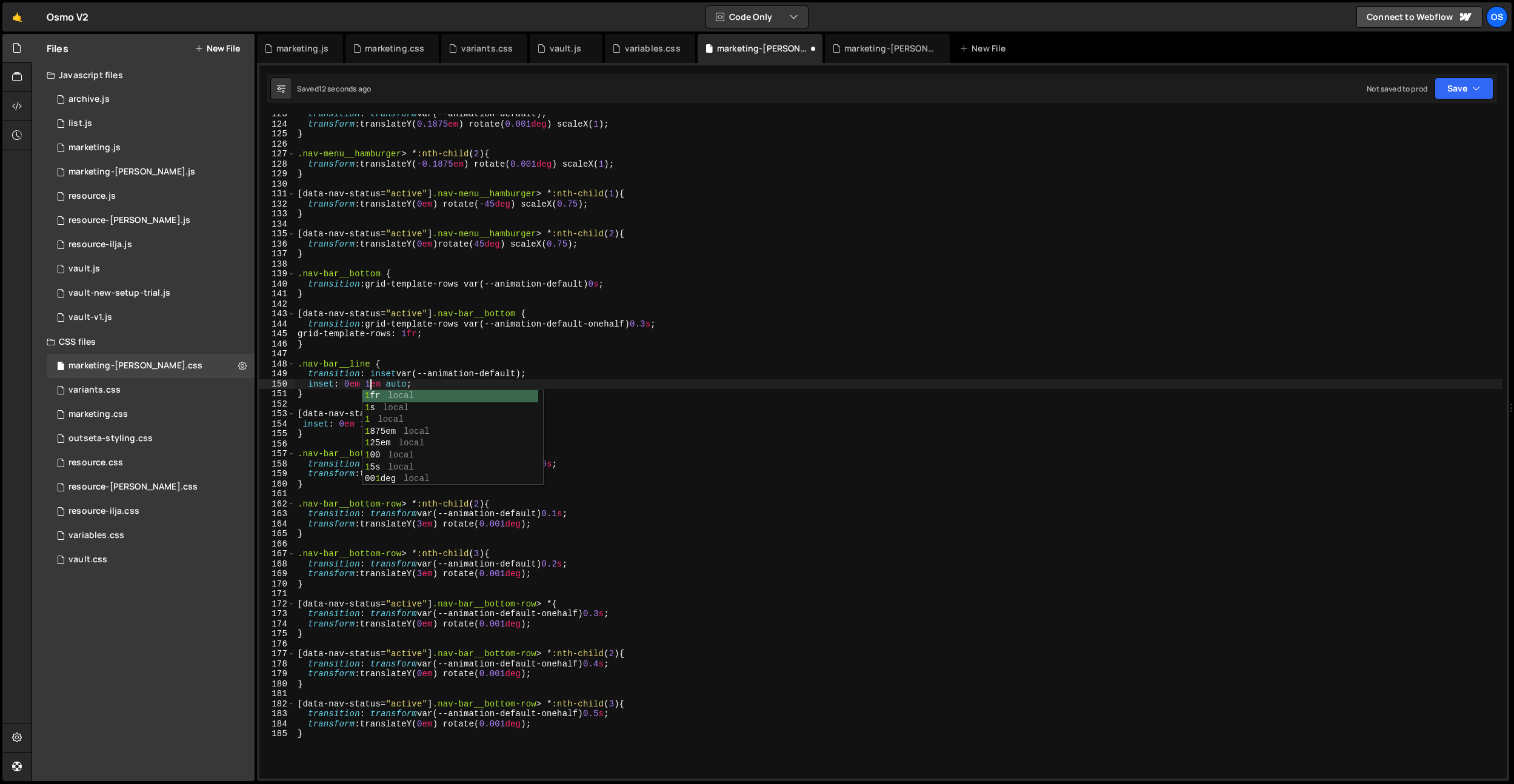
click at [398, 343] on div "transition : transform var(--animation-default) ; transform : translateY( 0.187…" at bounding box center [898, 451] width 1207 height 685
click at [361, 428] on div "transition : transform var(--animation-default) ; transform : translateY( 0.187…" at bounding box center [898, 451] width 1207 height 685
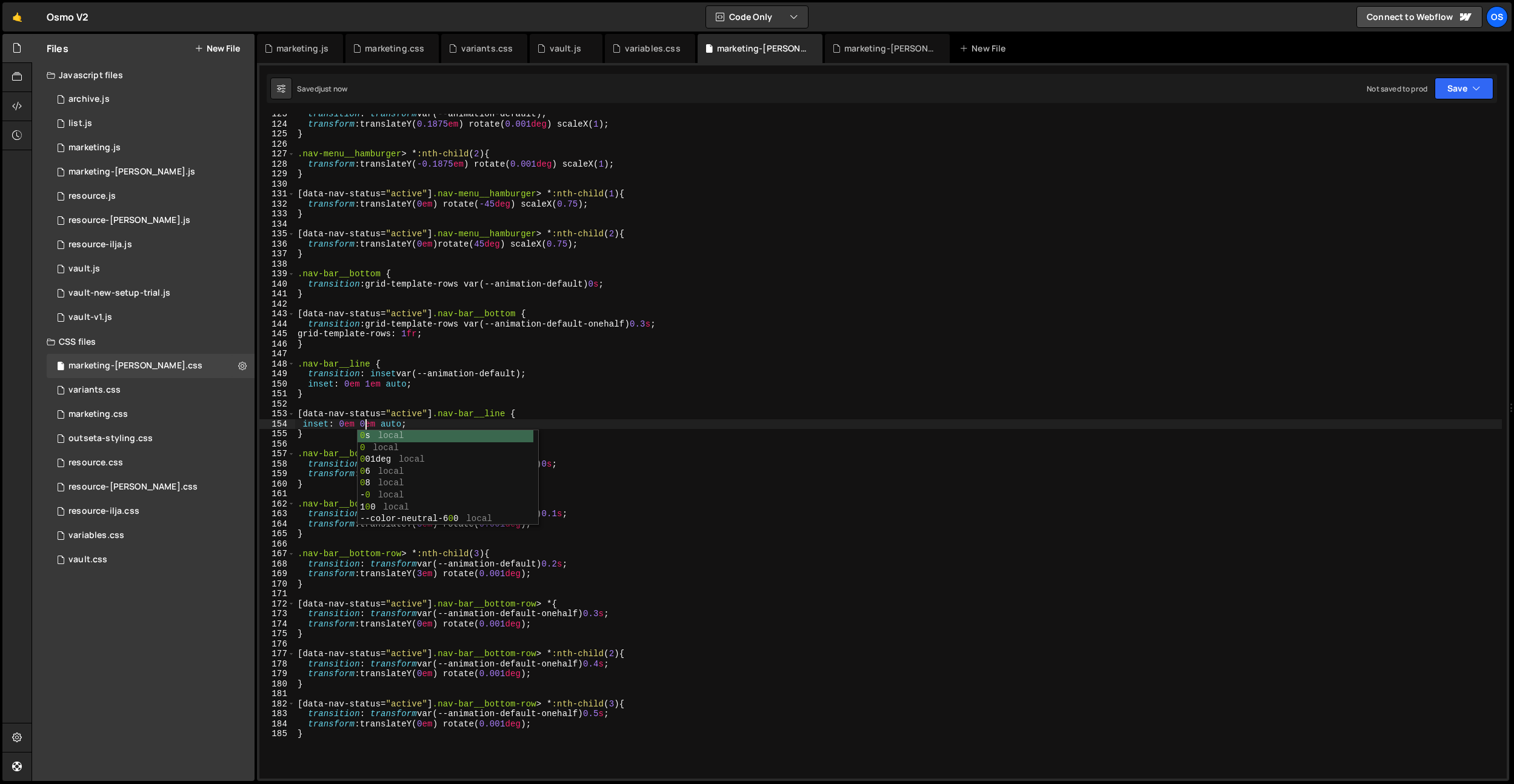
type textarea "inset: 0em 0em auto;"
click at [424, 357] on div "transition : transform var(--animation-default) ; transform : translateY( 0.187…" at bounding box center [898, 451] width 1207 height 685
click at [368, 382] on div "transition : transform var(--animation-default) ; transform : translateY( 0.187…" at bounding box center [898, 451] width 1207 height 685
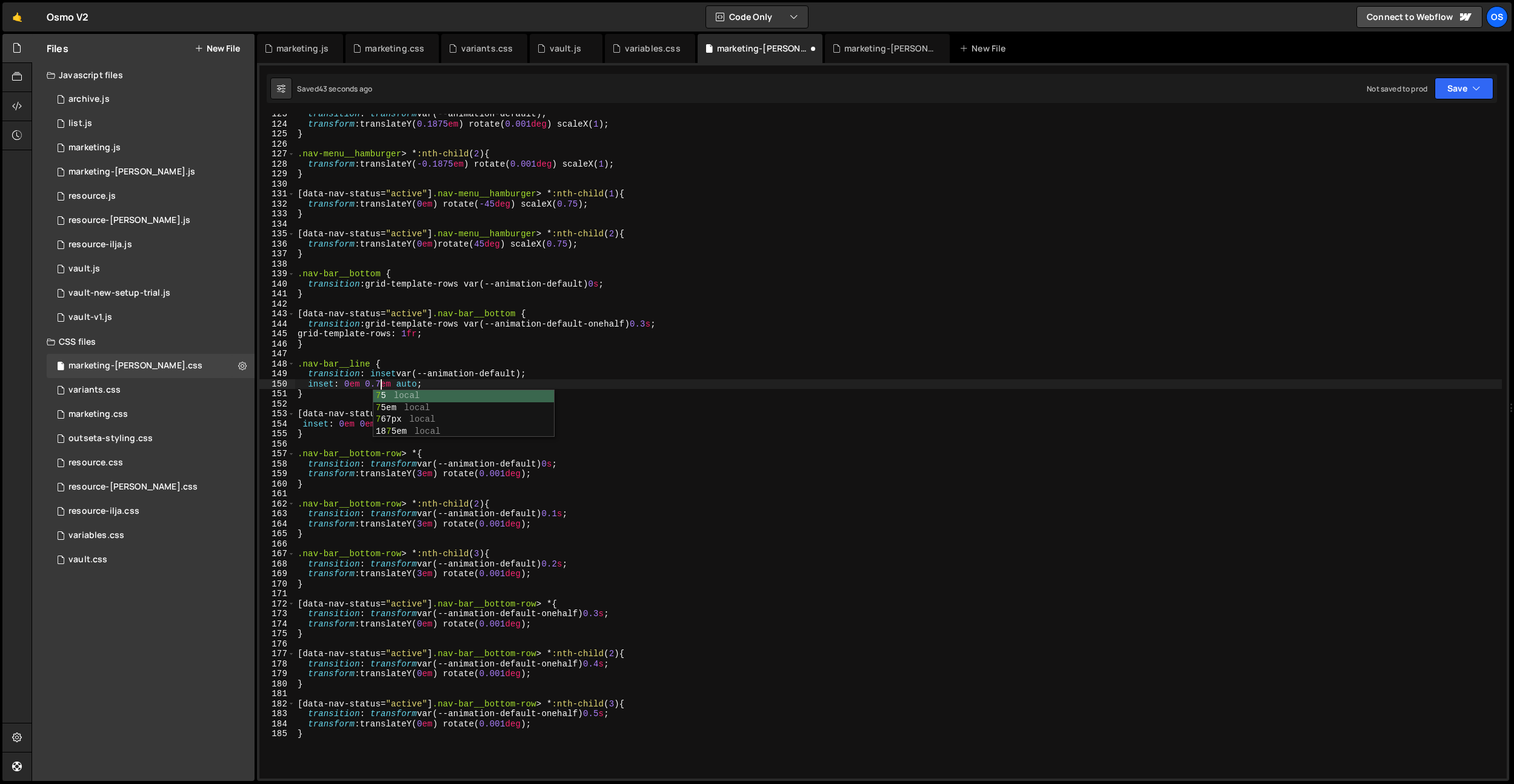
scroll to position [0, 6]
type textarea "inset: 0em 0.75em auto;"
click at [517, 302] on div "transition : transform var(--animation-default) ; transform : translateY( 0.187…" at bounding box center [898, 451] width 1207 height 685
click at [496, 348] on div "transition : transform var(--animation-default) ; transform : translateY( 0.187…" at bounding box center [898, 451] width 1207 height 685
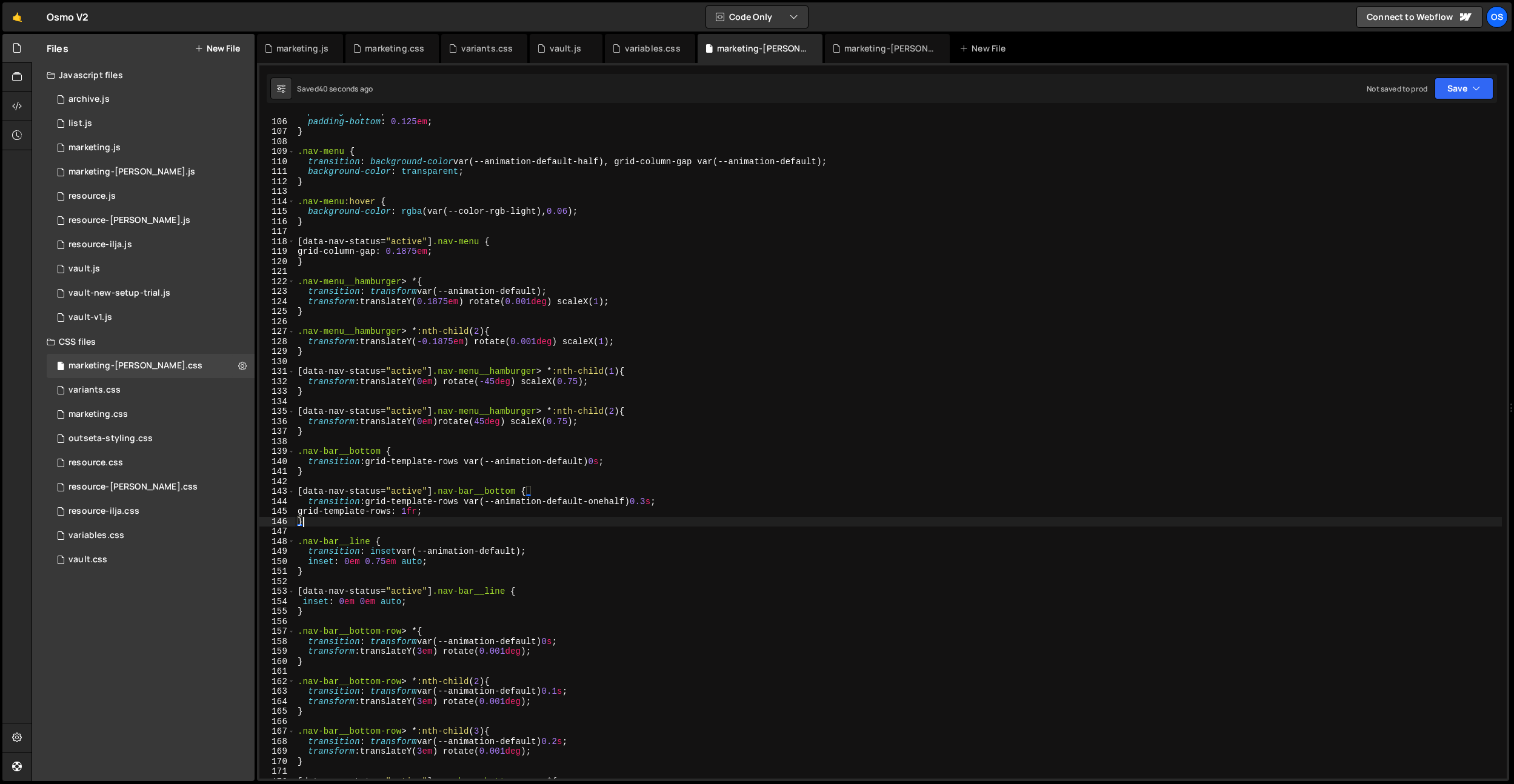
scroll to position [1215, 0]
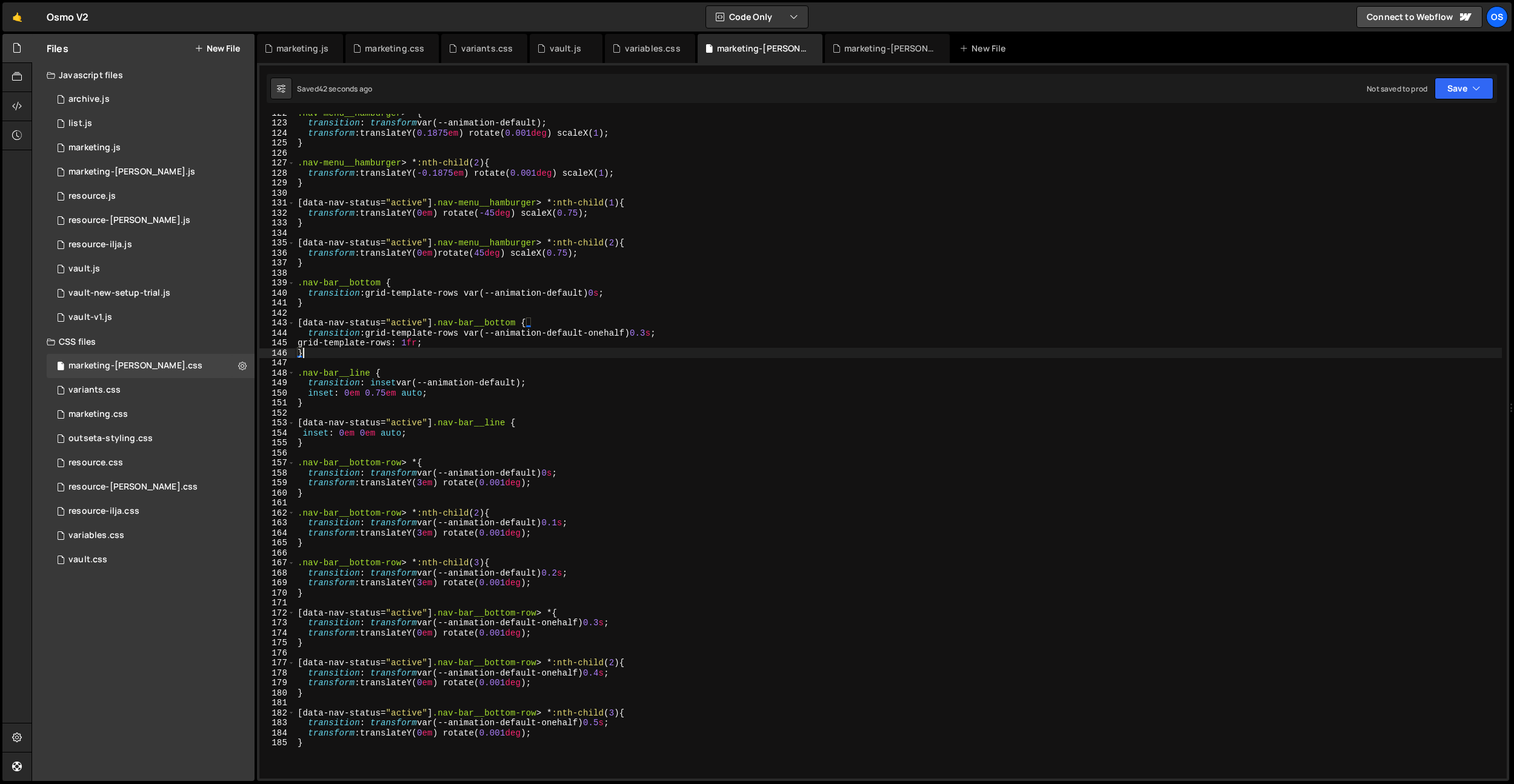
click at [427, 401] on div ".nav-menu__hamburger > * { transition : transform var(--animation-default) ; tr…" at bounding box center [898, 450] width 1207 height 685
drag, startPoint x: 399, startPoint y: 394, endPoint x: 366, endPoint y: 394, distance: 33.0
click at [366, 394] on div ".nav-menu__hamburger > * { transition : transform var(--animation-default) ; tr…" at bounding box center [898, 450] width 1207 height 685
click at [352, 396] on div ".nav-menu__hamburger > * { transition : transform var(--animation-default) ; tr…" at bounding box center [898, 450] width 1207 height 685
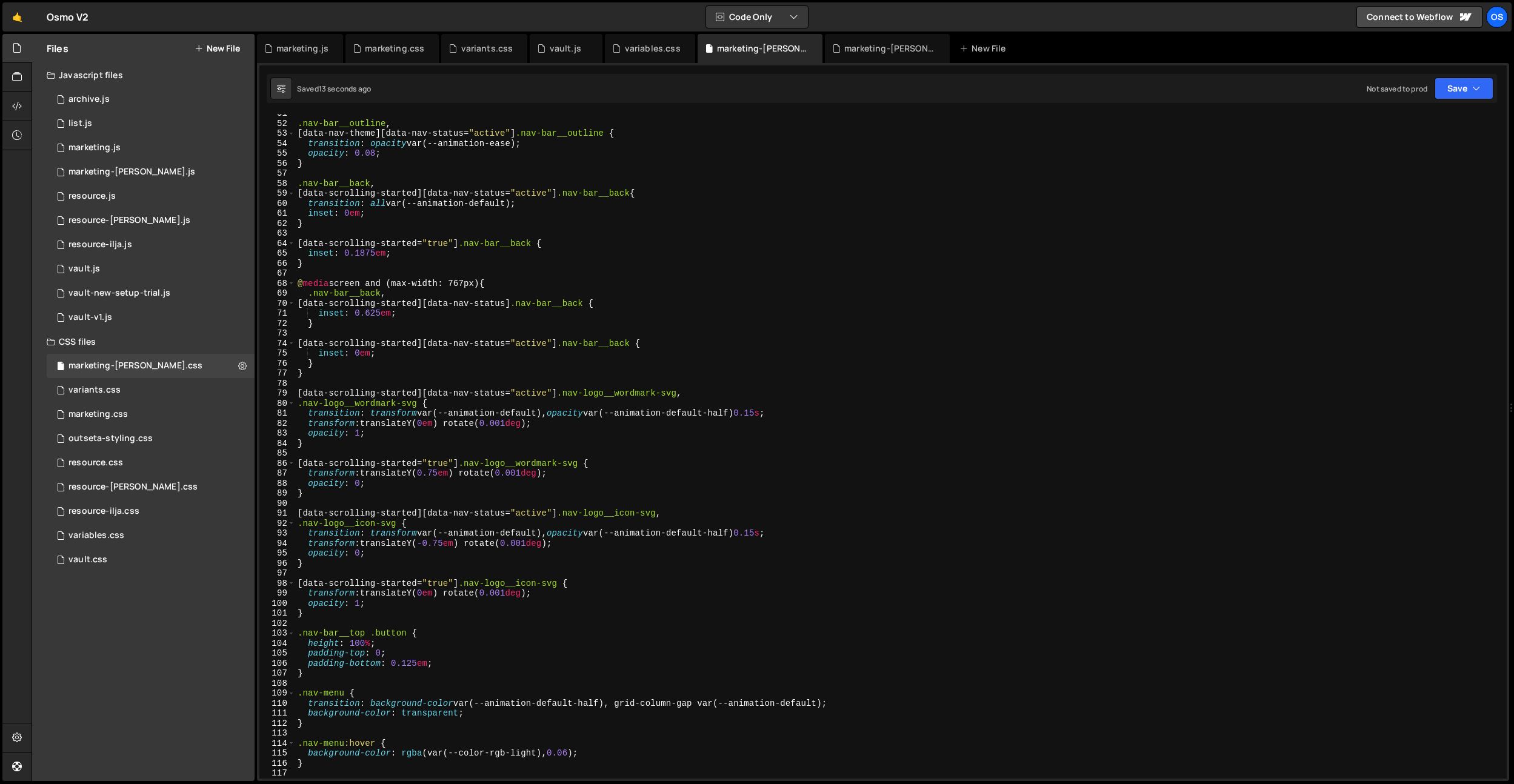
scroll to position [505, 0]
drag, startPoint x: 387, startPoint y: 350, endPoint x: 393, endPoint y: 344, distance: 8.5
click at [388, 350] on div ".nav-bar__outline , [ data-nav-theme ][ data-nav-status = " active " ] .nav-bar…" at bounding box center [898, 450] width 1207 height 685
click at [458, 315] on div ".nav-bar__outline , [ data-nav-theme ][ data-nav-status = " active " ] .nav-bar…" at bounding box center [898, 450] width 1207 height 685
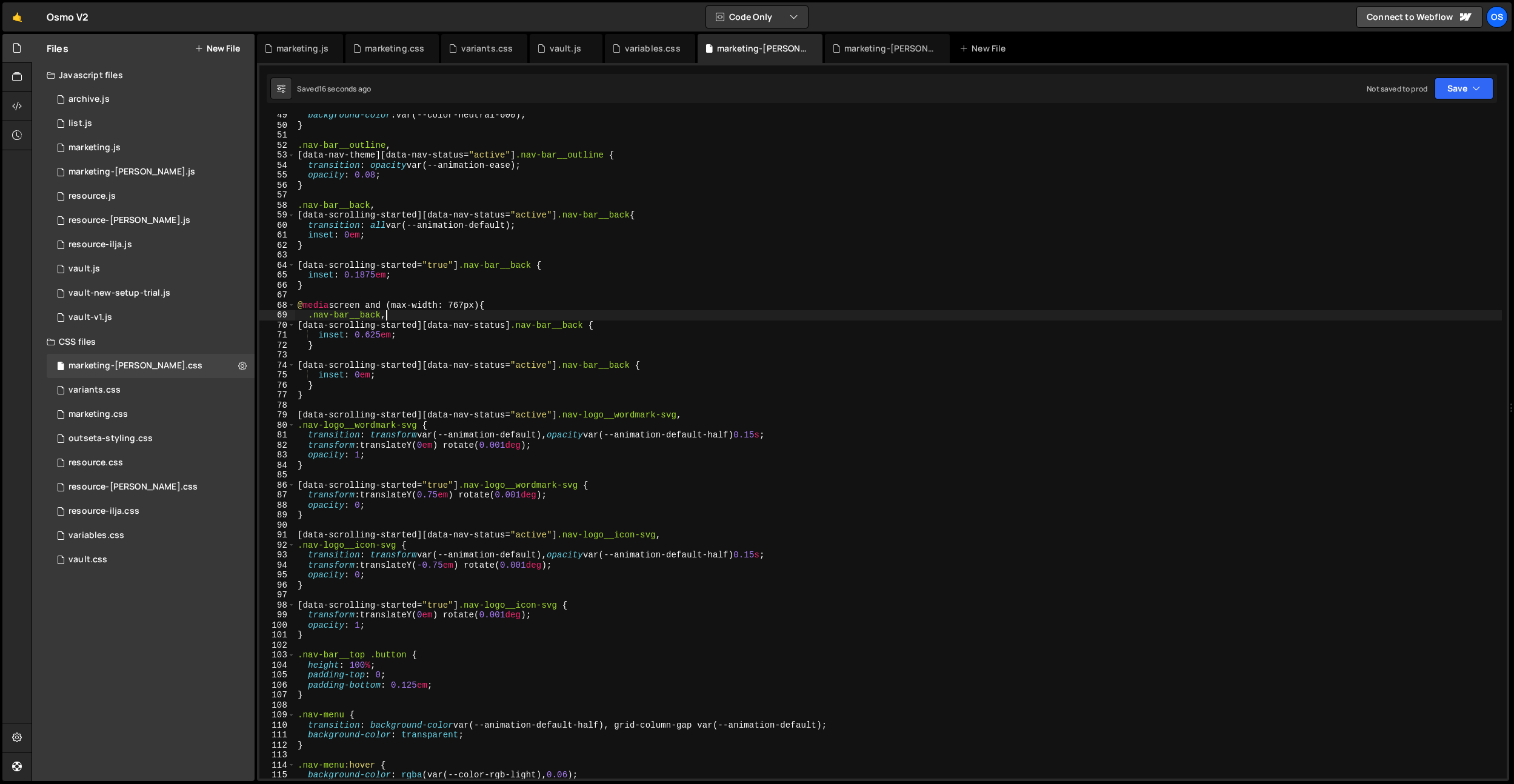
click at [458, 315] on div "background-color : var(--color-neutral-600) ; } .nav-bar__outline , [ data-nav-…" at bounding box center [898, 452] width 1207 height 685
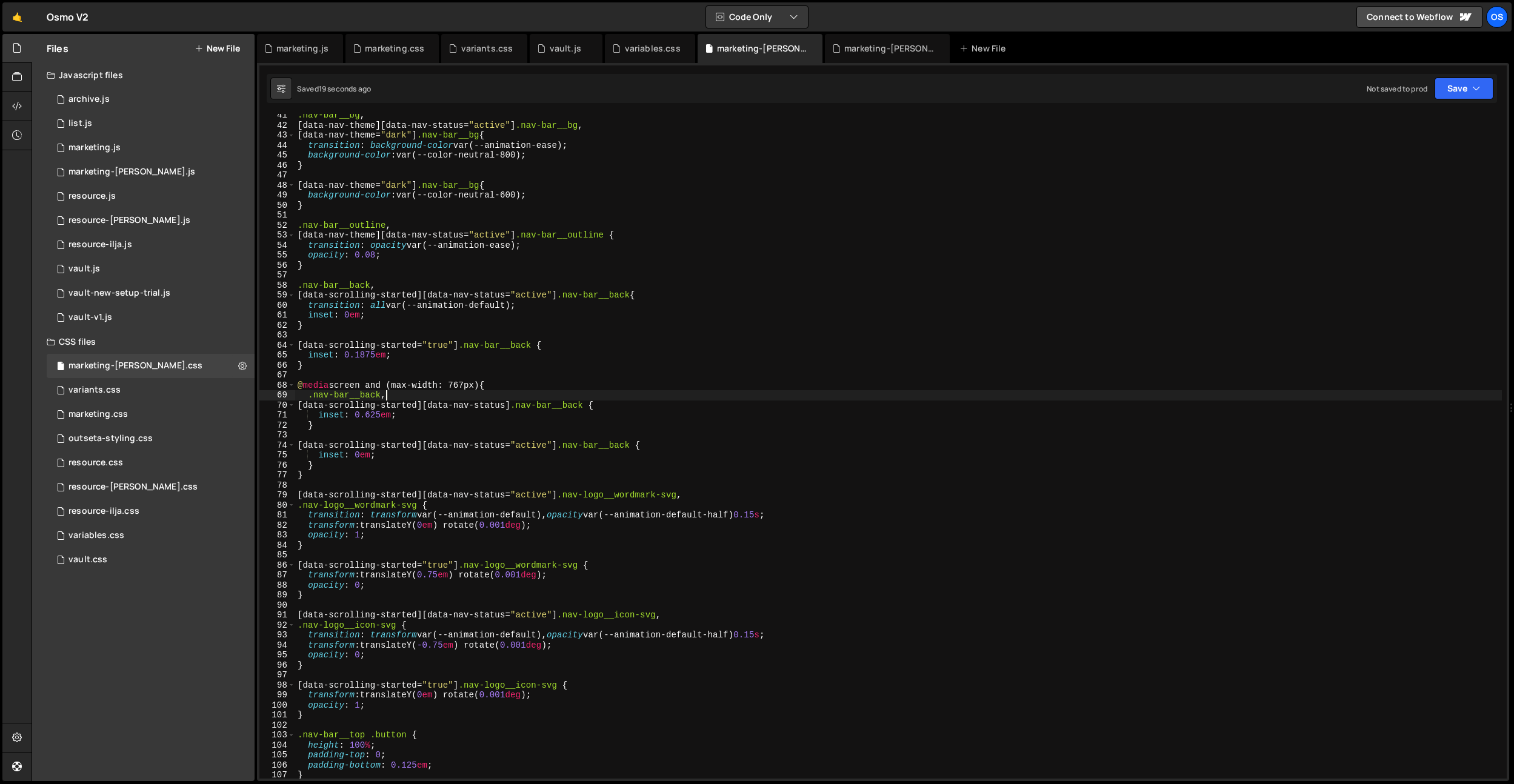
scroll to position [404, 0]
click at [404, 419] on div ".nav-bar__bg , [ data-nav-theme ][ data-nav-status = " active " ] .nav-bar__bg …" at bounding box center [898, 452] width 1207 height 685
type textarea "inset: 0.625em;"
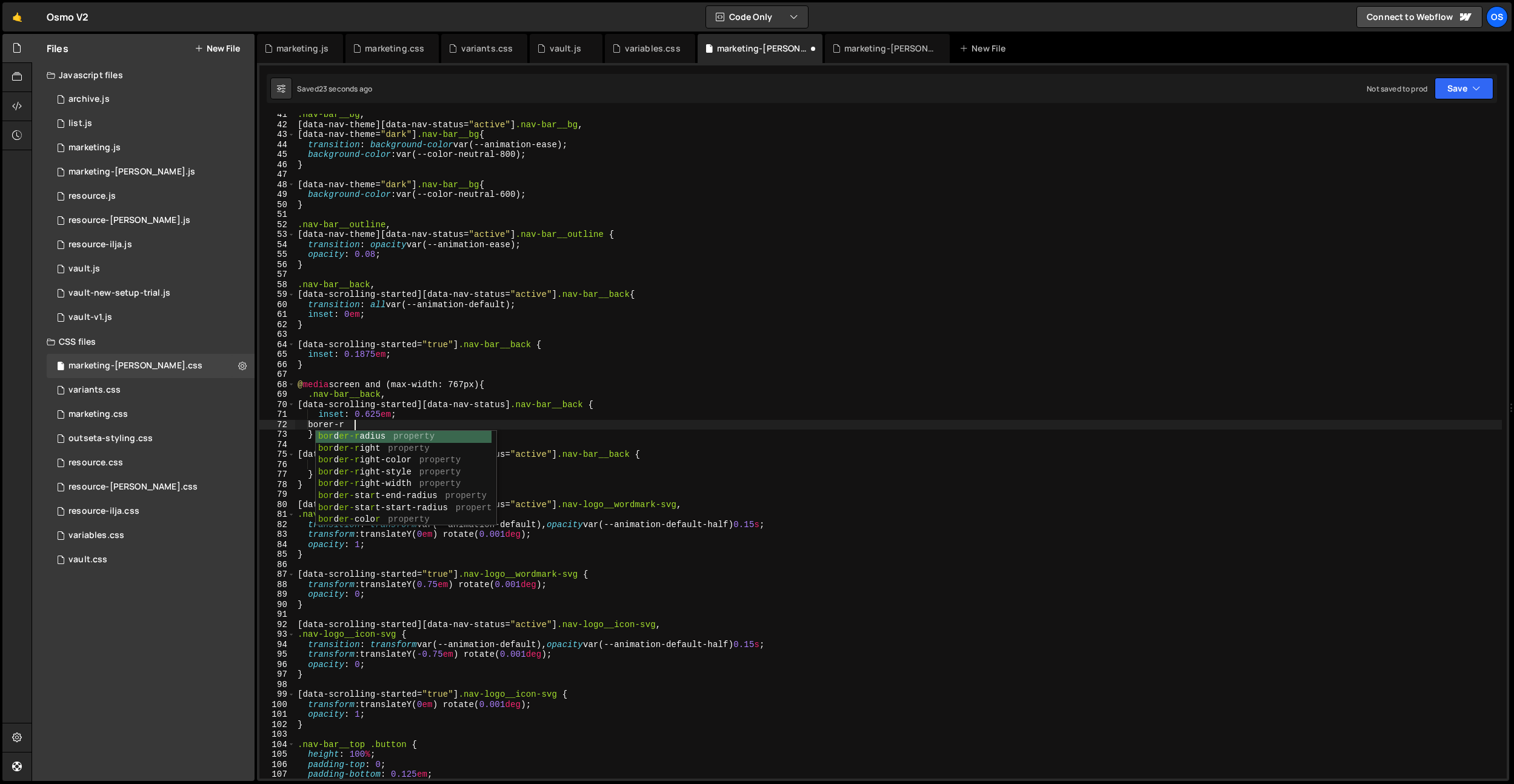
scroll to position [0, 4]
type textarea "border-radius: ;"
drag, startPoint x: 380, startPoint y: 421, endPoint x: 318, endPoint y: 424, distance: 62.1
click at [320, 424] on div ".nav-bar__bg , [ data-nav-theme ][ data-nav-status = " active " ] .nav-bar__bg …" at bounding box center [898, 452] width 1207 height 685
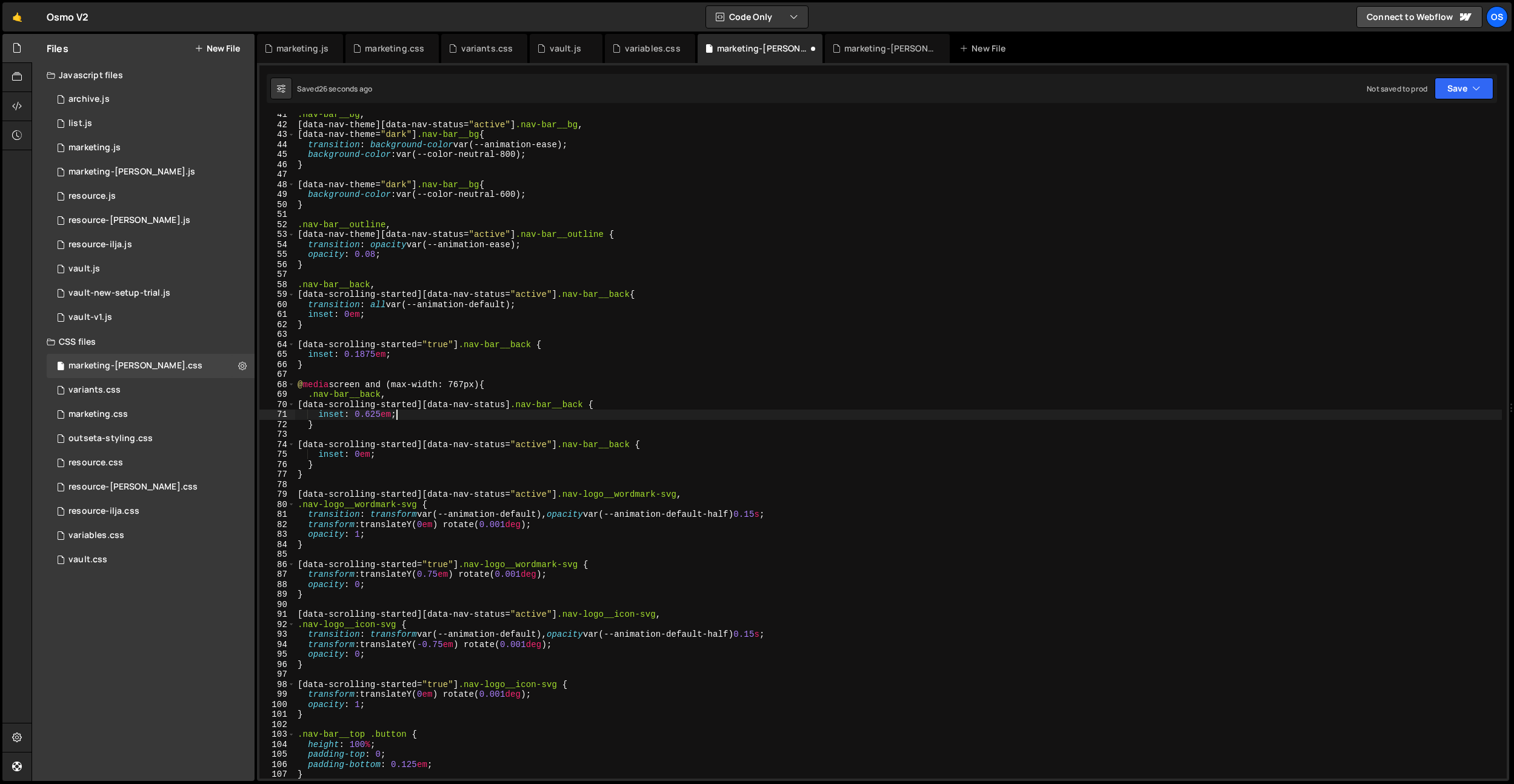
click at [386, 460] on div ".nav-bar__bg , [ data-nav-theme ][ data-nav-status = " active " ] .nav-bar__bg …" at bounding box center [898, 452] width 1207 height 685
click at [386, 457] on div ".nav-bar__bg , [ data-nav-theme ][ data-nav-status = " active " ] .nav-bar__bg …" at bounding box center [898, 452] width 1207 height 685
type textarea "inset: 0em;"
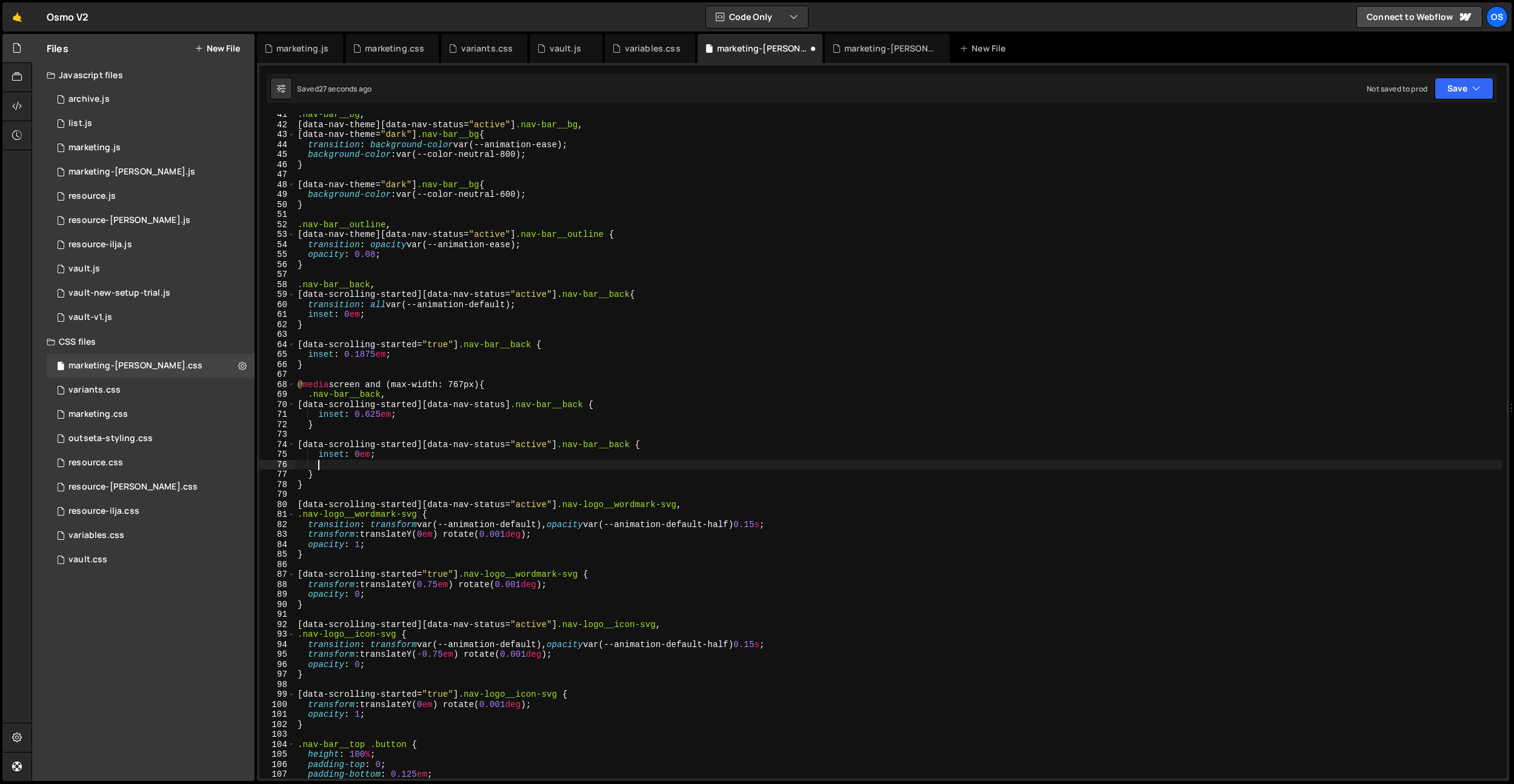
paste textarea "border-radius: ;"
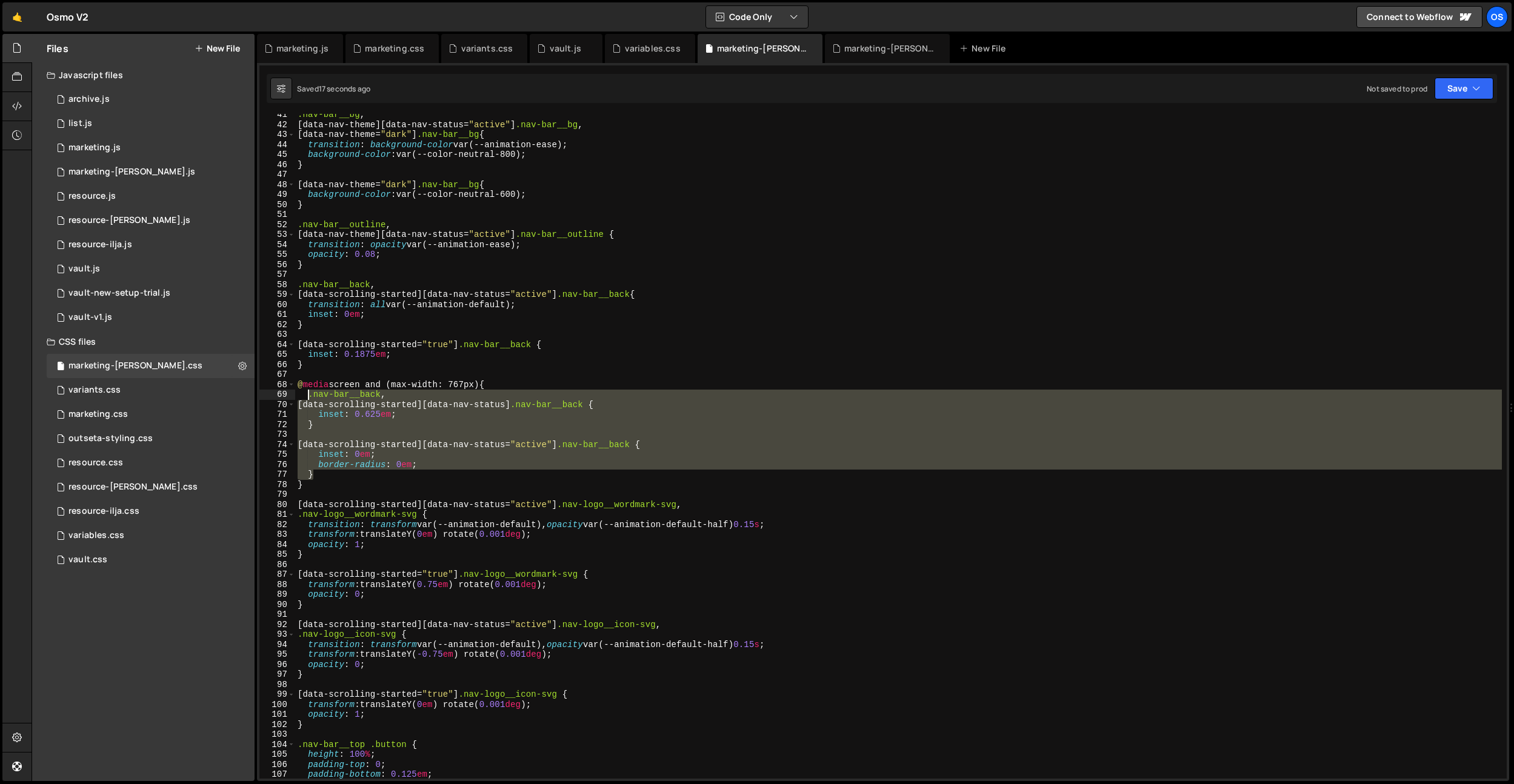
drag, startPoint x: 321, startPoint y: 473, endPoint x: 307, endPoint y: 397, distance: 77.3
click at [307, 397] on div ".nav-bar__bg , [ data-nav-theme ][ data-nav-status = " active " ] .nav-bar__bg …" at bounding box center [898, 452] width 1207 height 685
type textarea "}"
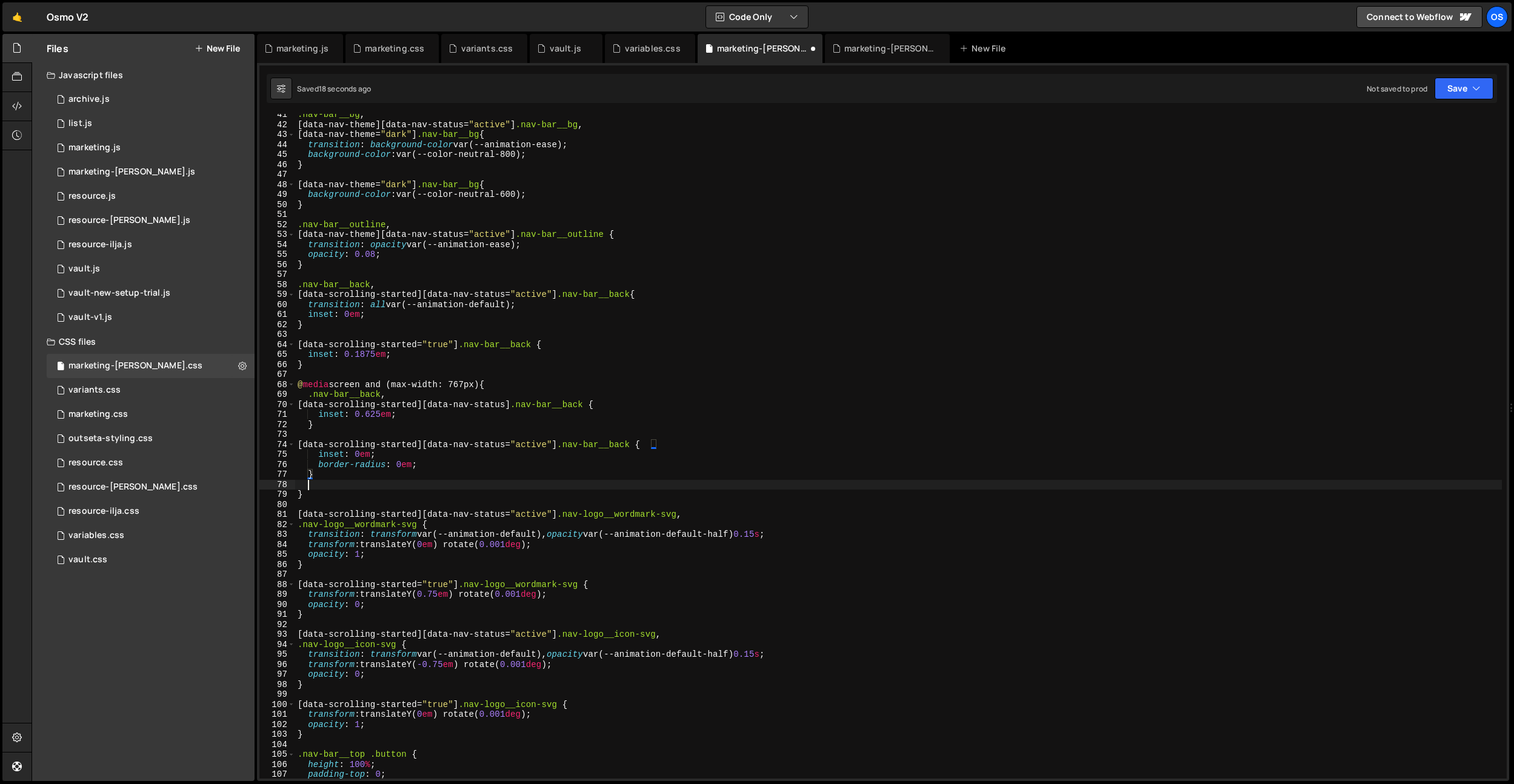
scroll to position [0, 0]
paste textarea "}"
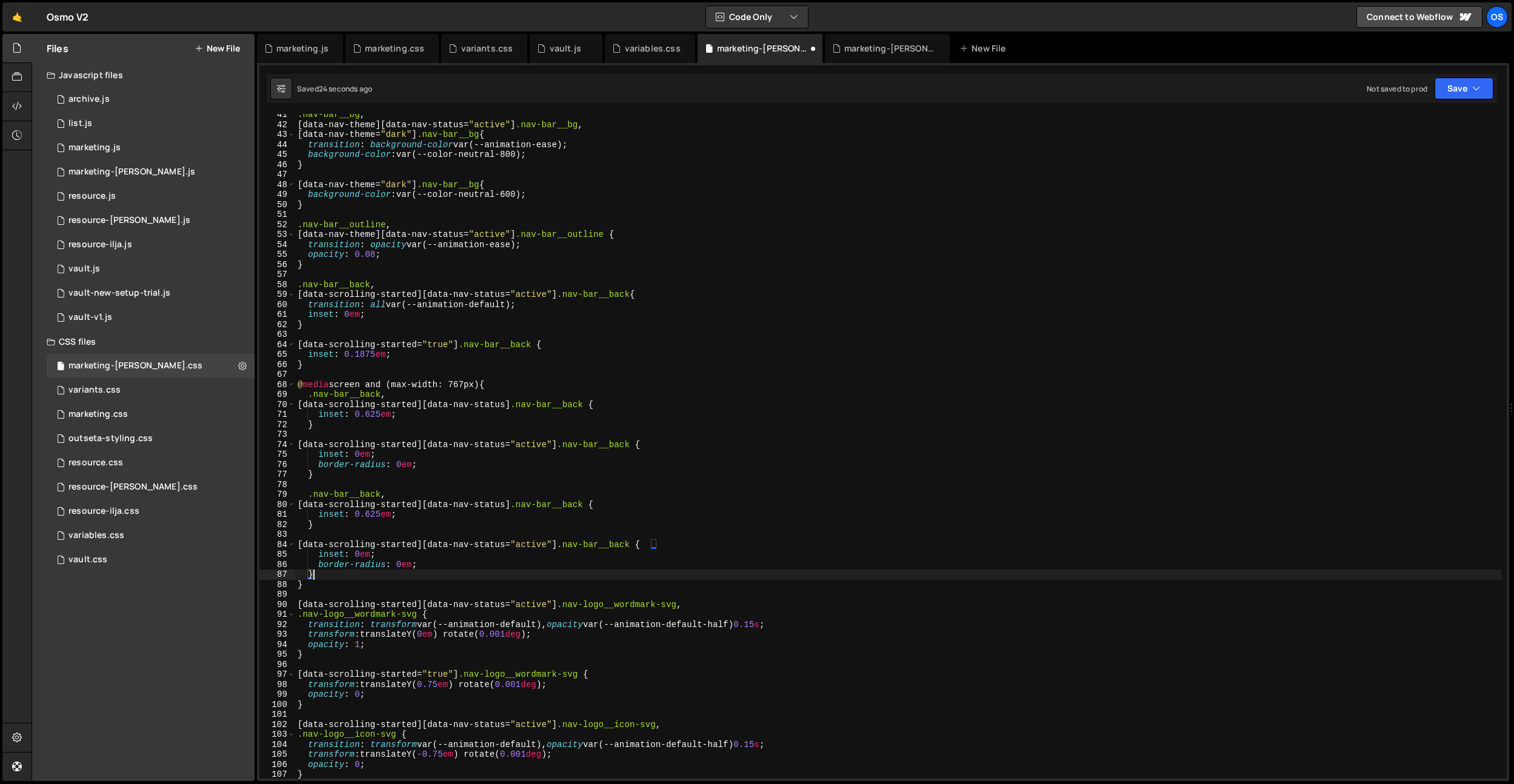
click at [440, 490] on div ".nav-bar__bg , [ data-nav-theme ][ data-nav-status = " active " ] .nav-bar__bg …" at bounding box center [898, 452] width 1207 height 685
click at [425, 503] on div ".nav-bar__bg , [ data-nav-theme ][ data-nav-status = " active " ] .nav-bar__bg …" at bounding box center [898, 452] width 1207 height 685
click at [410, 545] on div ".nav-bar__bg , [ data-nav-theme ][ data-nav-status = " active " ] .nav-bar__bg …" at bounding box center [898, 452] width 1207 height 685
click at [378, 497] on div ".nav-bar__bg , [ data-nav-theme ][ data-nav-status = " active " ] .nav-bar__bg …" at bounding box center [898, 452] width 1207 height 685
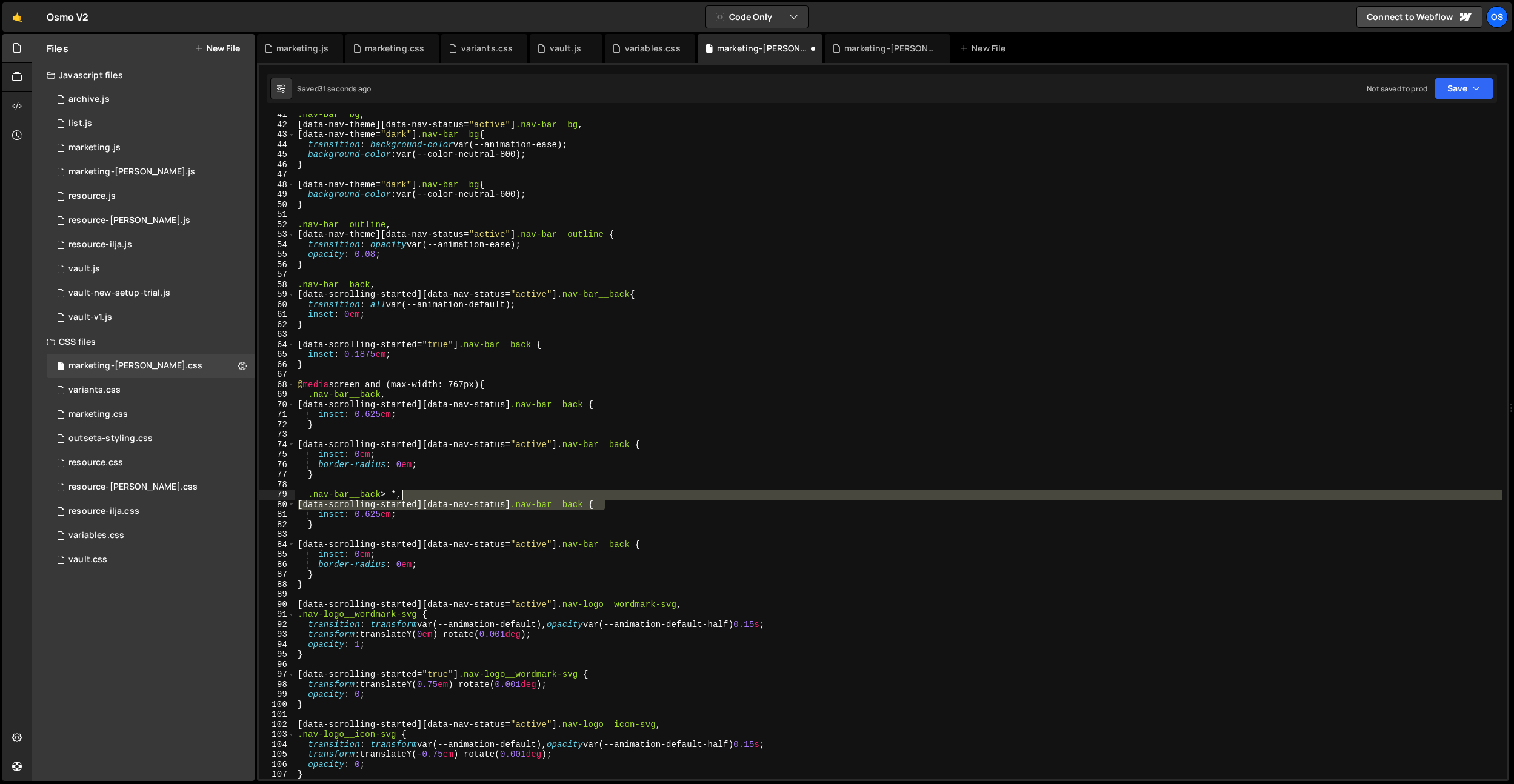
drag, startPoint x: 604, startPoint y: 507, endPoint x: 406, endPoint y: 486, distance: 199.1
click at [400, 493] on div ".nav-bar__bg , [ data-nav-theme ][ data-nav-status = " active " ] .nav-bar__bg …" at bounding box center [898, 452] width 1207 height 685
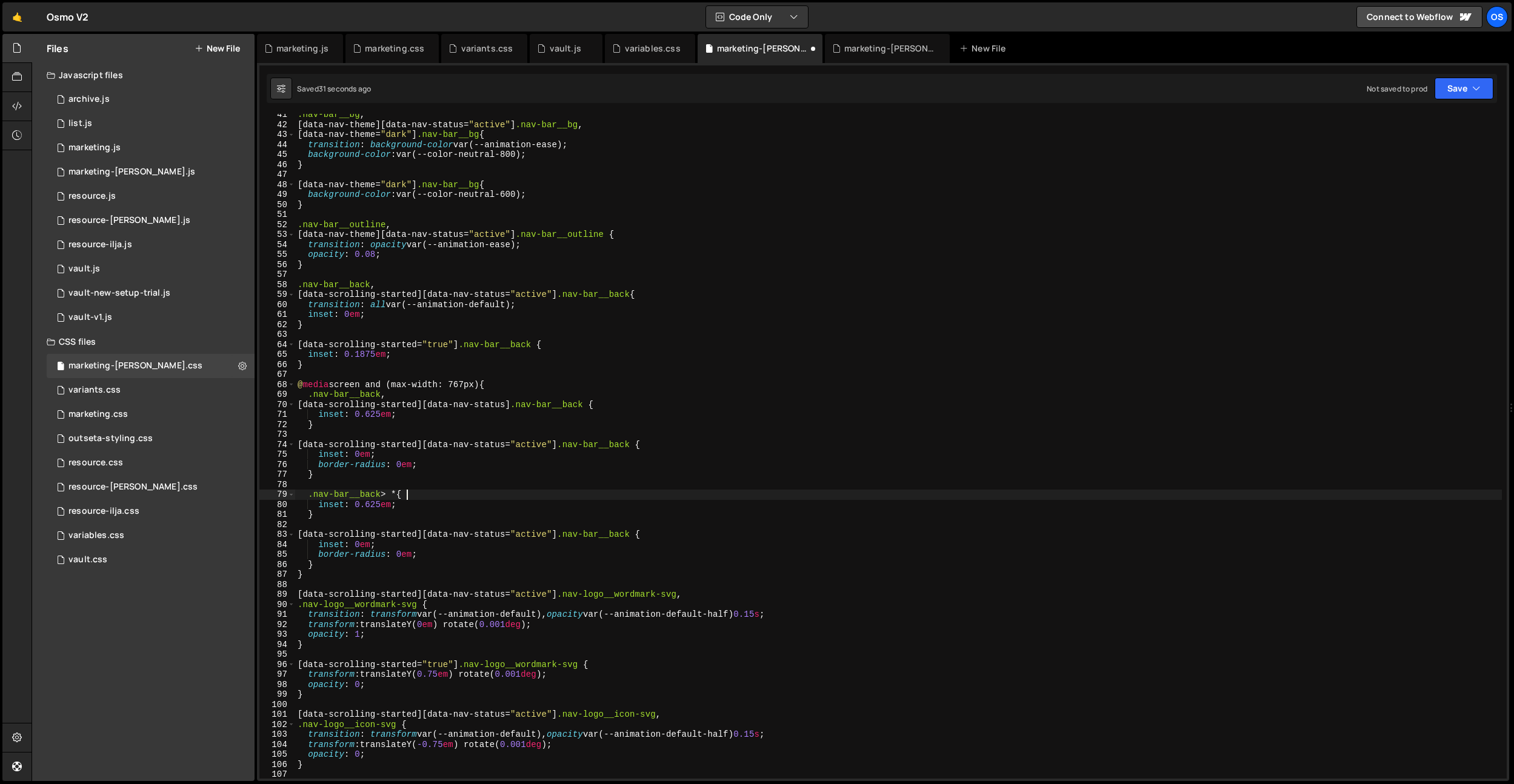
scroll to position [0, 7]
drag, startPoint x: 435, startPoint y: 464, endPoint x: 438, endPoint y: 455, distance: 9.5
click at [438, 455] on div ".nav-bar__bg , [ data-nav-theme ][ data-nav-status = " active " ] .nav-bar__bg …" at bounding box center [898, 452] width 1207 height 685
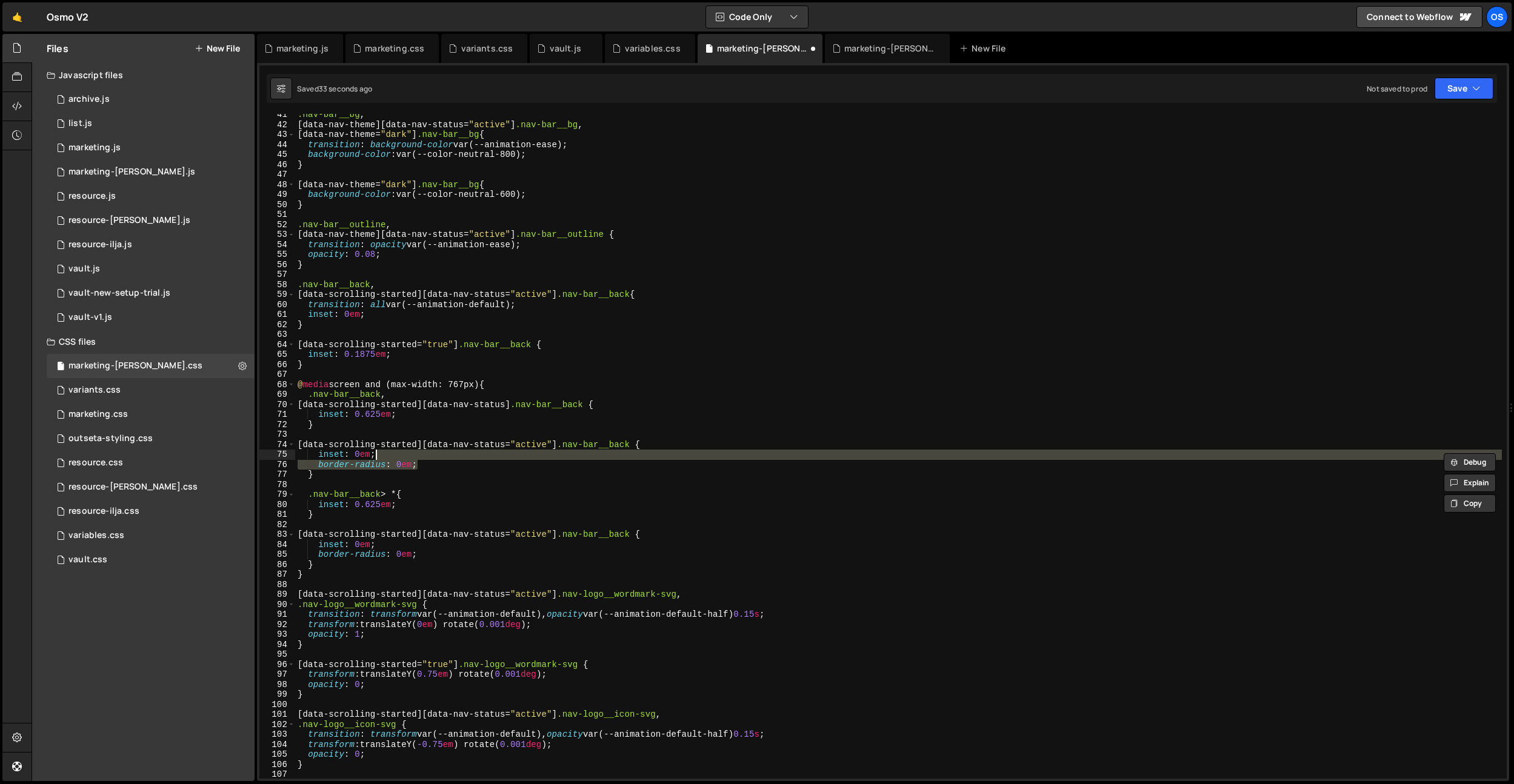
scroll to position [0, 5]
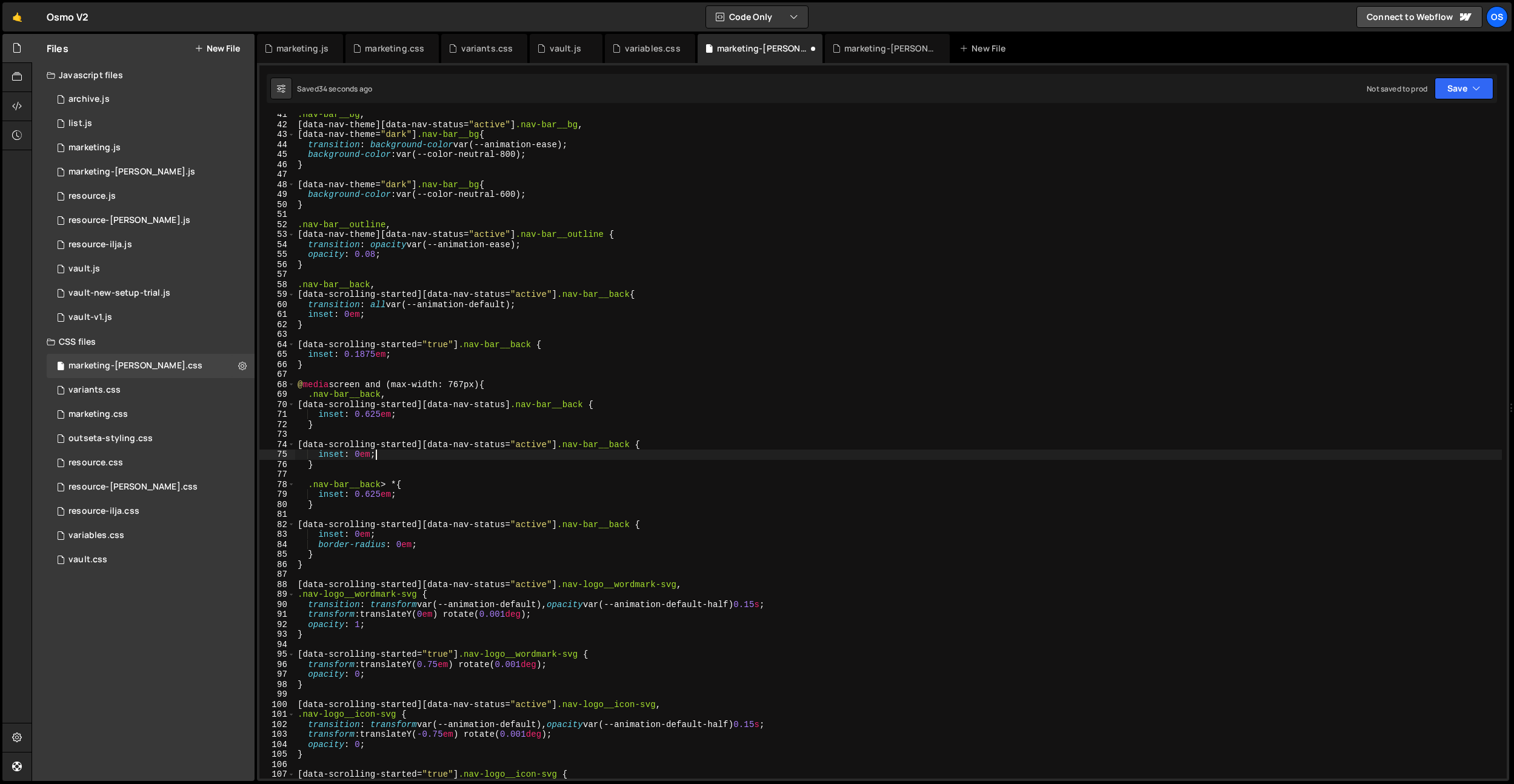
click at [425, 543] on div ".nav-bar__bg , [ data-nav-theme ][ data-nav-status = " active " ] .nav-bar__bg …" at bounding box center [898, 452] width 1207 height 685
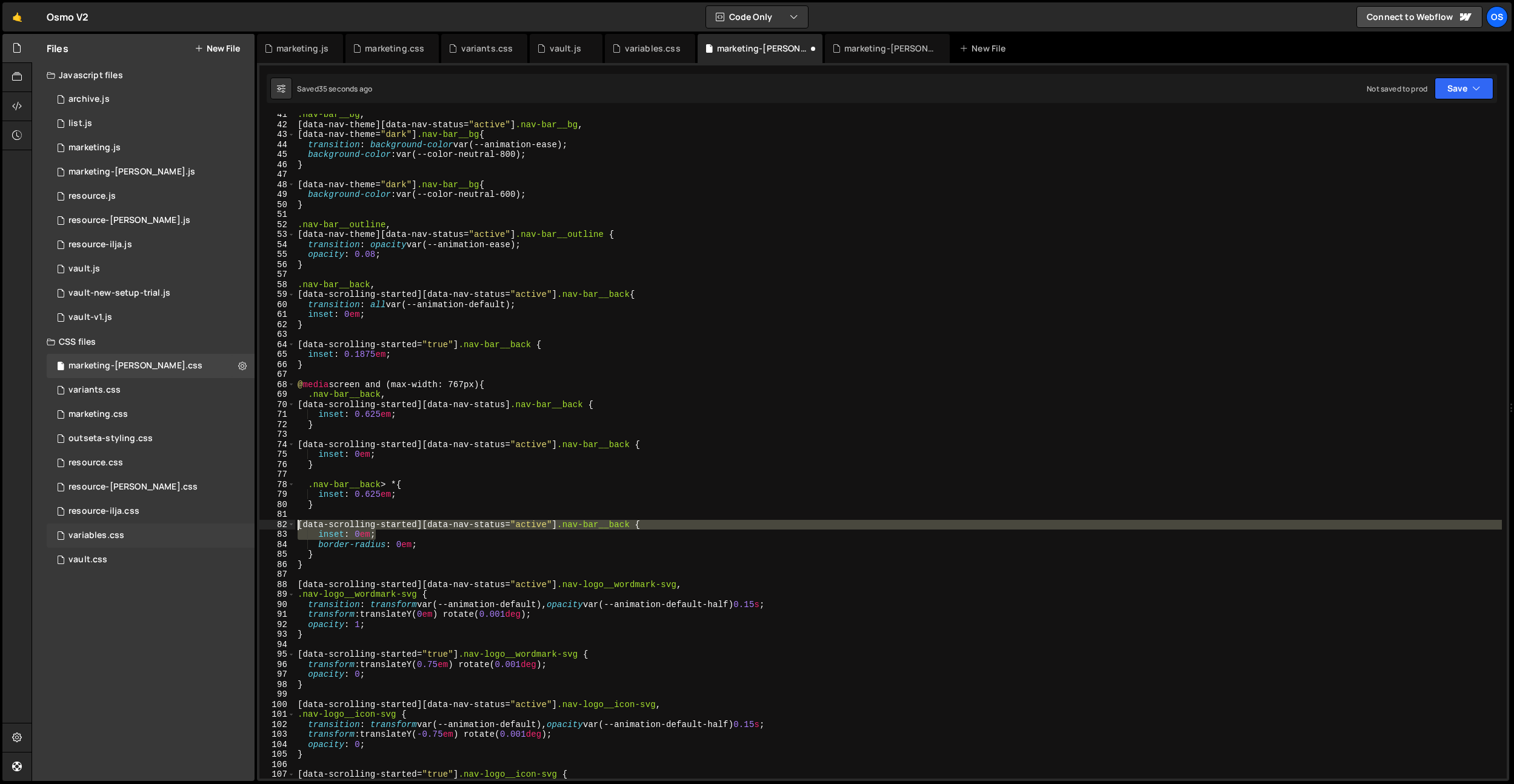
drag, startPoint x: 395, startPoint y: 534, endPoint x: 232, endPoint y: 528, distance: 163.1
click at [232, 528] on div "Files New File Javascript files 0 archive.js 0 0 list.js 0 0 marketing.js 0 0 0…" at bounding box center [772, 407] width 1483 height 748
click at [393, 535] on div ".nav-bar__bg , [ data-nav-theme ][ data-nav-status = " active " ] .nav-bar__bg …" at bounding box center [898, 446] width 1207 height 665
type textarea "inset: 0em;"
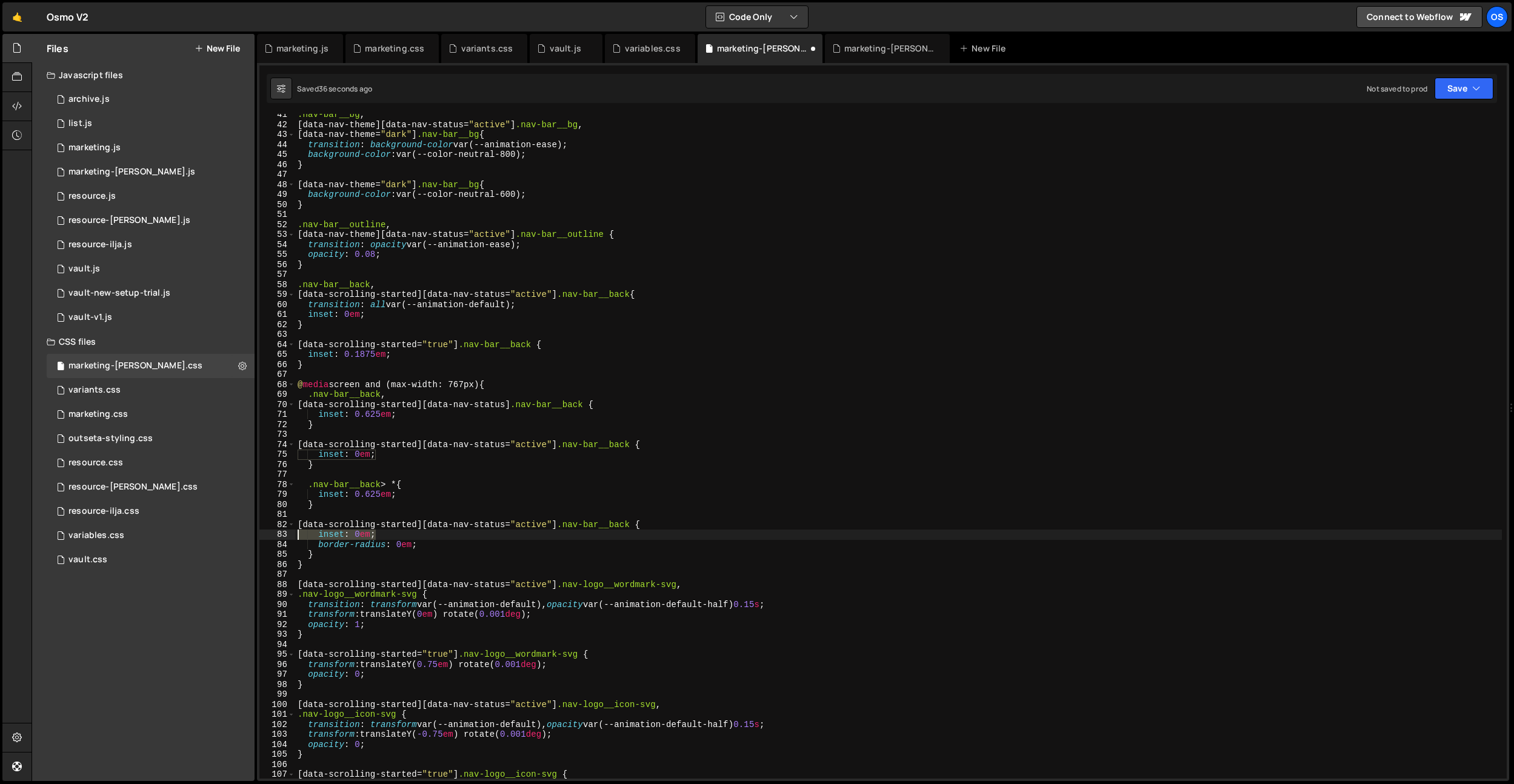
drag, startPoint x: 404, startPoint y: 533, endPoint x: 395, endPoint y: 478, distance: 55.7
click at [235, 536] on div "Files New File Javascript files 0 archive.js 0 0 list.js 0 0 marketing.js 0 0 0…" at bounding box center [772, 407] width 1483 height 748
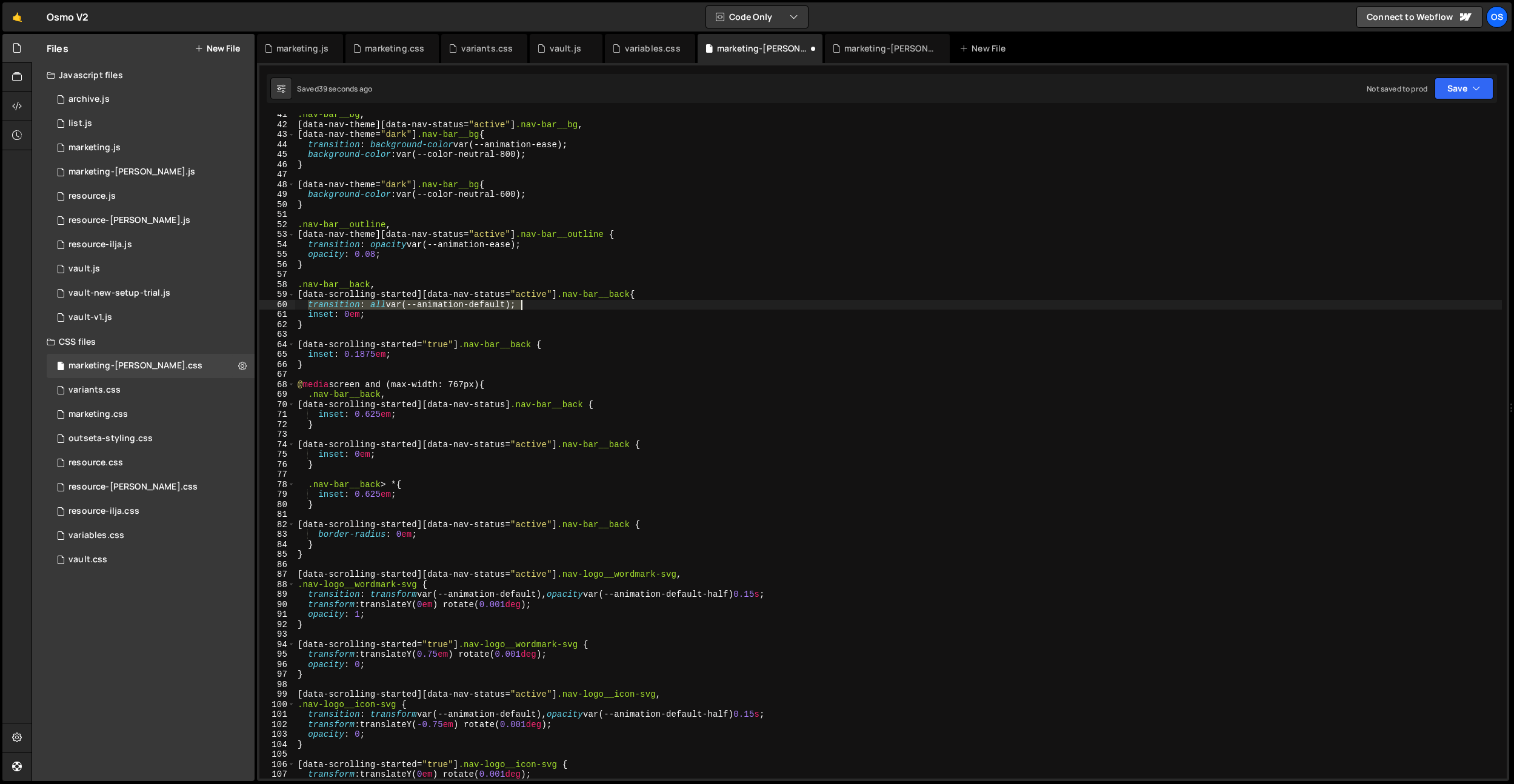
drag, startPoint x: 309, startPoint y: 305, endPoint x: 525, endPoint y: 372, distance: 226.2
click at [566, 302] on div ".nav-bar__bg , [ data-nav-theme ][ data-nav-status = " active " ] .nav-bar__bg …" at bounding box center [898, 452] width 1207 height 685
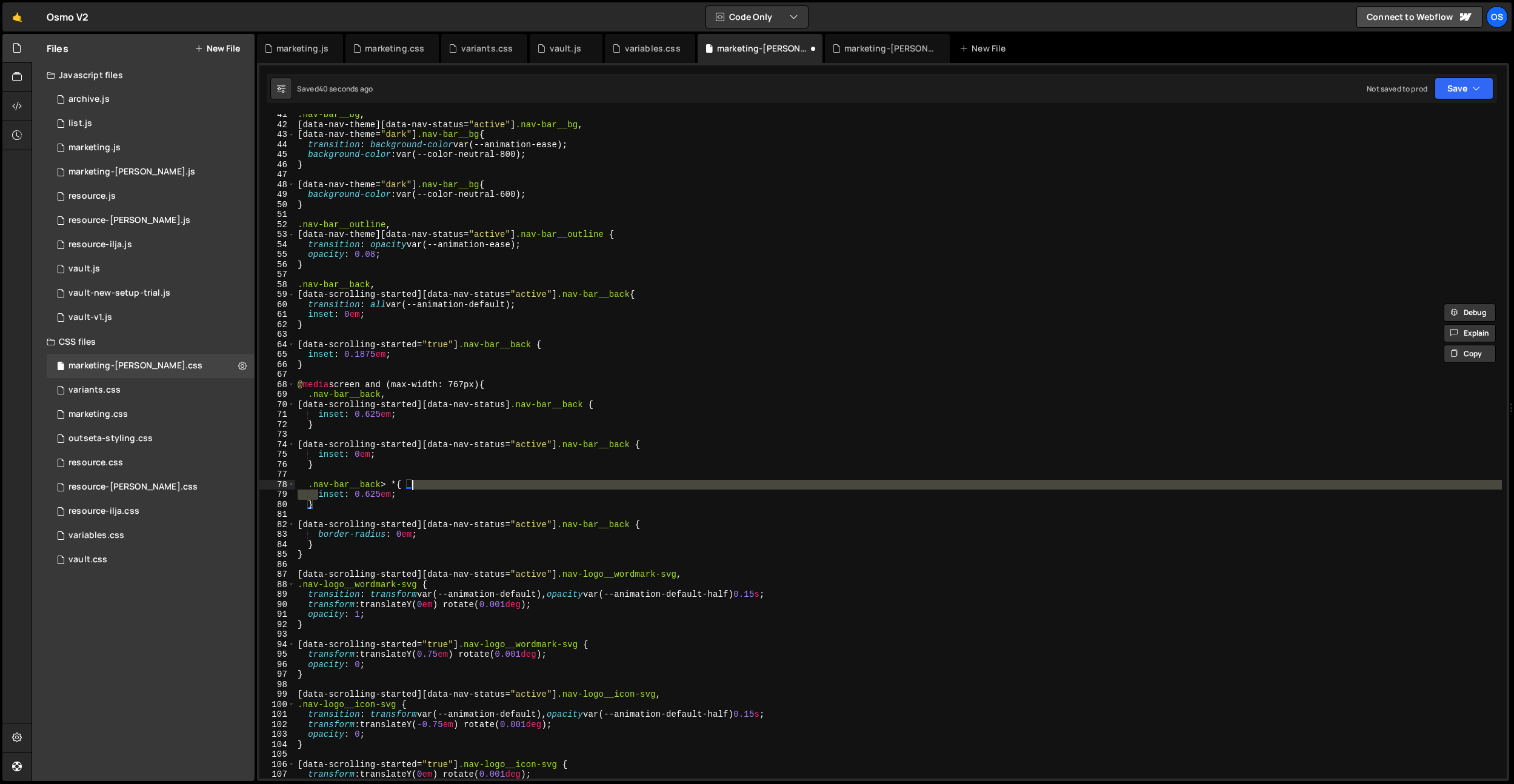
drag, startPoint x: 318, startPoint y: 495, endPoint x: 497, endPoint y: 495, distance: 179.0
click at [505, 495] on div ".nav-bar__bg , [ data-nav-theme ][ data-nav-status = " active " ] .nav-bar__bg …" at bounding box center [898, 452] width 1207 height 685
paste textarea "transition: all var(--animation-default)"
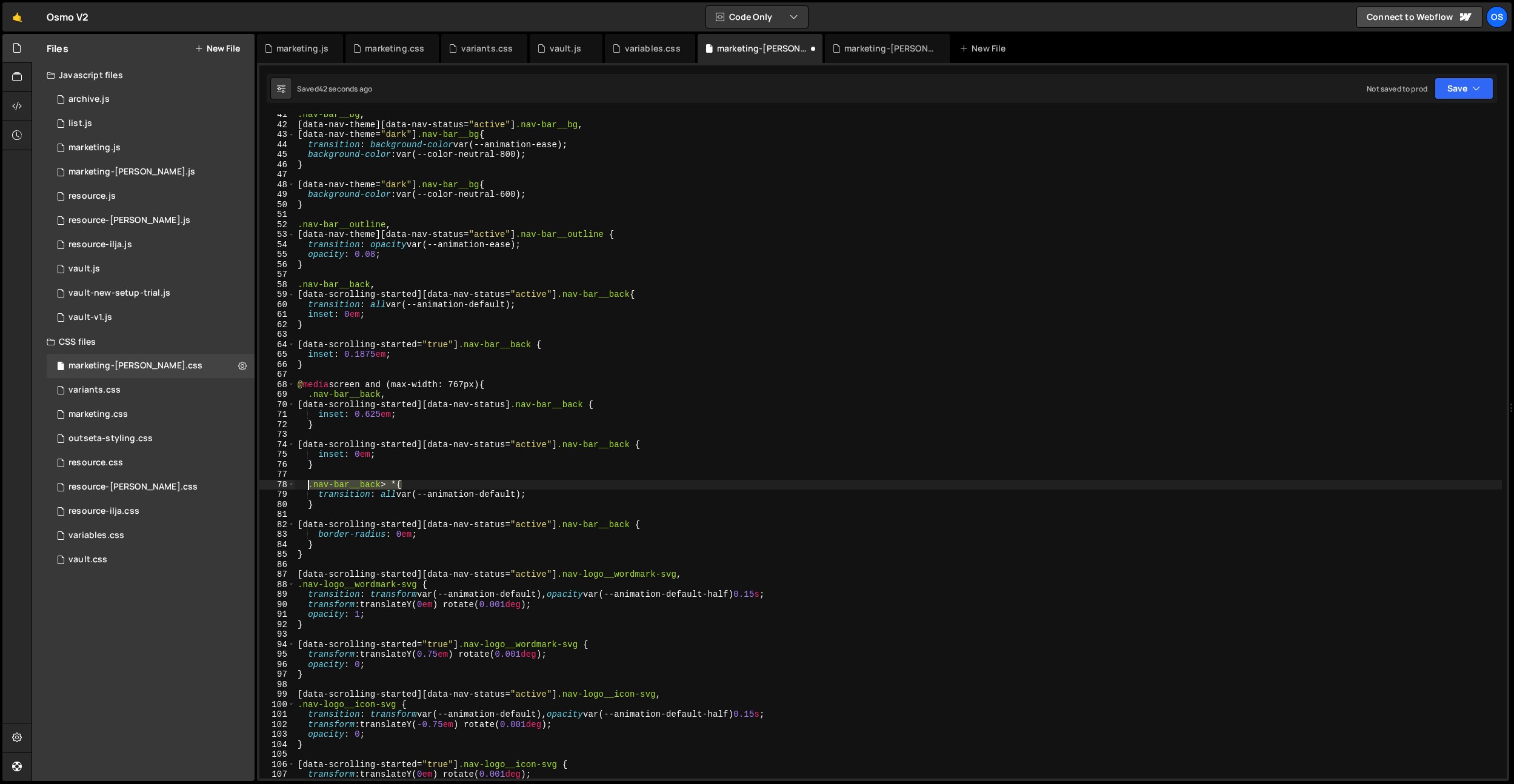
drag, startPoint x: 403, startPoint y: 488, endPoint x: 490, endPoint y: 528, distance: 95.8
click at [308, 485] on div ".nav-bar__bg , [ data-nav-theme ][ data-nav-status = " active " ] .nav-bar__bg …" at bounding box center [898, 452] width 1207 height 685
drag, startPoint x: 646, startPoint y: 523, endPoint x: 575, endPoint y: 528, distance: 71.2
click at [575, 528] on div ".nav-bar__bg , [ data-nav-theme ][ data-nav-status = " active " ] .nav-bar__bg …" at bounding box center [898, 452] width 1207 height 685
paste textarea "> *"
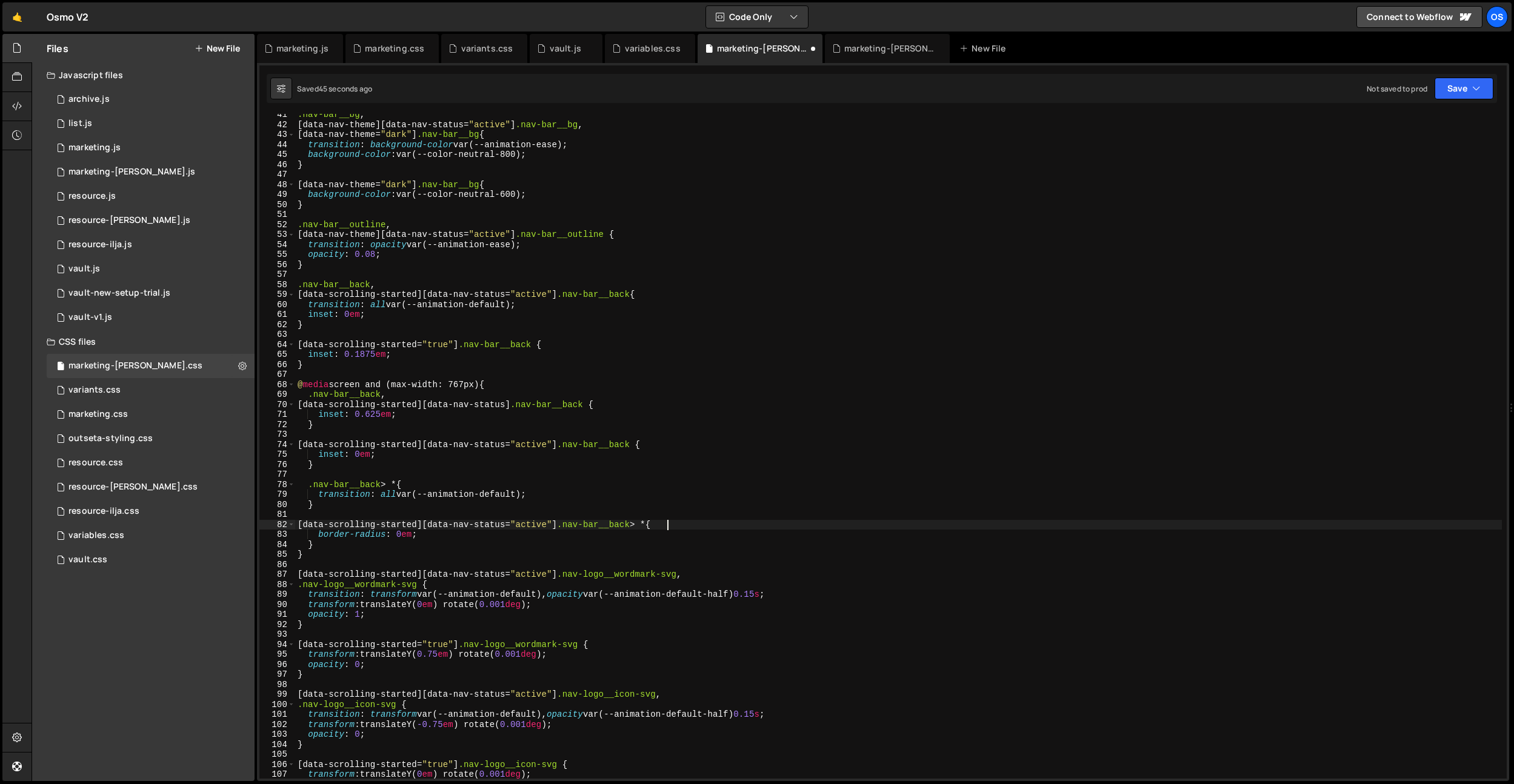
click at [388, 495] on div ".nav-bar__bg , [ data-nav-theme ][ data-nav-status = " active " ] .nav-bar__bg …" at bounding box center [898, 452] width 1207 height 685
click at [617, 52] on icon at bounding box center [616, 48] width 9 height 12
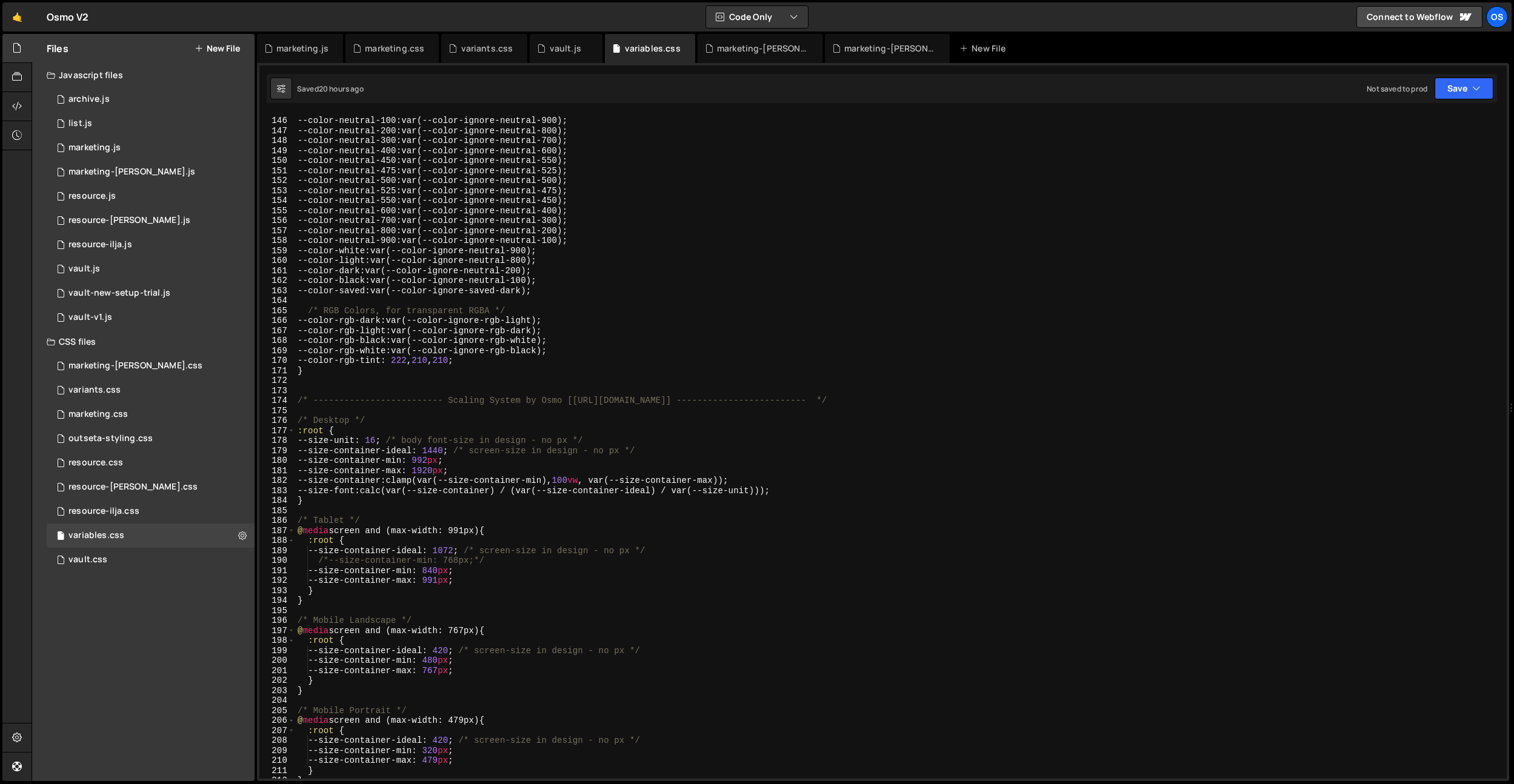
scroll to position [1508, 0]
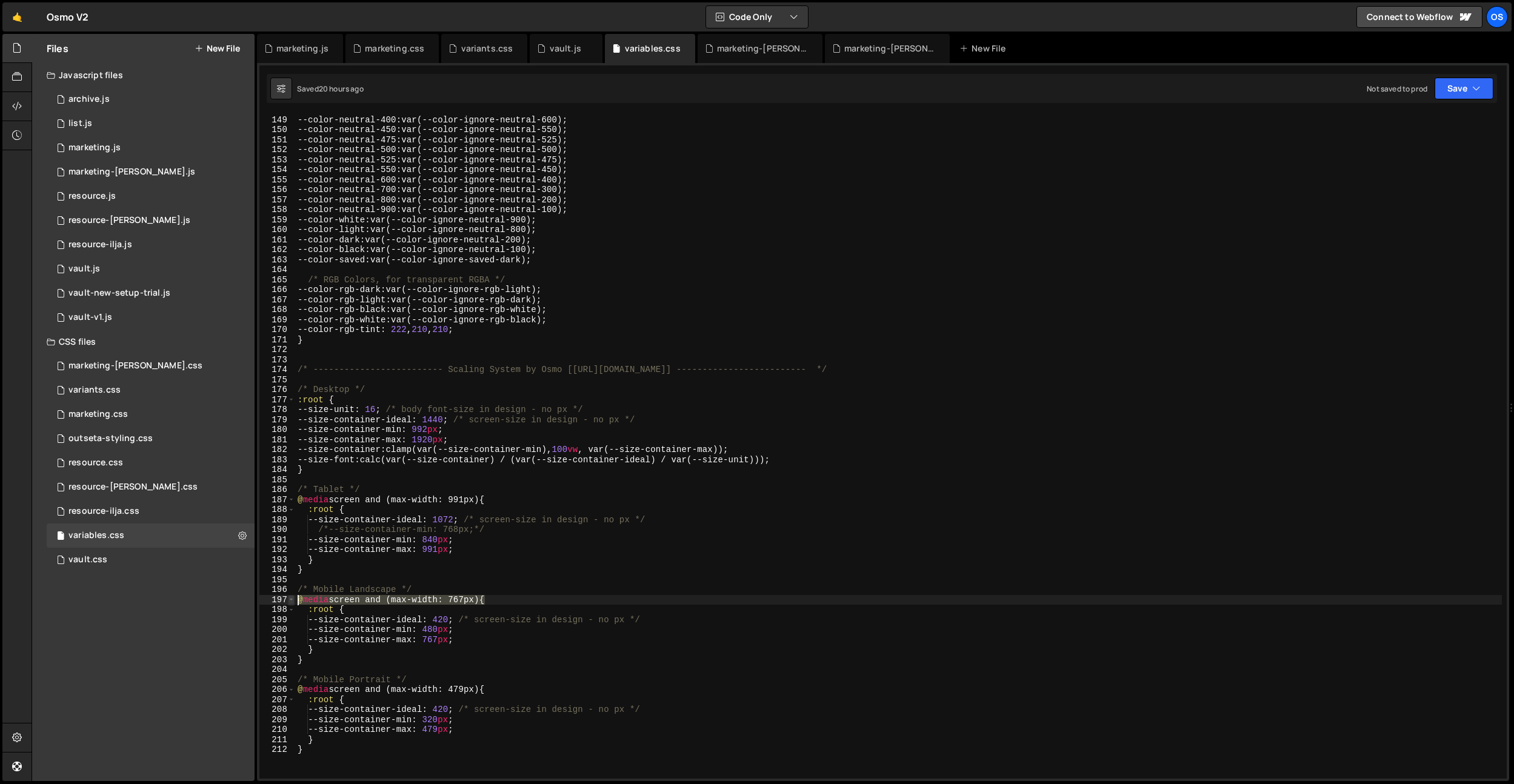
drag, startPoint x: 485, startPoint y: 597, endPoint x: 290, endPoint y: 601, distance: 195.0
click at [290, 601] on div "@media screen and (max-width: 767px) { 148 149 150 151 152 153 154 155 156 157 …" at bounding box center [883, 446] width 1248 height 665
click at [375, 43] on div "marketing.css" at bounding box center [395, 48] width 60 height 12
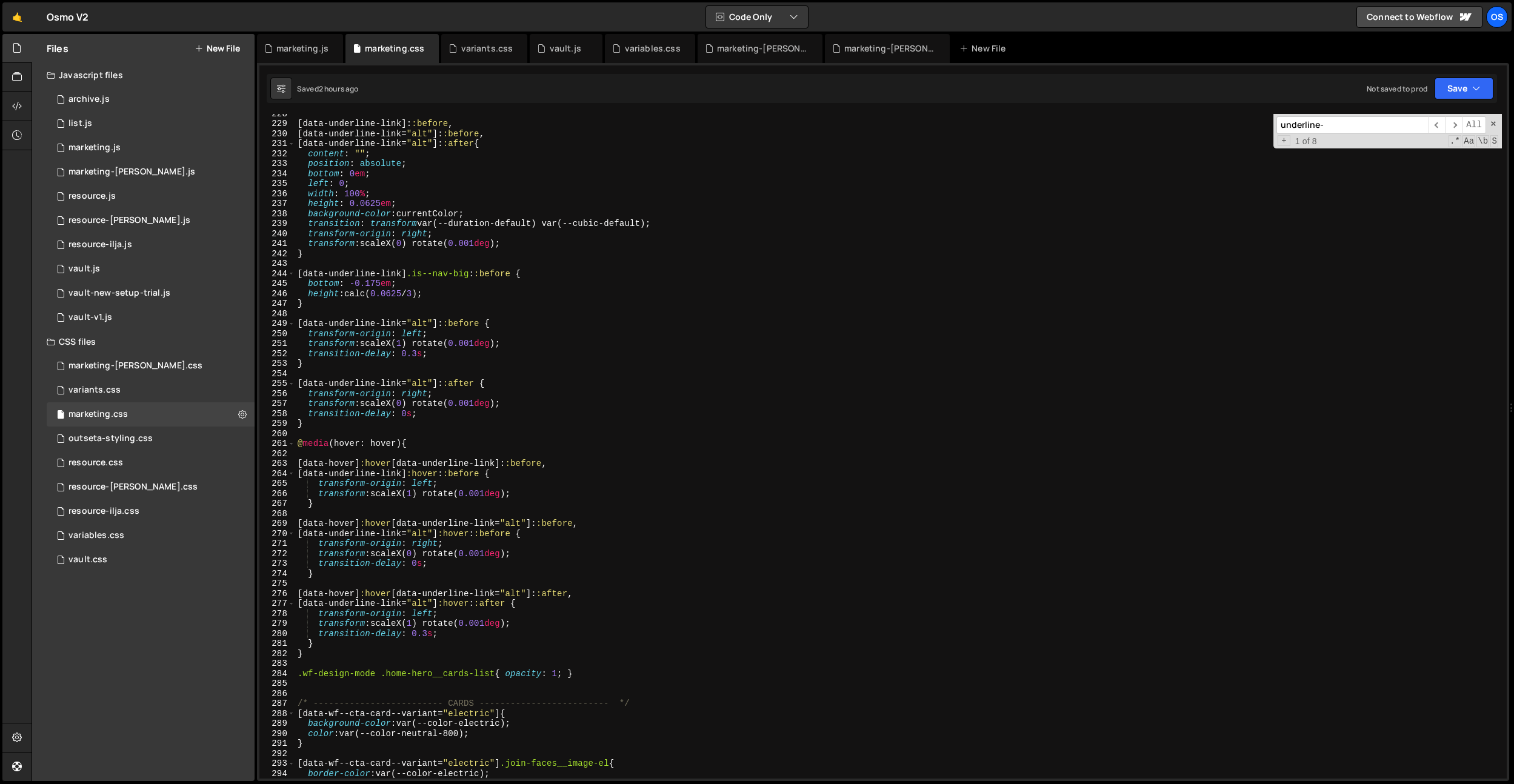
scroll to position [2274, 0]
drag, startPoint x: 775, startPoint y: 52, endPoint x: 741, endPoint y: 262, distance: 212.7
click at [775, 52] on div "marketing-[PERSON_NAME].css" at bounding box center [762, 48] width 91 height 12
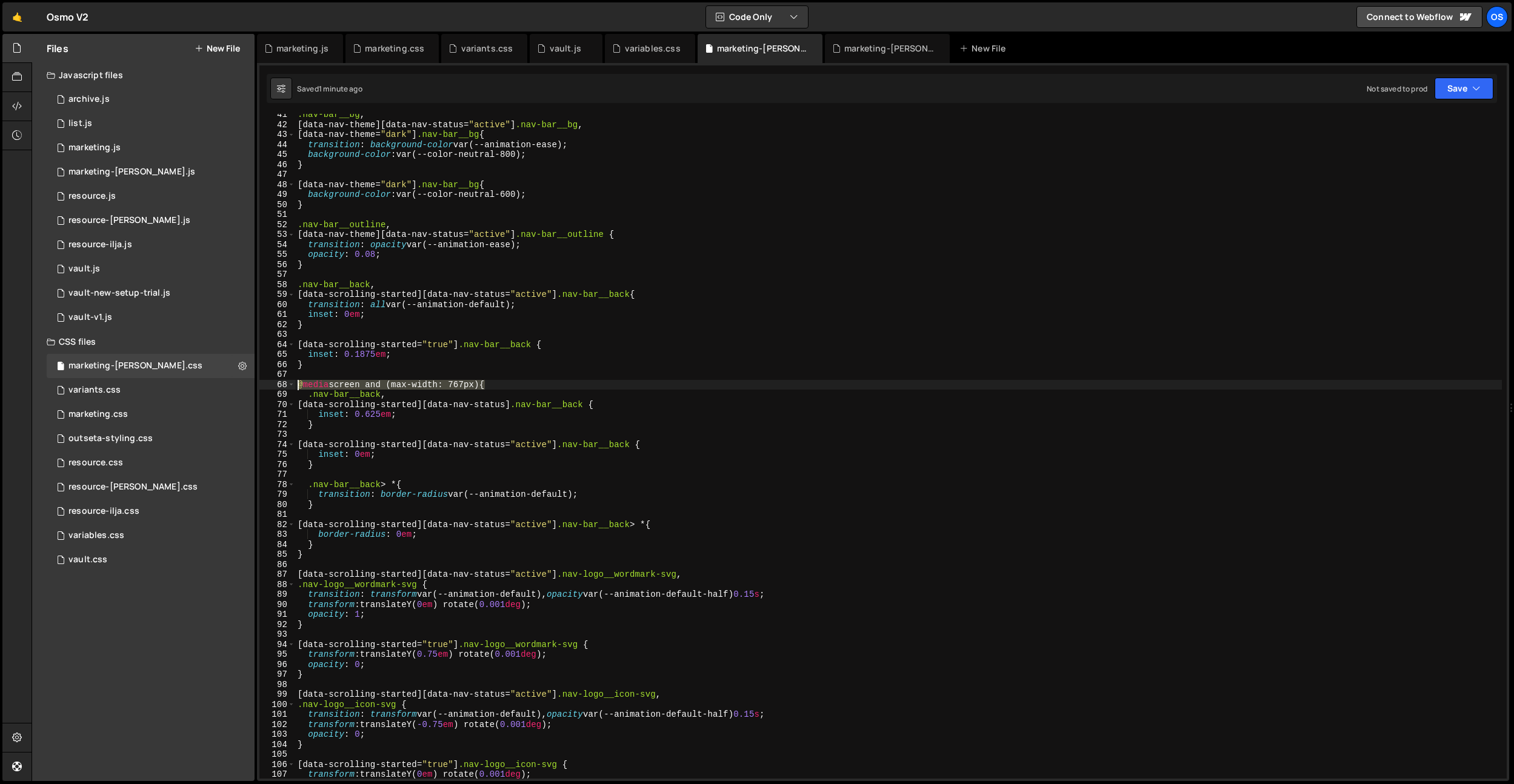
drag, startPoint x: 486, startPoint y: 384, endPoint x: 286, endPoint y: 386, distance: 200.0
click at [286, 386] on div "@media screen and (max-width: 767px) { 41 42 43 44 45 46 47 48 49 50 51 52 53 5…" at bounding box center [883, 446] width 1248 height 665
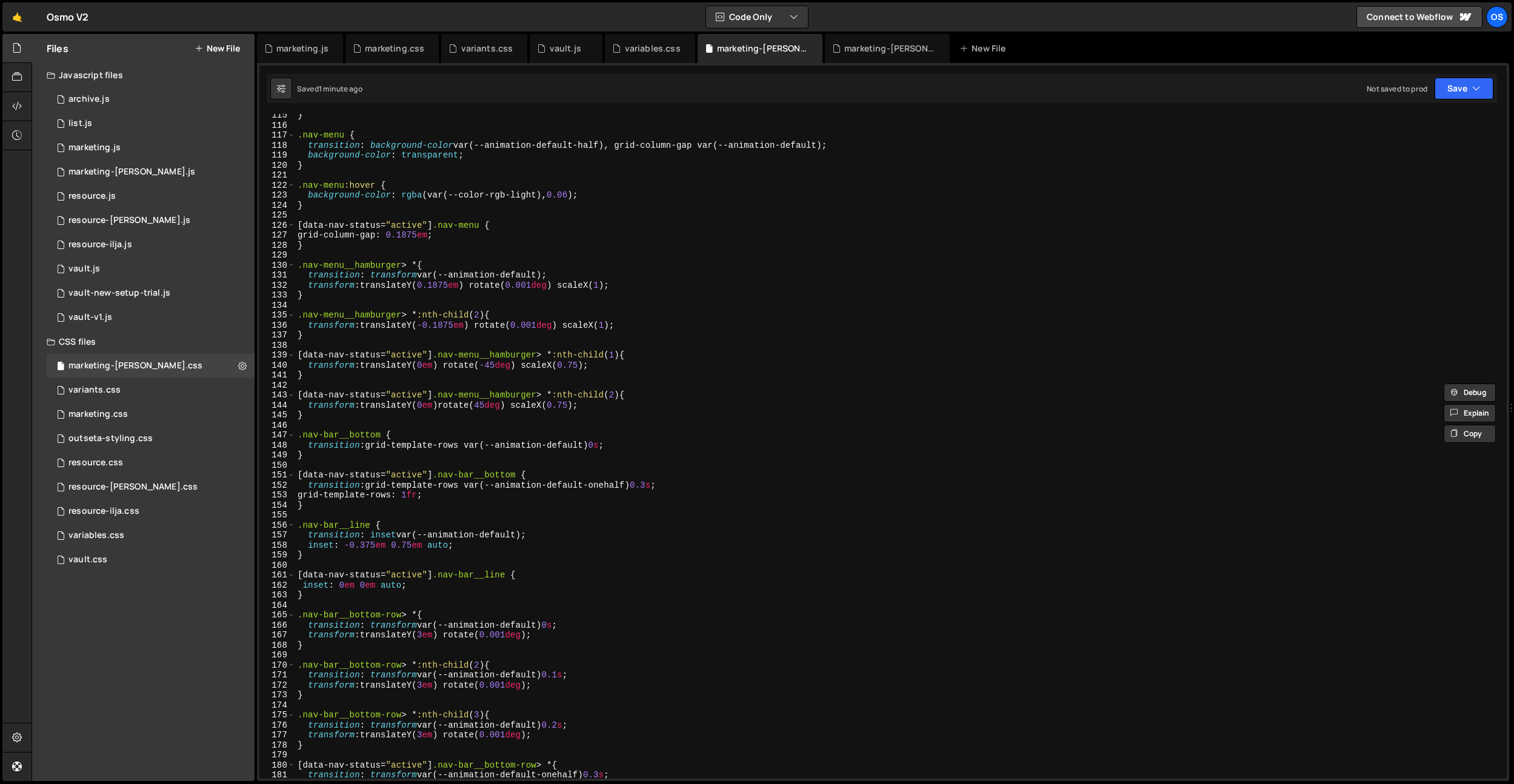
scroll to position [1145, 0]
click at [343, 453] on div "} .nav-menu { transition : background-color var(--animation-default-half), grid…" at bounding box center [898, 450] width 1207 height 685
type textarea "}"
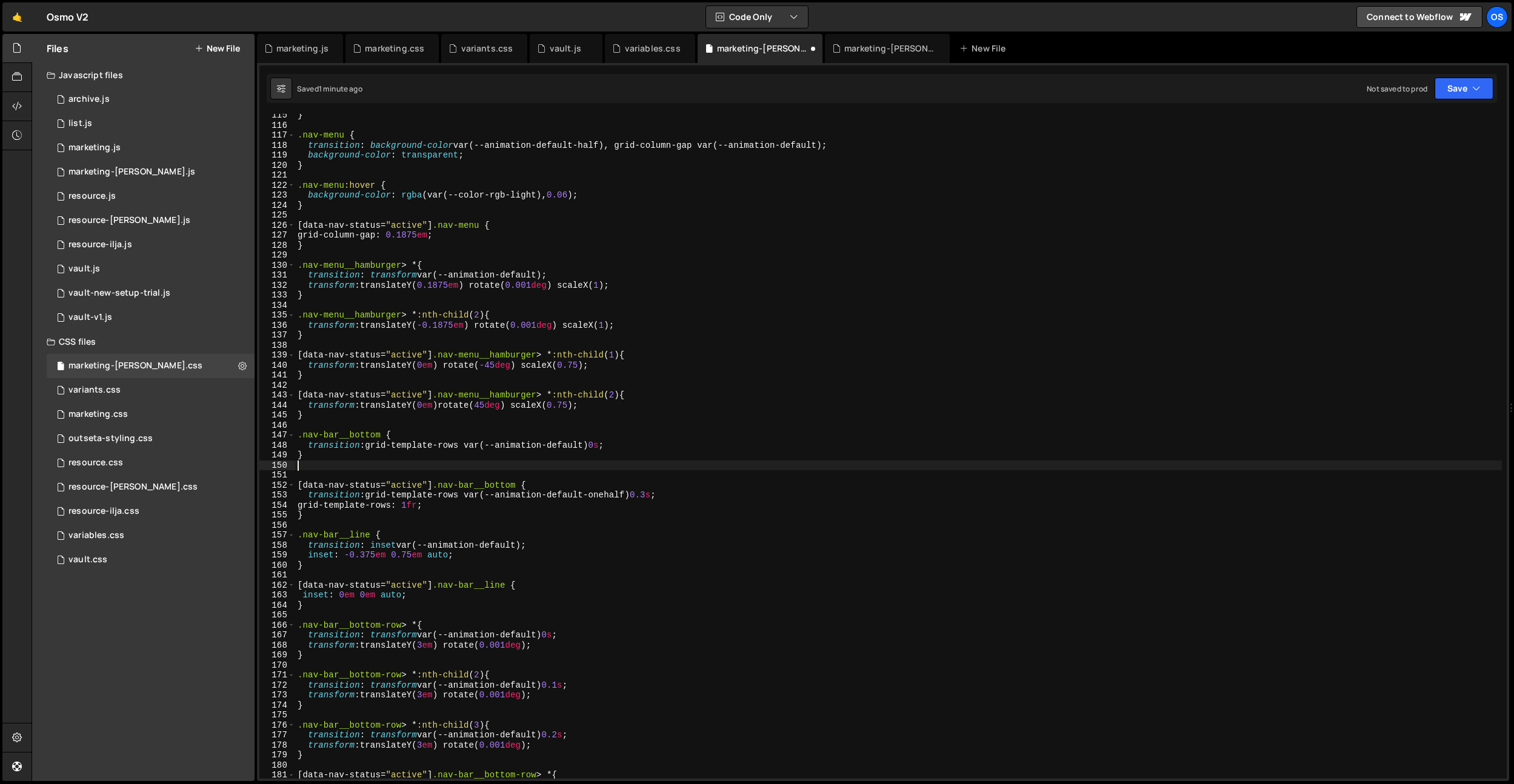
paste textarea "@media screen and (max-width: 767px)"
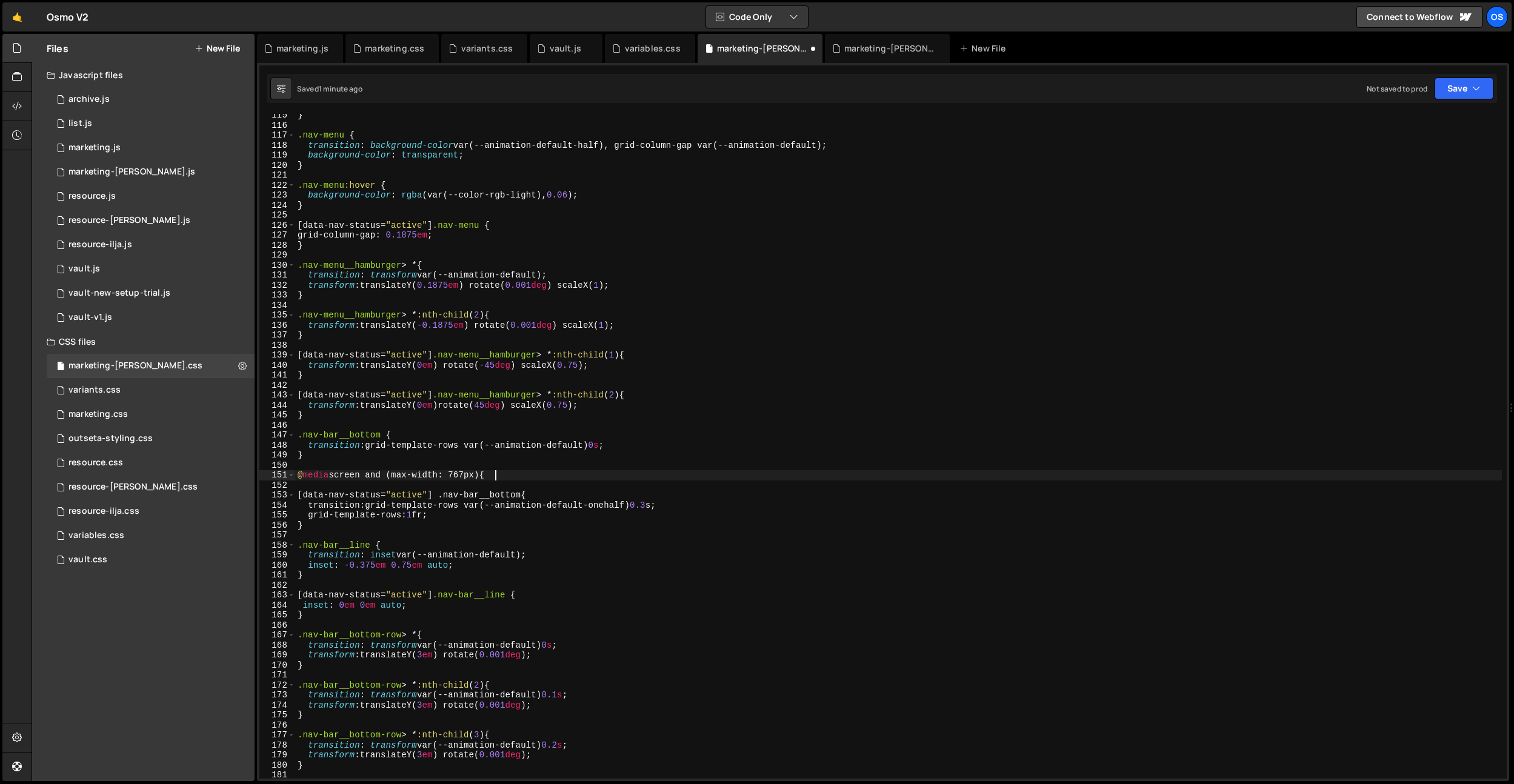
type textarea "@media screen and (max-width: 767px) {}"
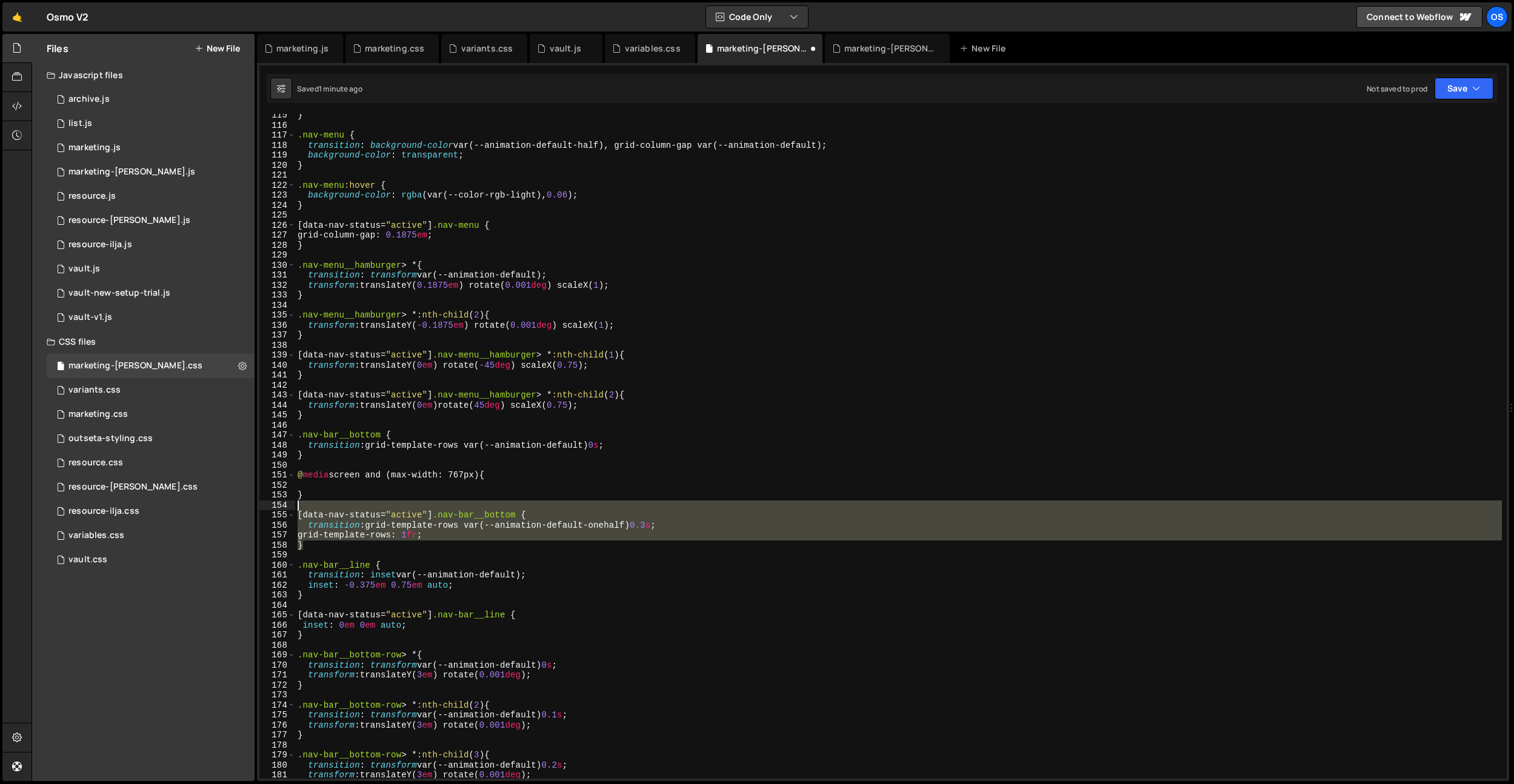
drag, startPoint x: 327, startPoint y: 539, endPoint x: 270, endPoint y: 509, distance: 64.4
click at [270, 509] on div "115 116 117 118 119 120 121 122 123 124 125 126 127 128 129 130 131 132 133 134…" at bounding box center [883, 446] width 1248 height 665
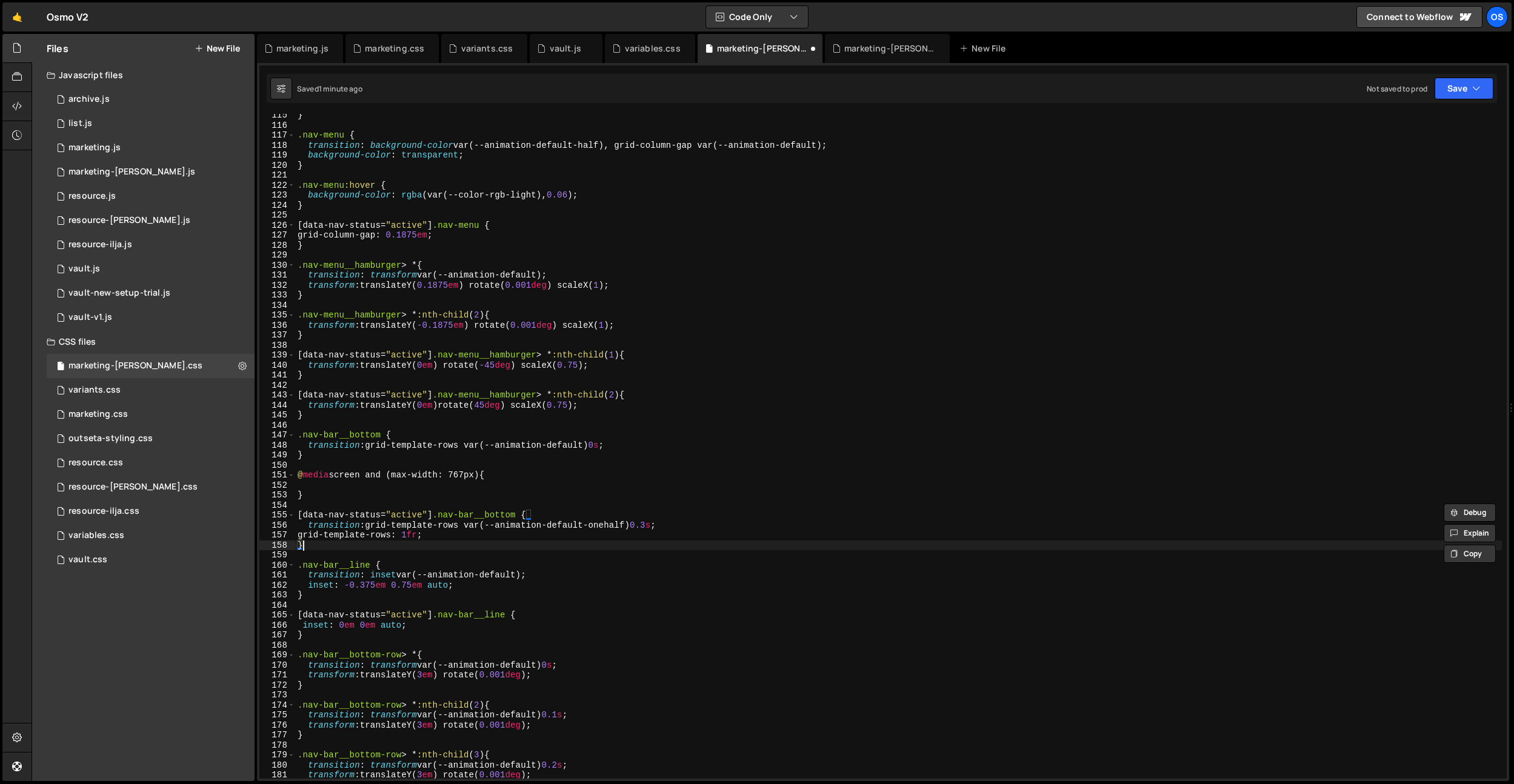
click at [307, 541] on div "} .nav-menu { transition : background-color var(--animation-default-half), grid…" at bounding box center [898, 452] width 1207 height 685
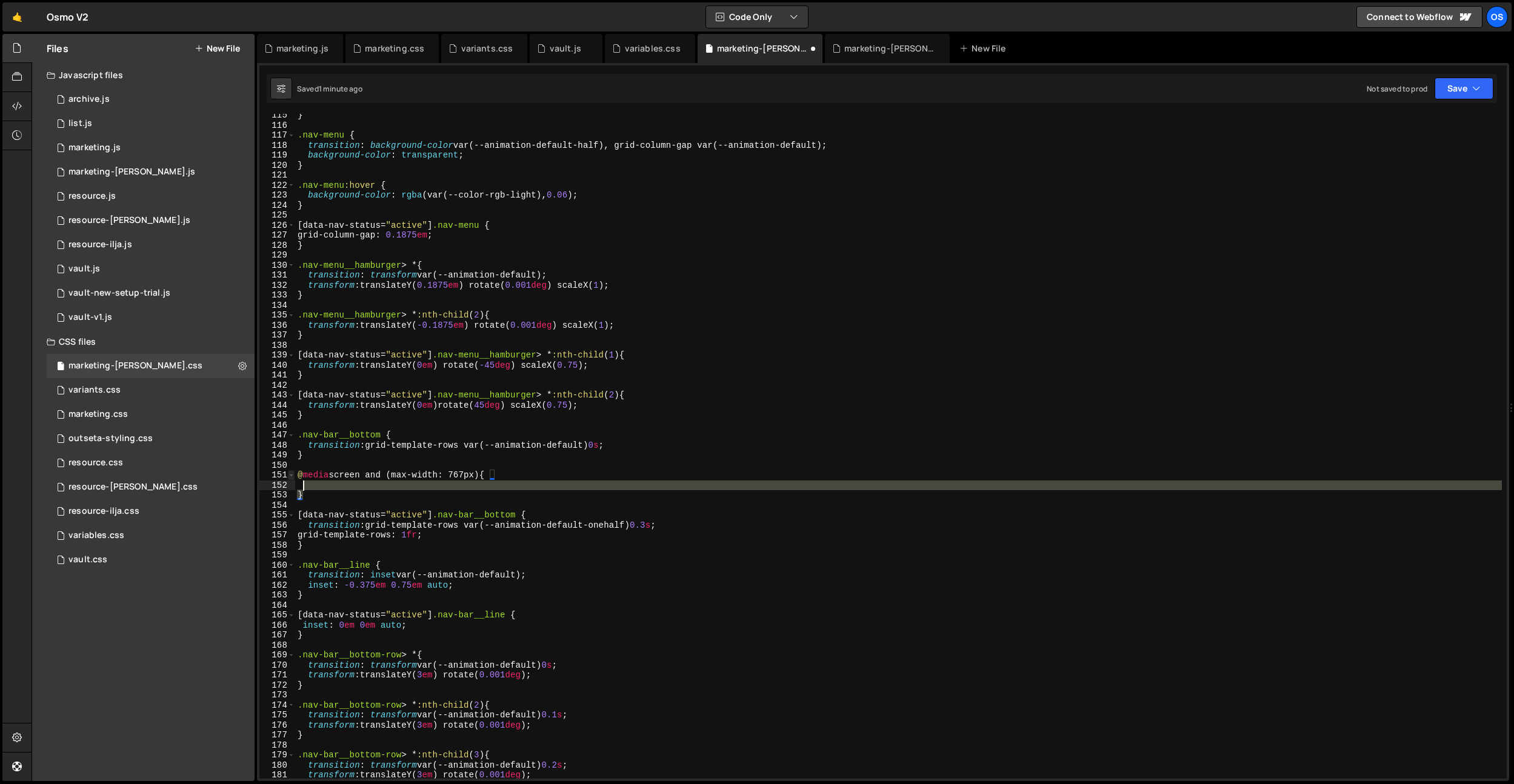
drag, startPoint x: 308, startPoint y: 495, endPoint x: 293, endPoint y: 473, distance: 26.6
click at [293, 473] on div "} 115 116 117 118 119 120 121 122 123 124 125 126 127 128 129 130 131 132 133 1…" at bounding box center [883, 446] width 1248 height 665
type textarea "@media screen and (max-width: 767px) {"
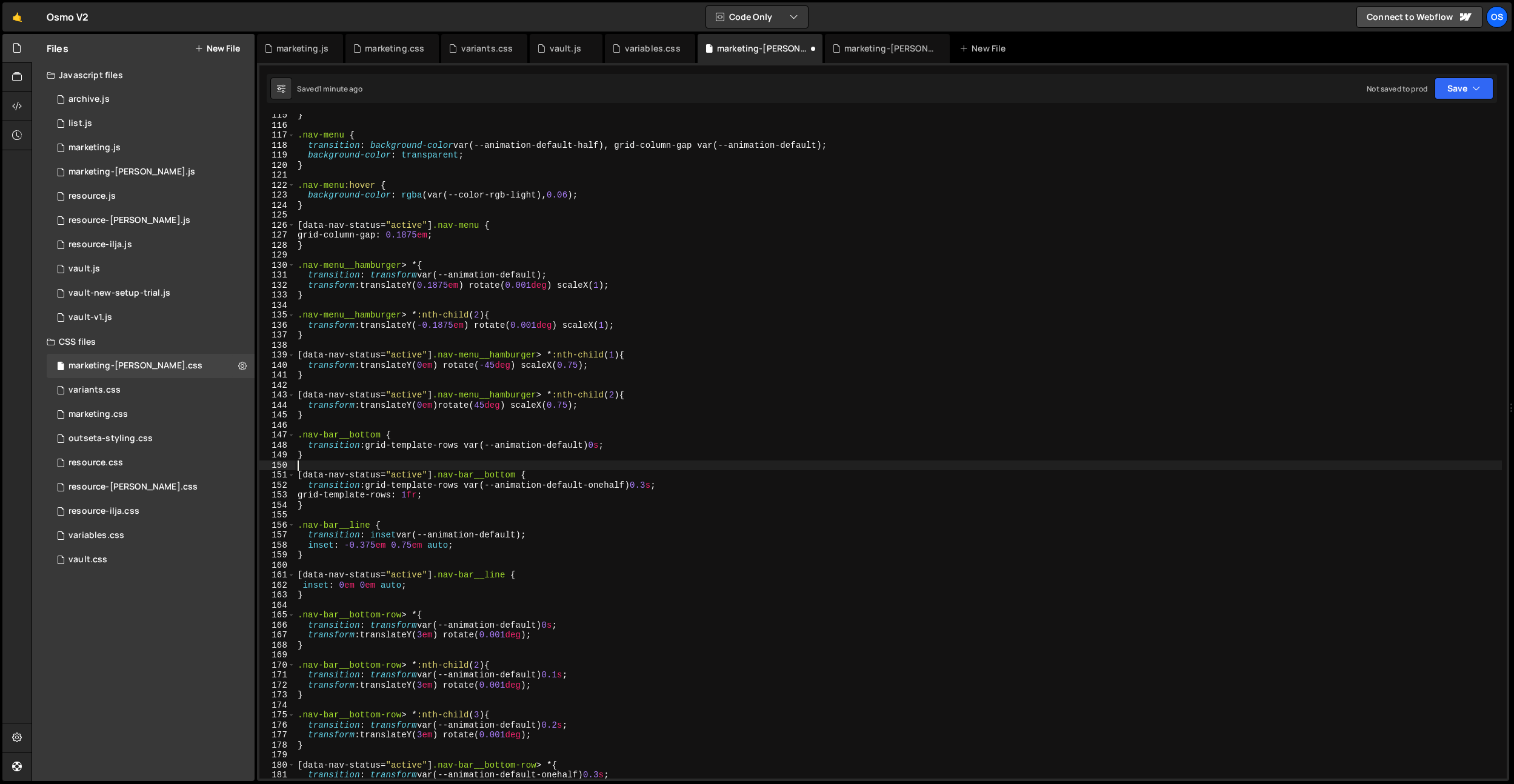
click at [318, 509] on div "} .nav-menu { transition : background-color var(--animation-default-half), grid…" at bounding box center [898, 452] width 1207 height 685
type textarea "}"
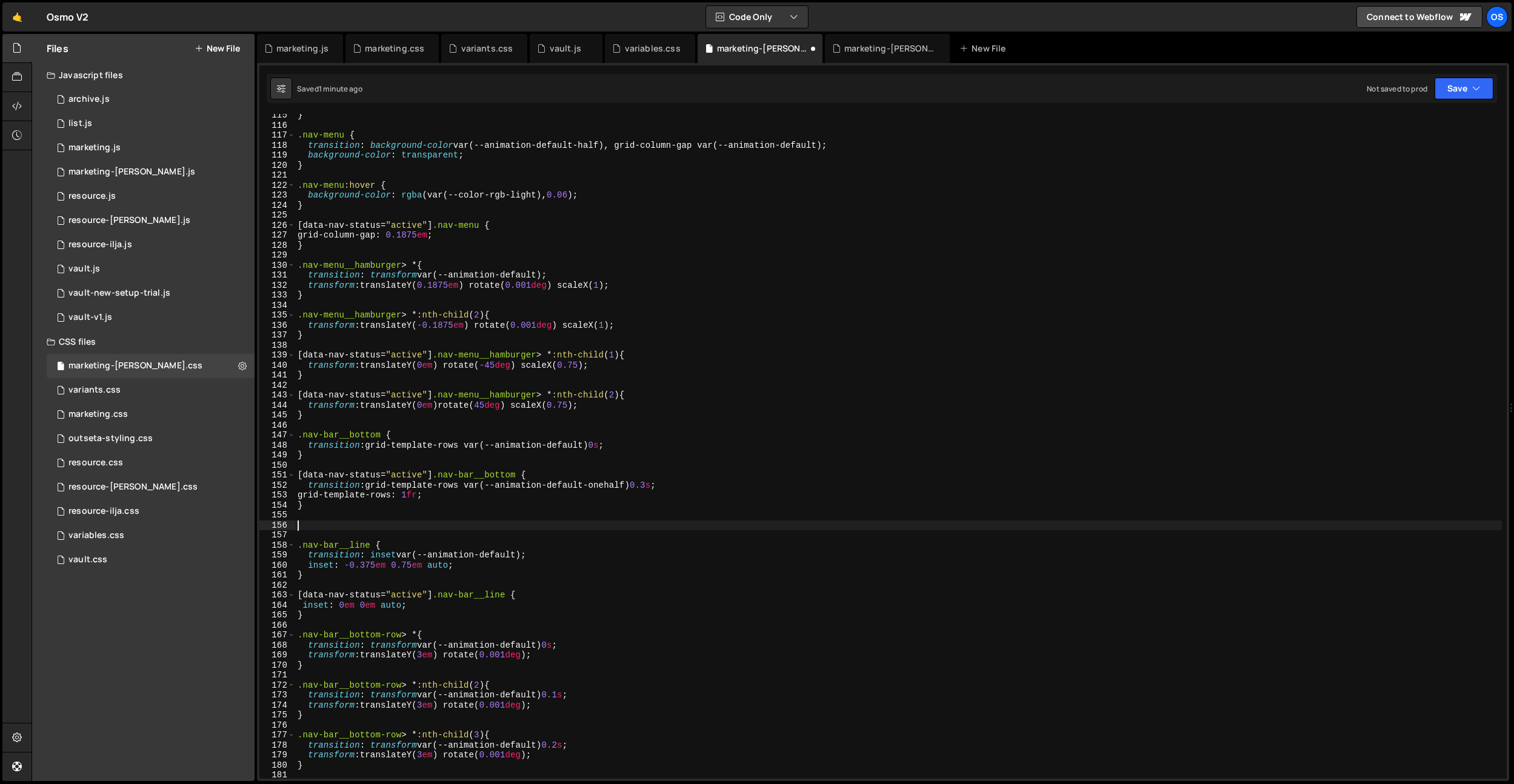
paste textarea "}"
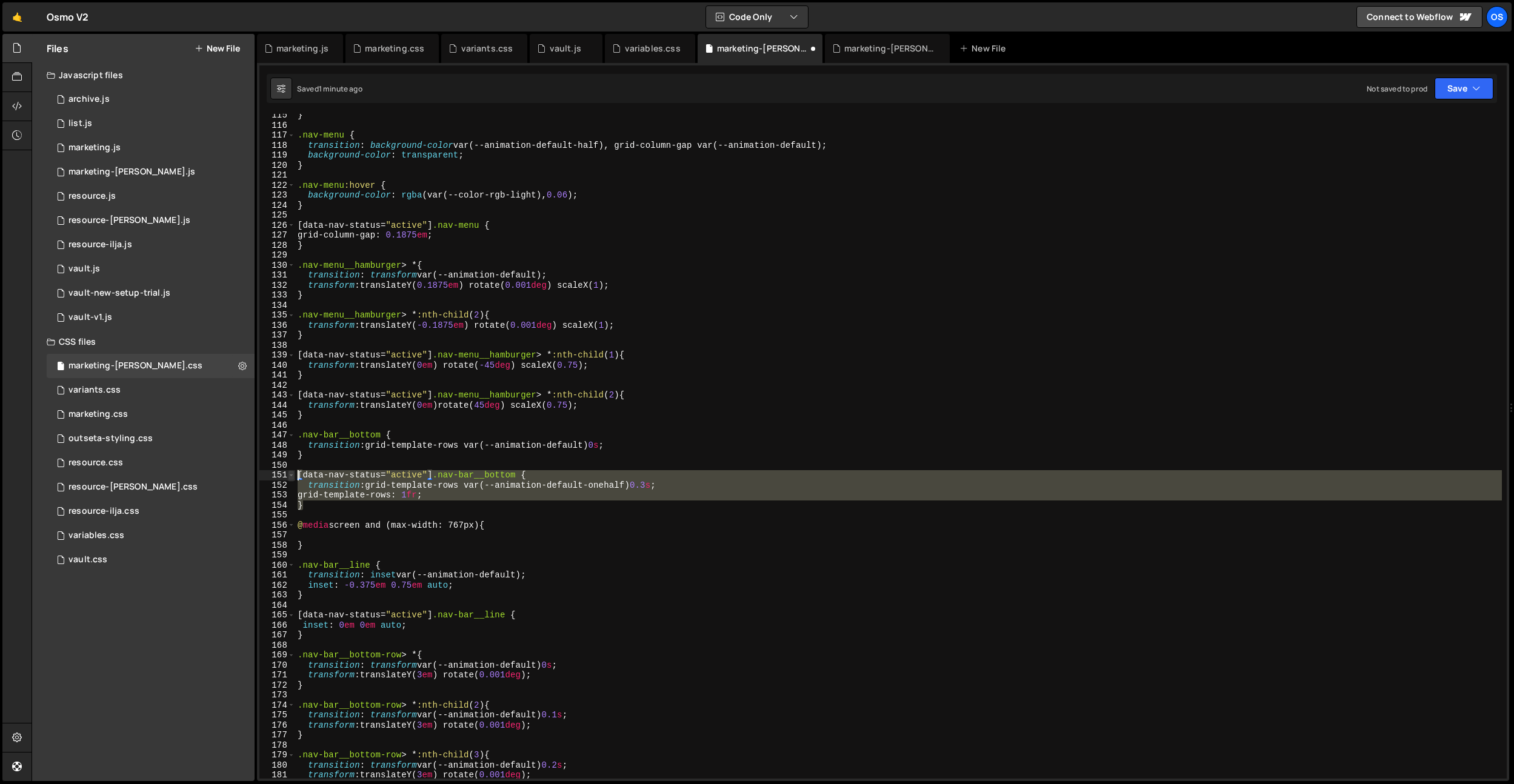
drag, startPoint x: 320, startPoint y: 509, endPoint x: 316, endPoint y: 534, distance: 25.3
click at [293, 479] on div "} 115 116 117 118 119 120 121 122 123 124 125 126 127 128 129 130 131 132 133 1…" at bounding box center [883, 446] width 1248 height 665
paste textarea "}"
drag, startPoint x: 316, startPoint y: 534, endPoint x: 323, endPoint y: 539, distance: 8.6
click at [316, 534] on div "} .nav-menu { transition : background-color var(--animation-default-half), grid…" at bounding box center [898, 452] width 1207 height 685
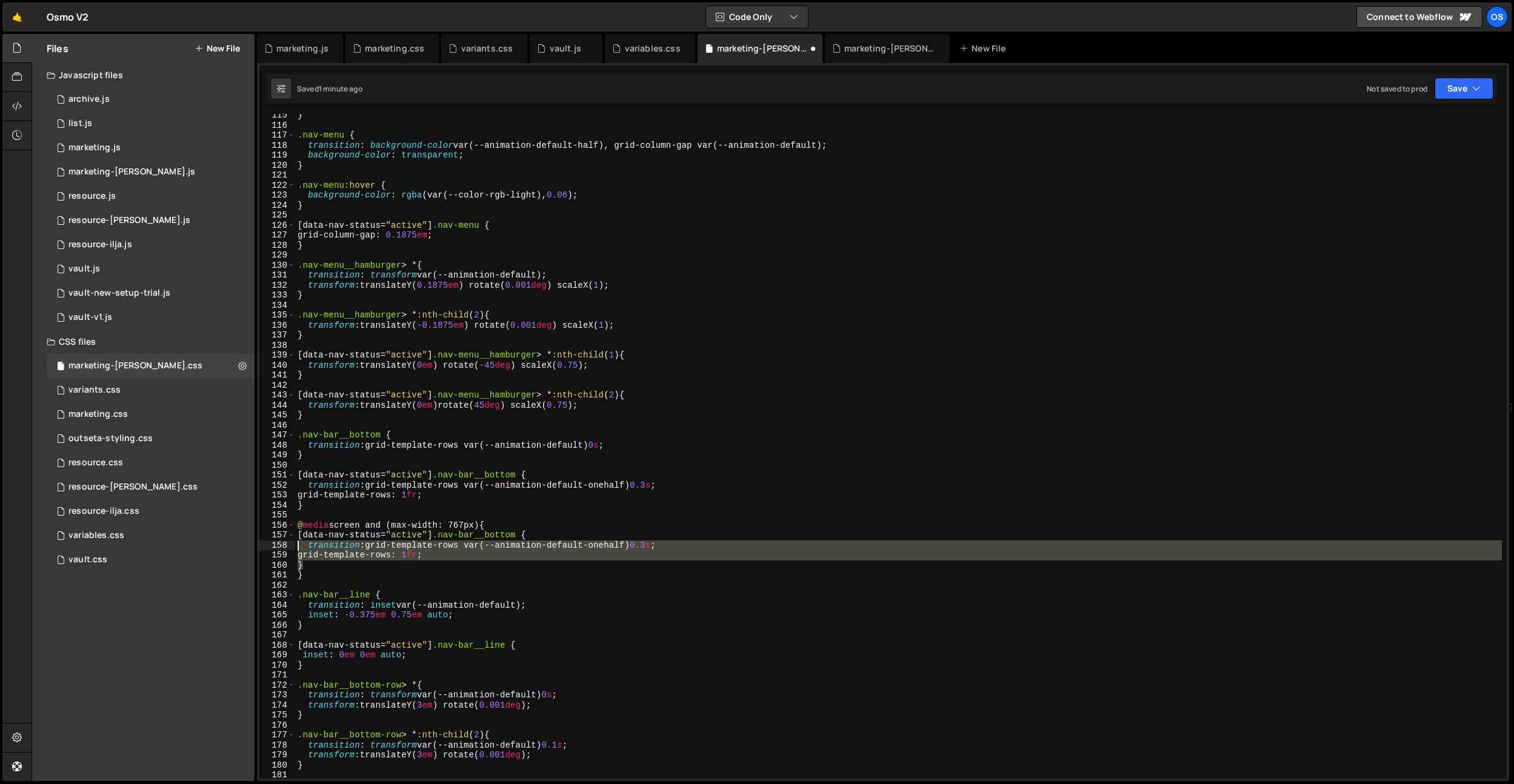
drag, startPoint x: 303, startPoint y: 567, endPoint x: 290, endPoint y: 546, distance: 24.7
click at [290, 546] on div "} 115 116 117 118 119 120 121 122 123 124 125 126 127 128 129 130 131 132 133 1…" at bounding box center [883, 446] width 1248 height 665
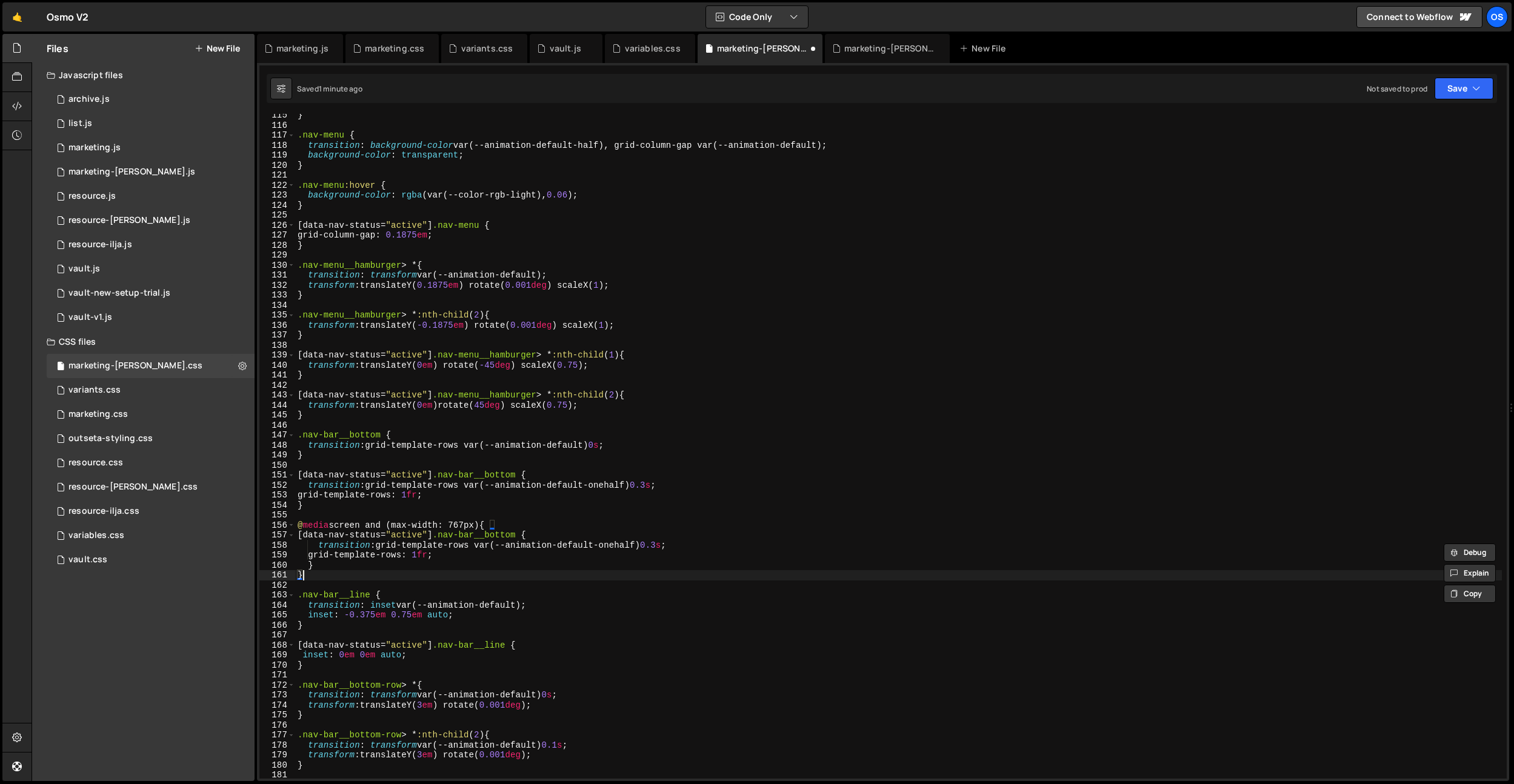
click at [492, 570] on div "} .nav-menu { transition : background-color var(--animation-default-half), grid…" at bounding box center [898, 452] width 1207 height 685
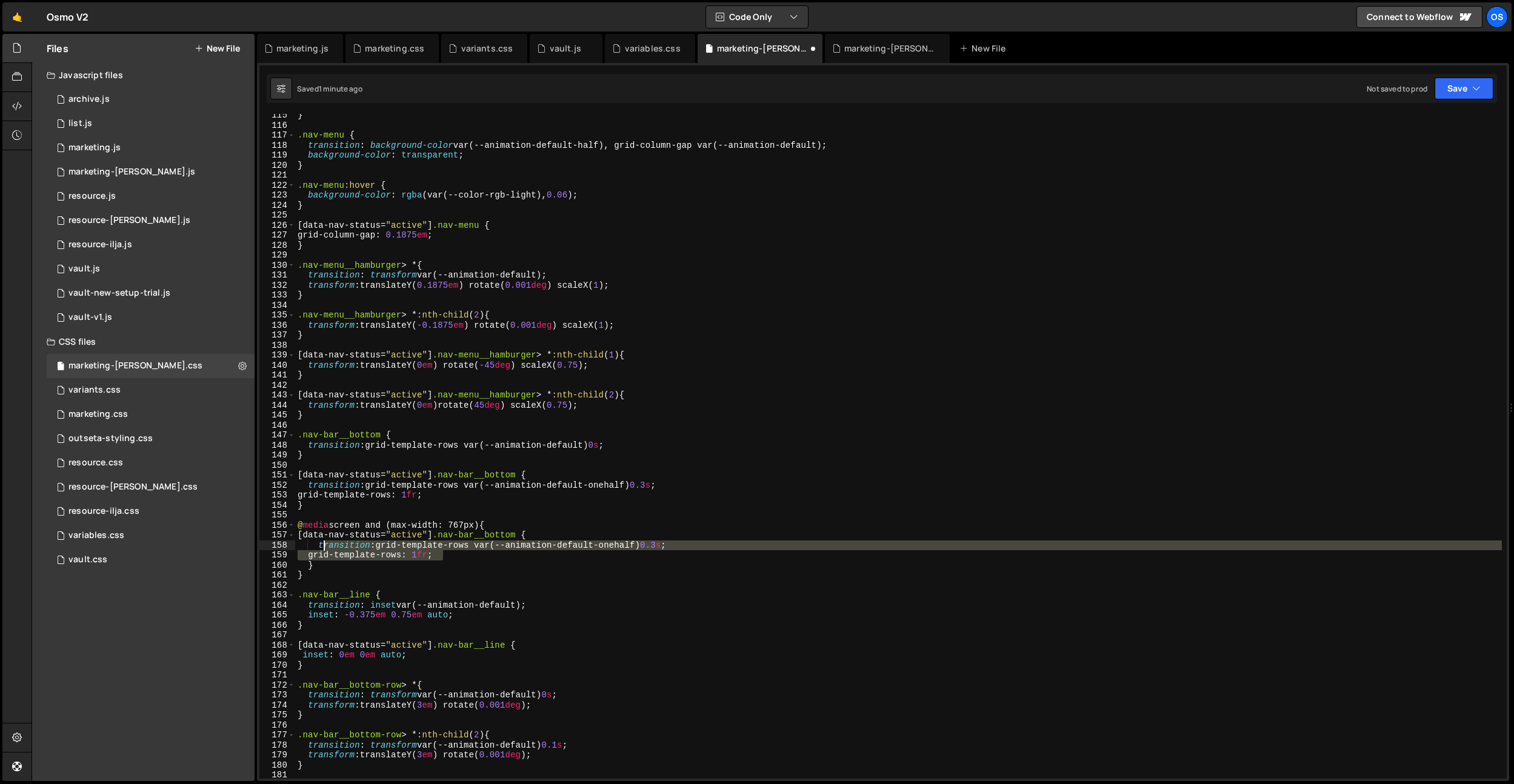
drag, startPoint x: 458, startPoint y: 556, endPoint x: 320, endPoint y: 546, distance: 138.4
click at [320, 546] on div "} .nav-menu { transition : background-color var(--animation-default-half), grid…" at bounding box center [898, 452] width 1207 height 685
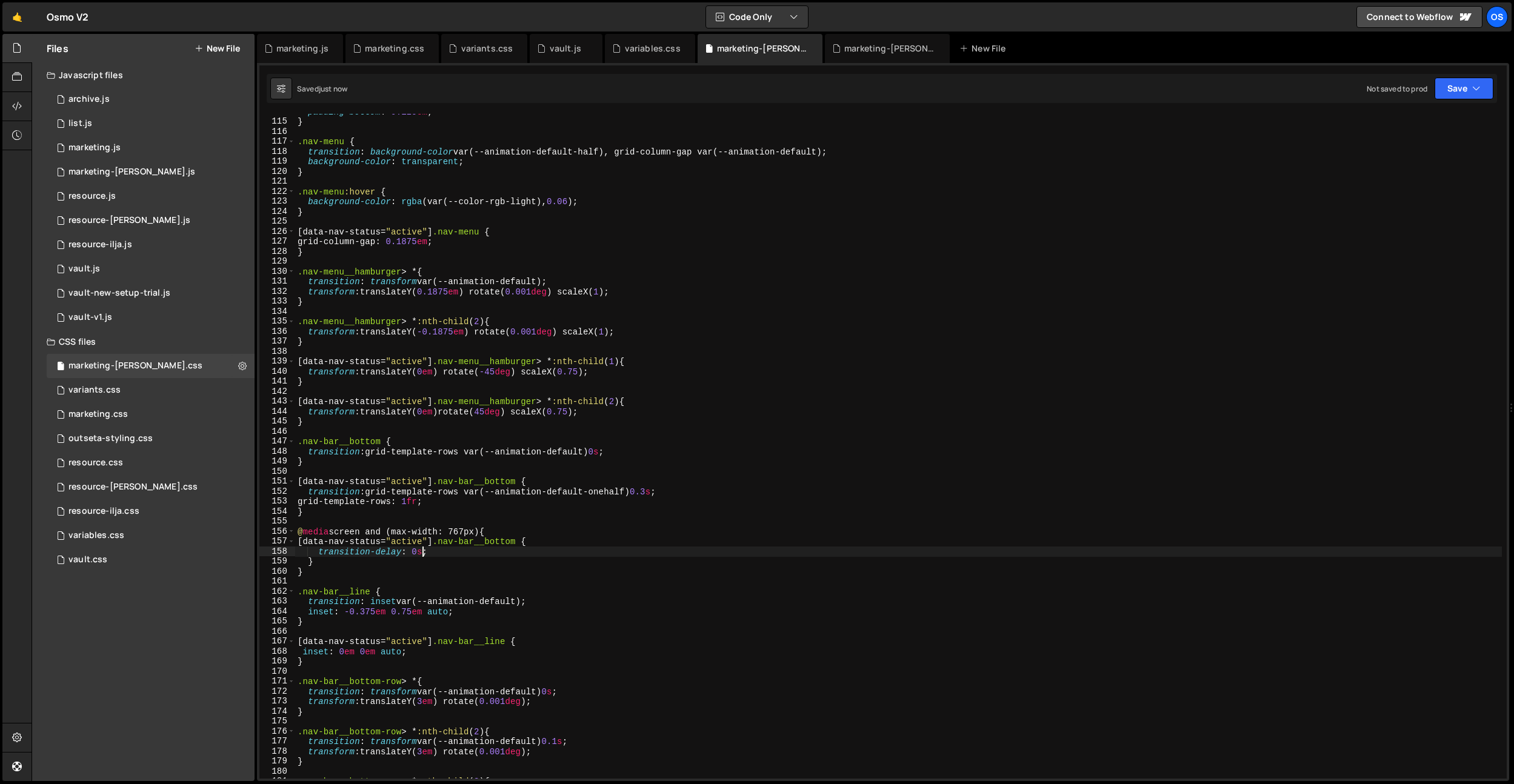
scroll to position [1136, 0]
drag, startPoint x: 622, startPoint y: 494, endPoint x: 313, endPoint y: 534, distance: 311.6
click at [305, 493] on div "padding-bottom : 0.125 em ; } .nav-menu { transition : background-color var(--a…" at bounding box center [898, 450] width 1207 height 685
drag, startPoint x: 319, startPoint y: 556, endPoint x: 537, endPoint y: 554, distance: 218.0
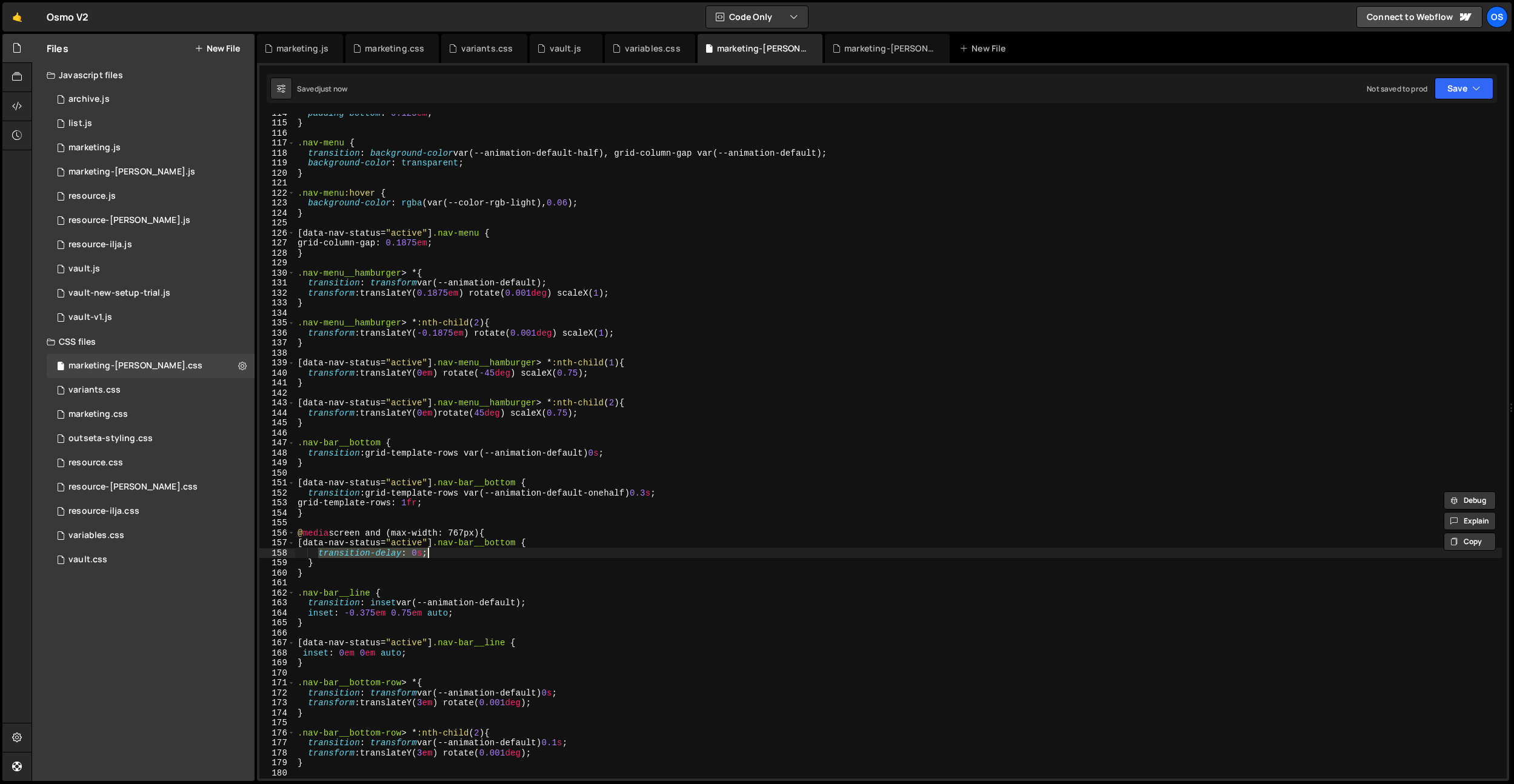
click at [537, 554] on div "padding-bottom : 0.125 em ; } .nav-menu { transition : background-color var(--a…" at bounding box center [898, 450] width 1207 height 685
paste textarea ": grid-template-rows var(--animation-default-onehalf) 0.3"
click at [623, 554] on div "padding-bottom : 0.125 em ; } .nav-menu { transition : background-color var(--a…" at bounding box center [898, 450] width 1207 height 685
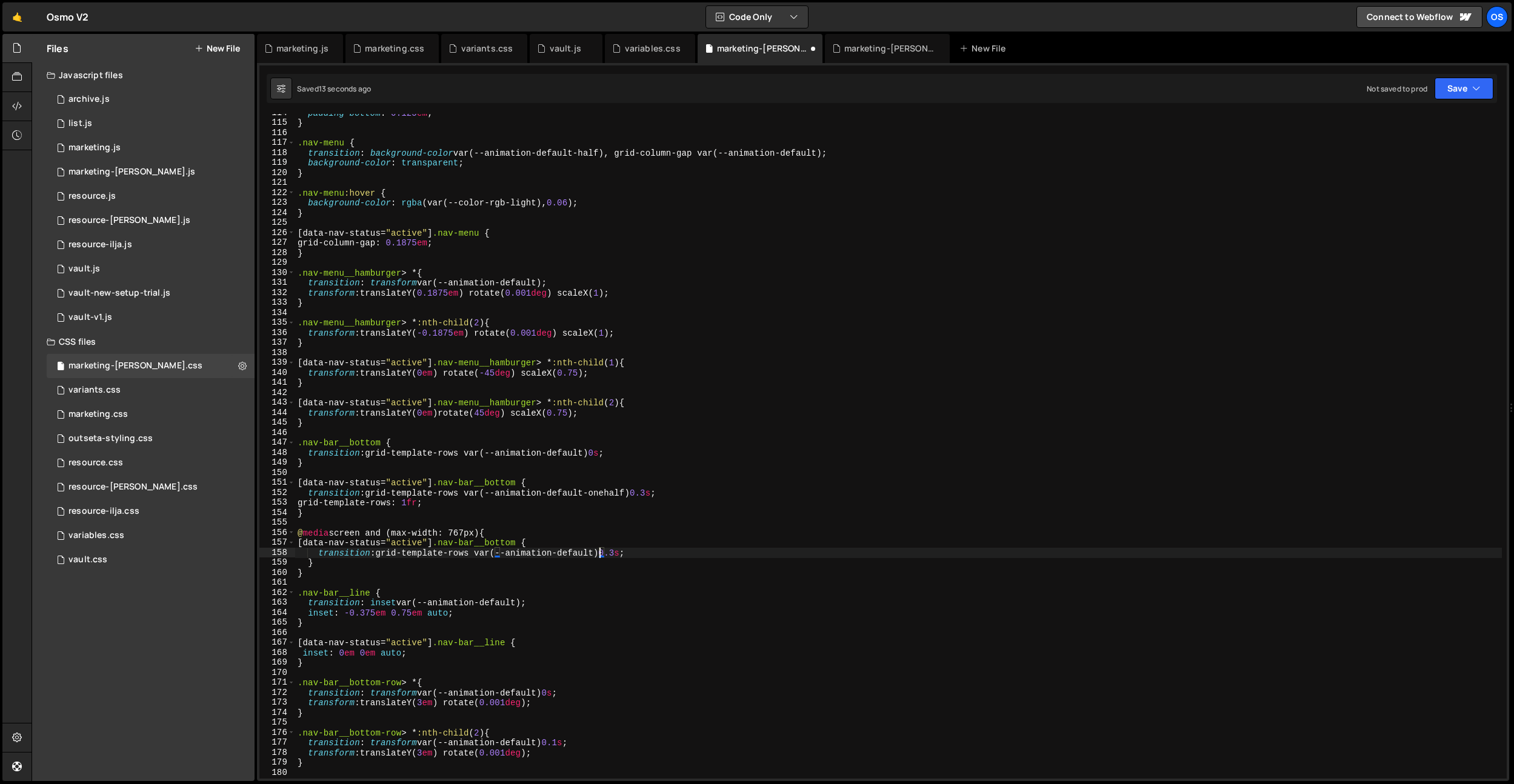
click at [620, 553] on div "padding-bottom : 0.125 em ; } .nav-menu { transition : background-color var(--a…" at bounding box center [898, 450] width 1207 height 685
click at [625, 553] on div "padding-bottom : 0.125 em ; } .nav-menu { transition : background-color var(--a…" at bounding box center [898, 450] width 1207 height 685
drag, startPoint x: 505, startPoint y: 536, endPoint x: 232, endPoint y: 528, distance: 273.1
click at [232, 528] on div "Files New File Javascript files 0 archive.js 0 0 list.js 0 0 marketing.js 0 0 0…" at bounding box center [772, 407] width 1483 height 748
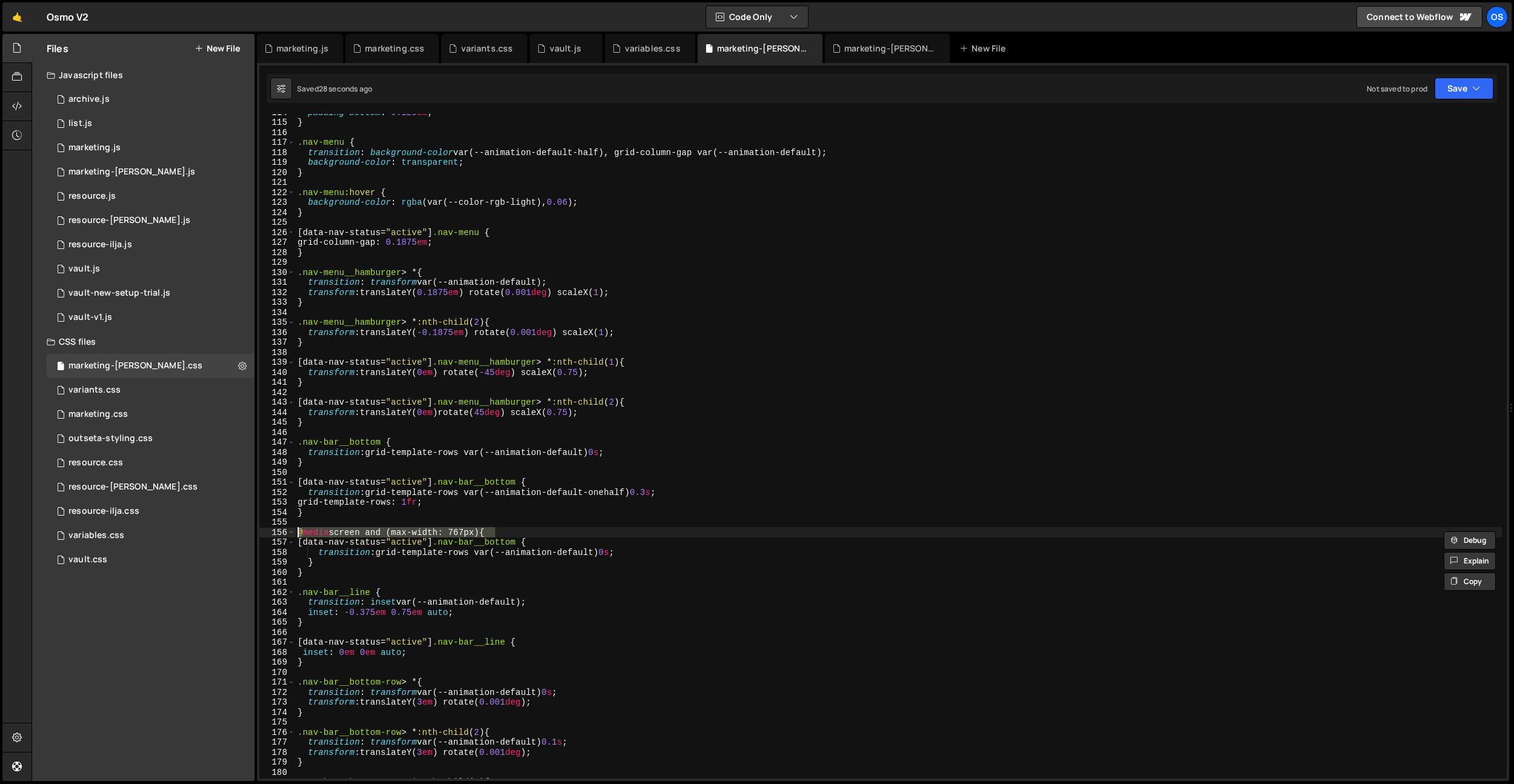
scroll to position [1187, 0]
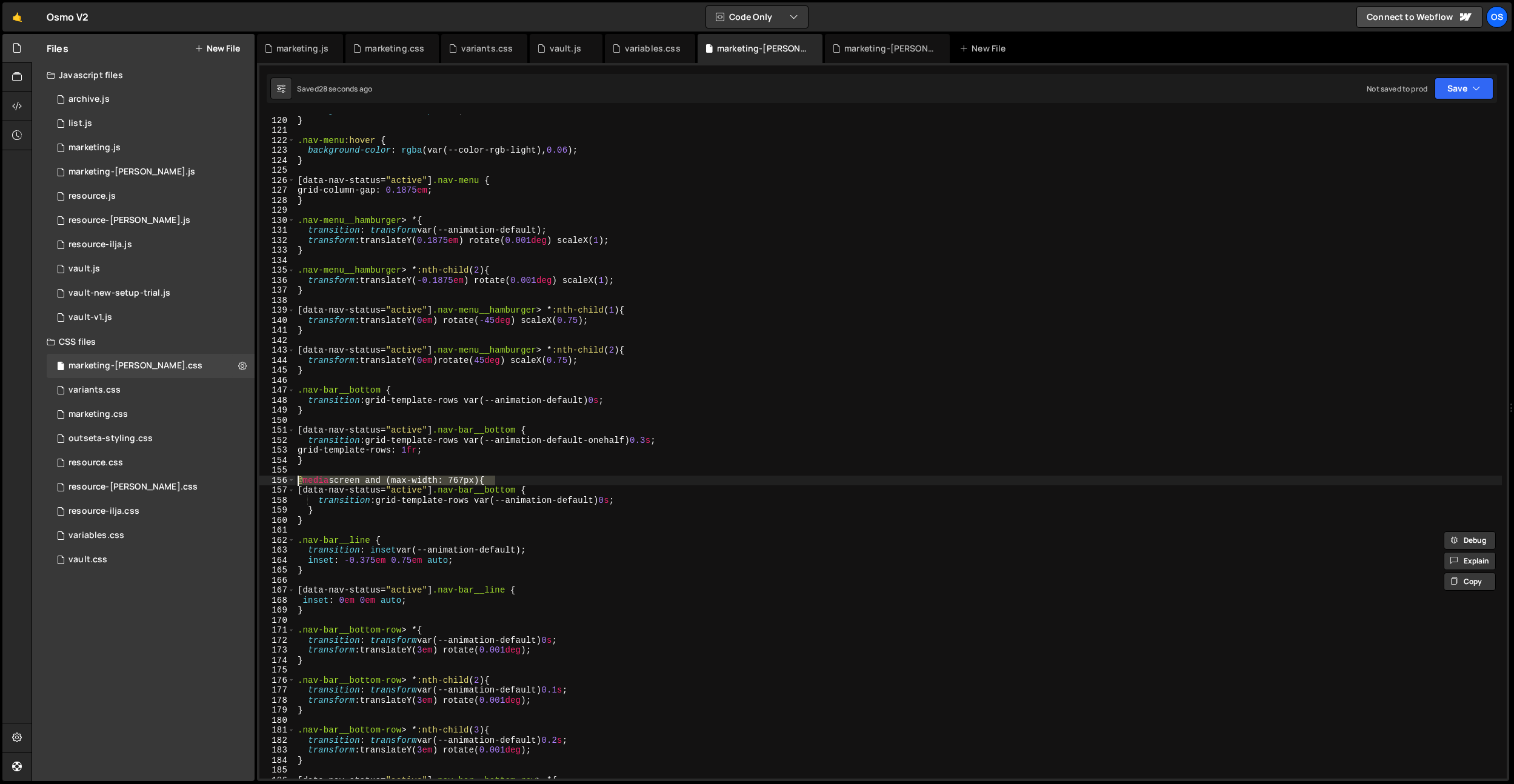
click at [337, 611] on div "background-color : transparent ; } .nav-menu :hover { background-color : rgba (…" at bounding box center [898, 448] width 1207 height 685
type textarea "}"
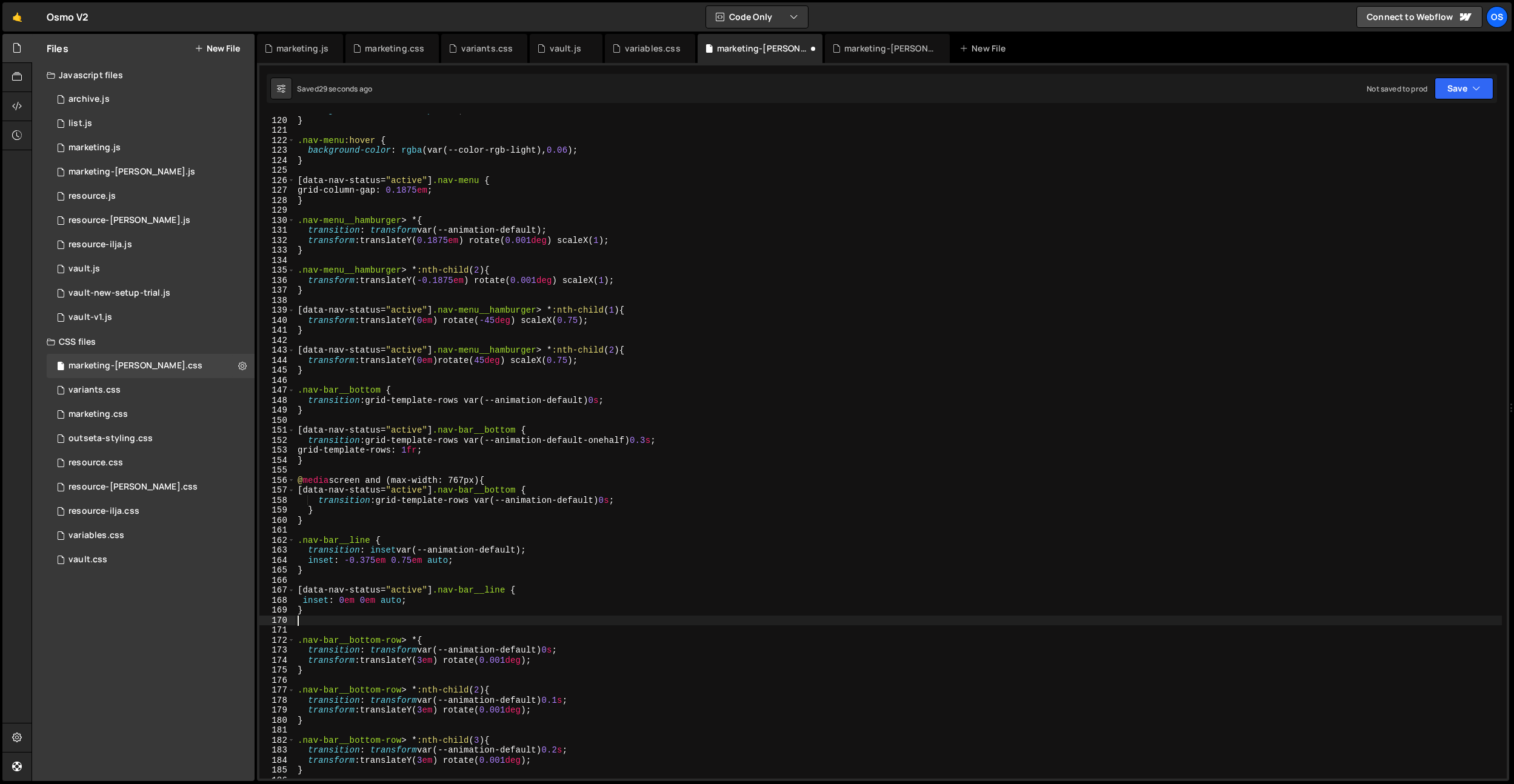
paste textarea "@media screen and (max-width: 767px) {"
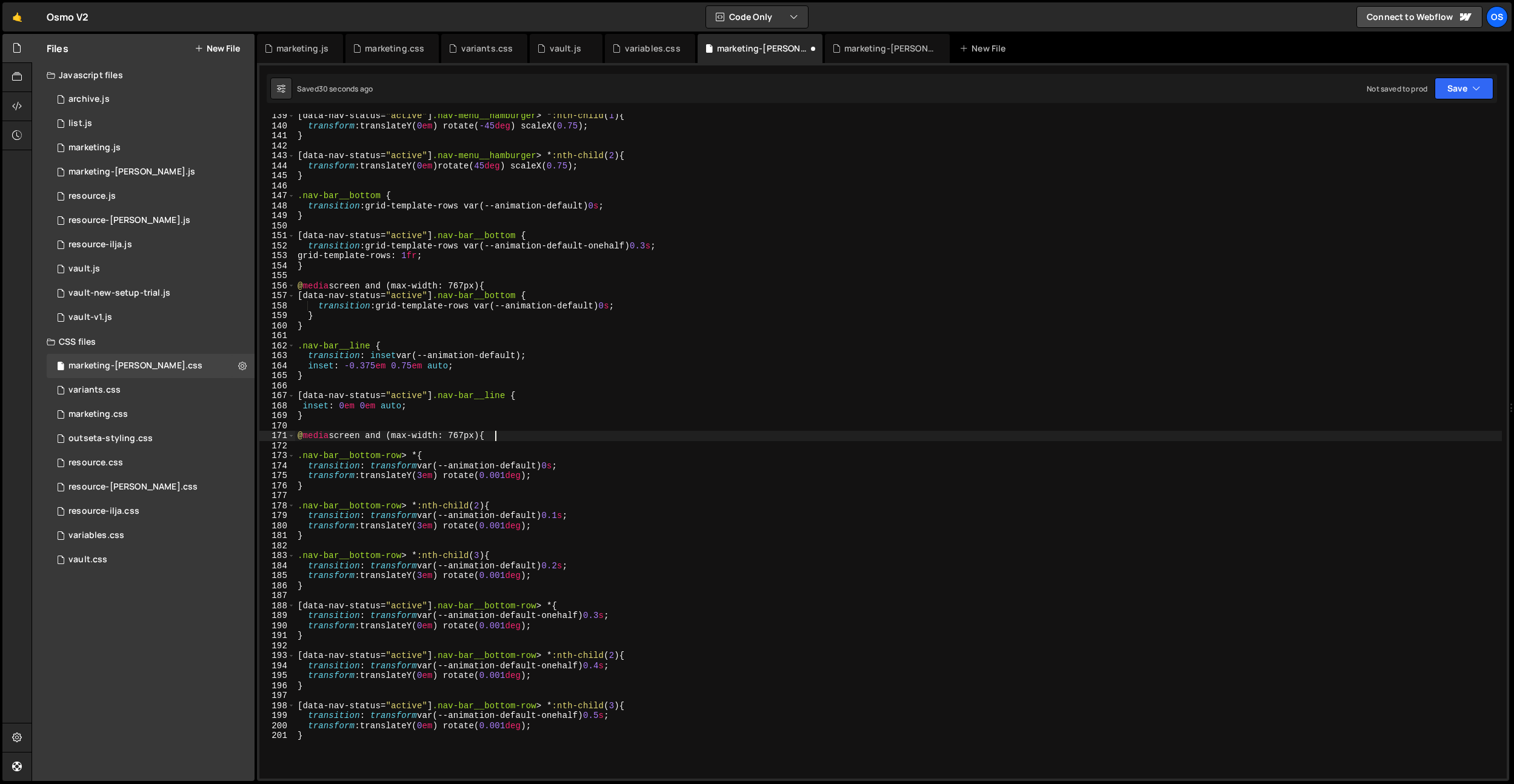
scroll to position [1383, 0]
click at [337, 727] on div "[ data-nav-status = " active " ] .nav-menu__hamburger > * :nth-child ( 1 ) { tr…" at bounding box center [898, 451] width 1207 height 685
type textarea "}"
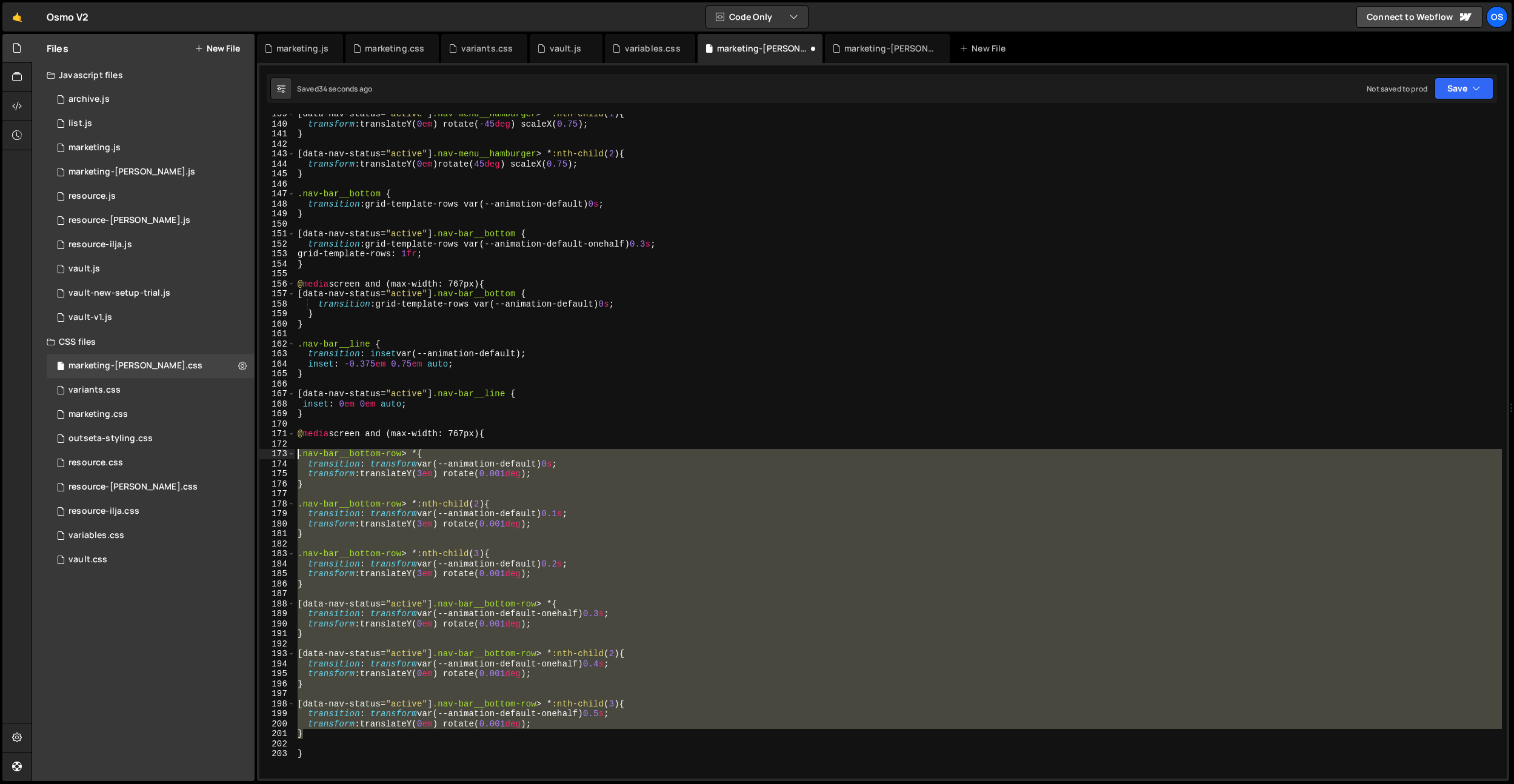
drag, startPoint x: 328, startPoint y: 731, endPoint x: 296, endPoint y: 457, distance: 275.9
click at [296, 457] on div "[ data-nav-status = " active " ] .nav-menu__hamburger > * :nth-child ( 1 ) { tr…" at bounding box center [898, 451] width 1207 height 685
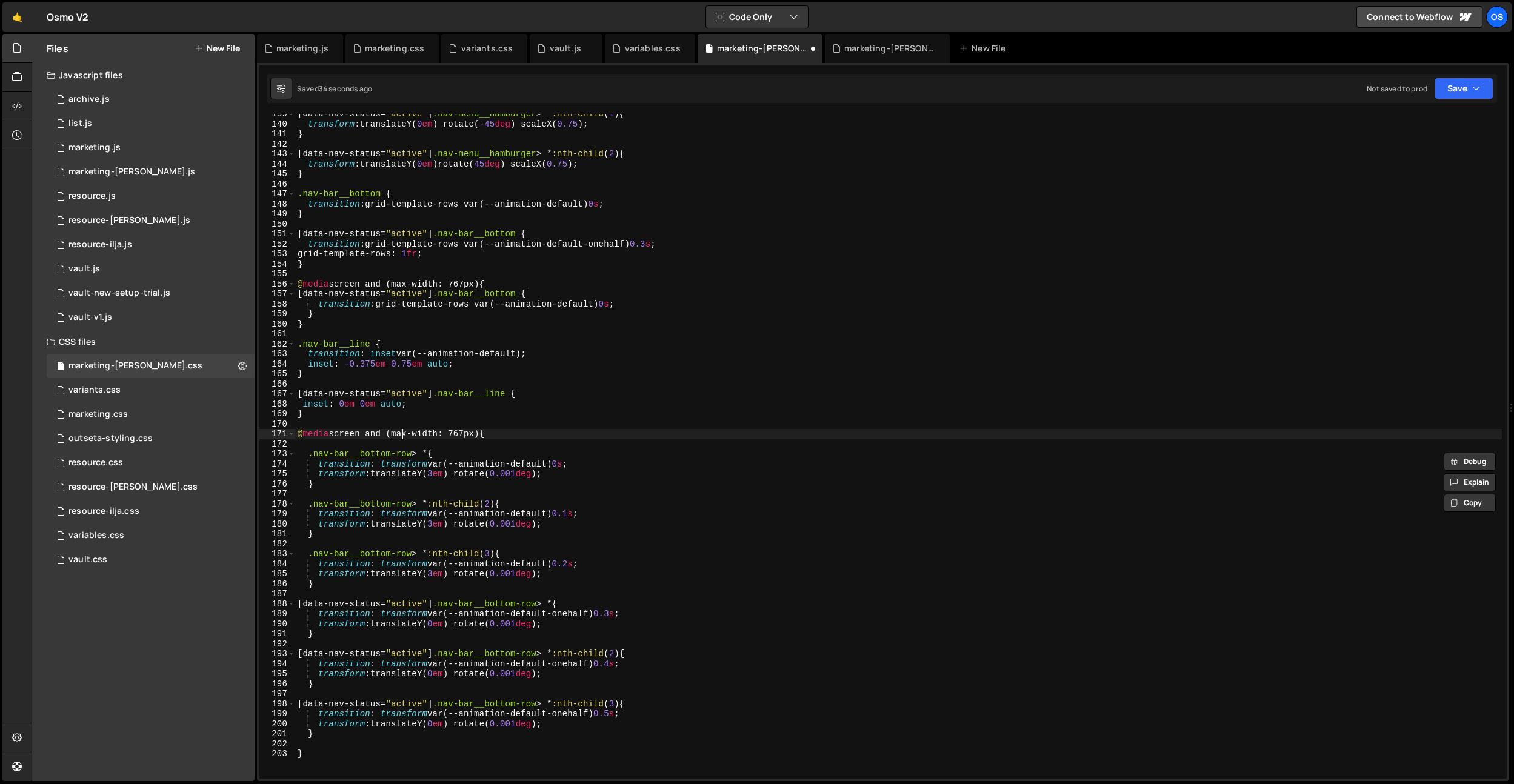
click at [399, 433] on div "[ data-nav-status = " active " ] .nav-menu__hamburger > * :nth-child ( 1 ) { tr…" at bounding box center [898, 451] width 1207 height 685
click at [473, 434] on div "[ data-nav-status = " active " ] .nav-menu__hamburger > * :nth-child ( 1 ) { tr…" at bounding box center [898, 451] width 1207 height 685
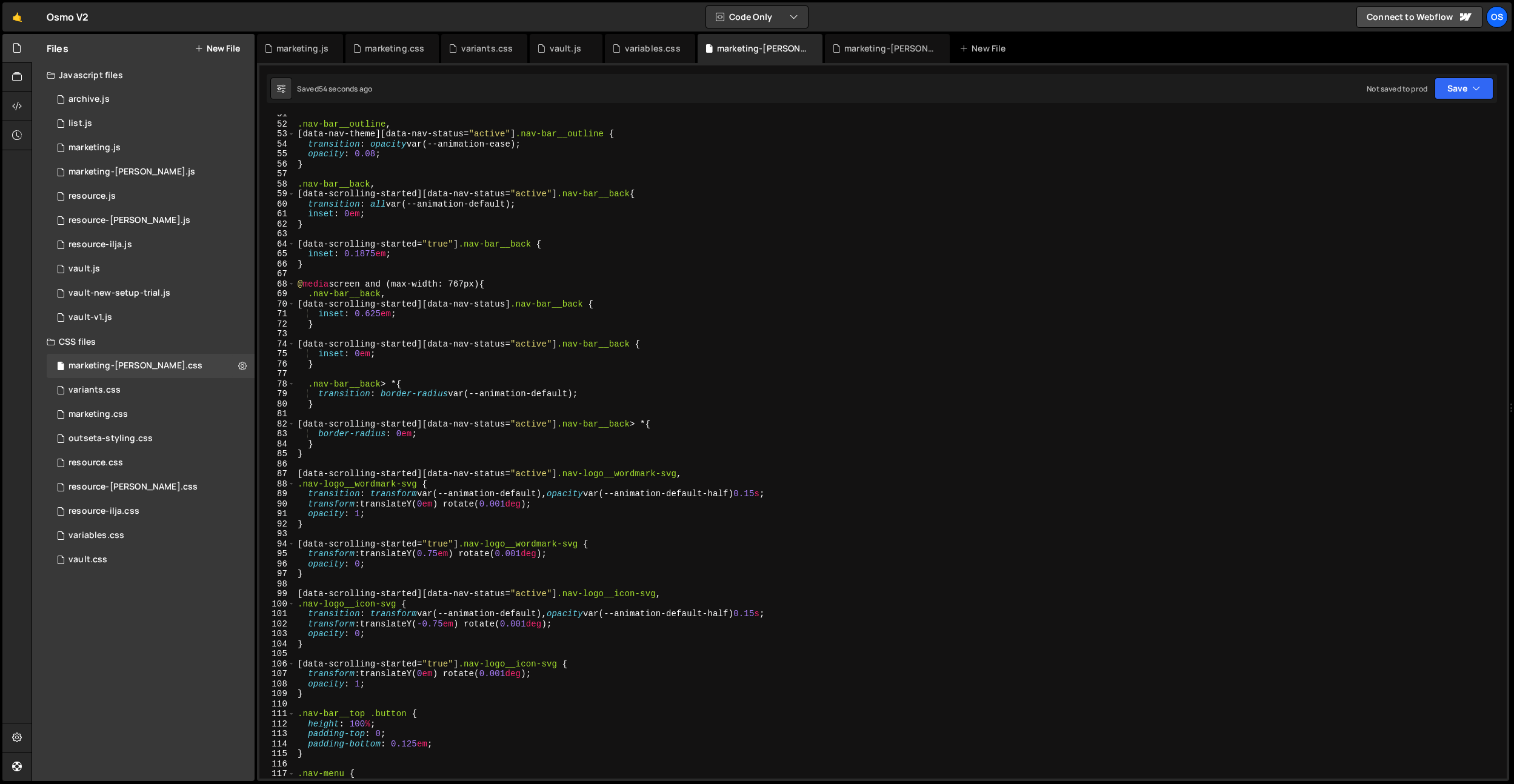
scroll to position [502, 0]
click at [370, 259] on div ".nav-bar__outline , [ data-nav-theme ][ data-nav-status = " active " ] .nav-bar…" at bounding box center [898, 454] width 1207 height 685
type textarea "inset: 0.25em;"
click at [526, 417] on div ".nav-bar__outline , [ data-nav-theme ][ data-nav-status = " active " ] .nav-bar…" at bounding box center [898, 454] width 1207 height 685
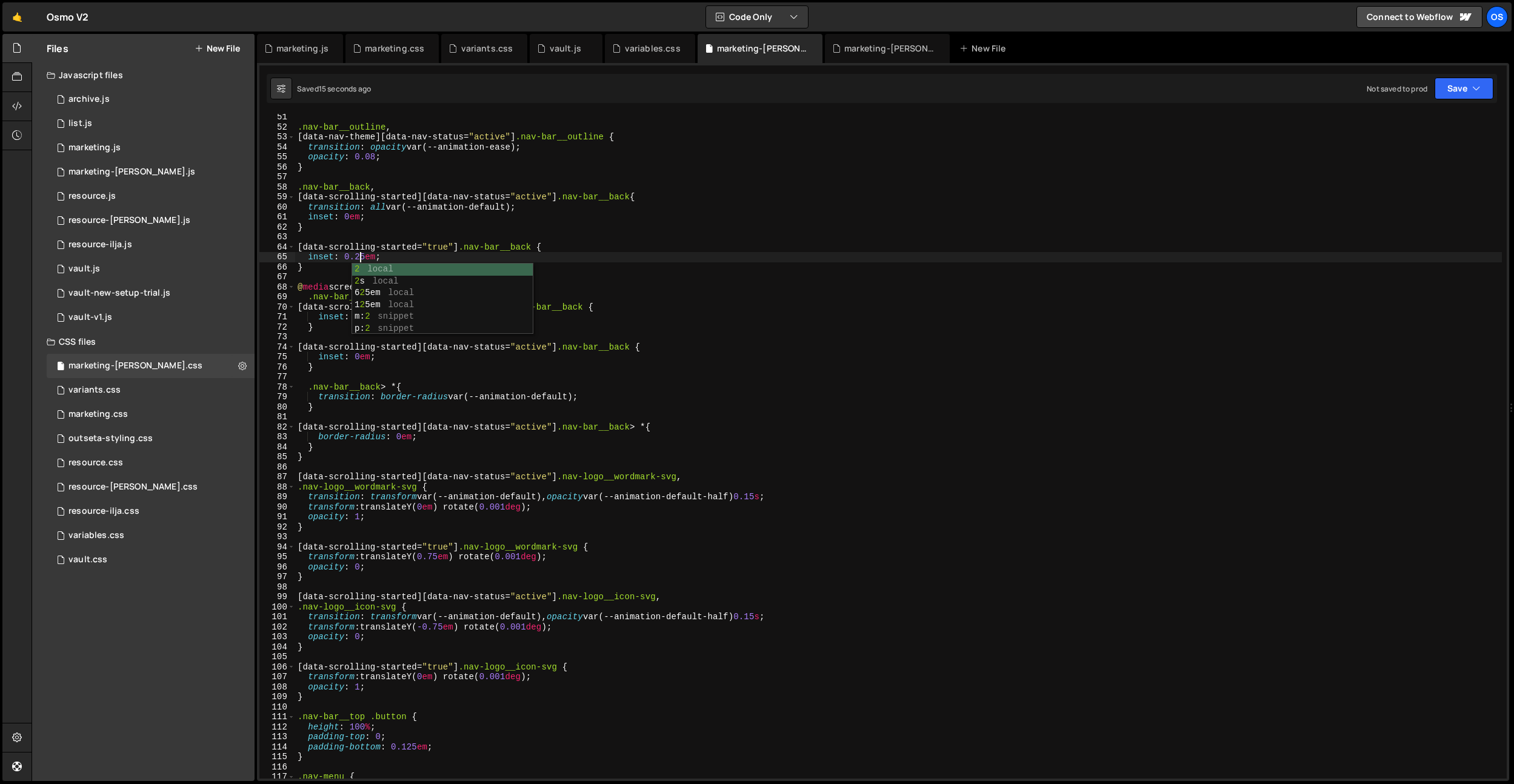
scroll to position [0, 0]
click at [368, 254] on div ".nav-bar__outline , [ data-nav-theme ][ data-nav-status = " active " ] .nav-bar…" at bounding box center [898, 446] width 1207 height 665
click at [411, 305] on div ".nav-bar__outline , [ data-nav-theme ][ data-nav-status = " active " ] .nav-bar…" at bounding box center [898, 454] width 1207 height 685
type textarea "inset: 0.1875em;"
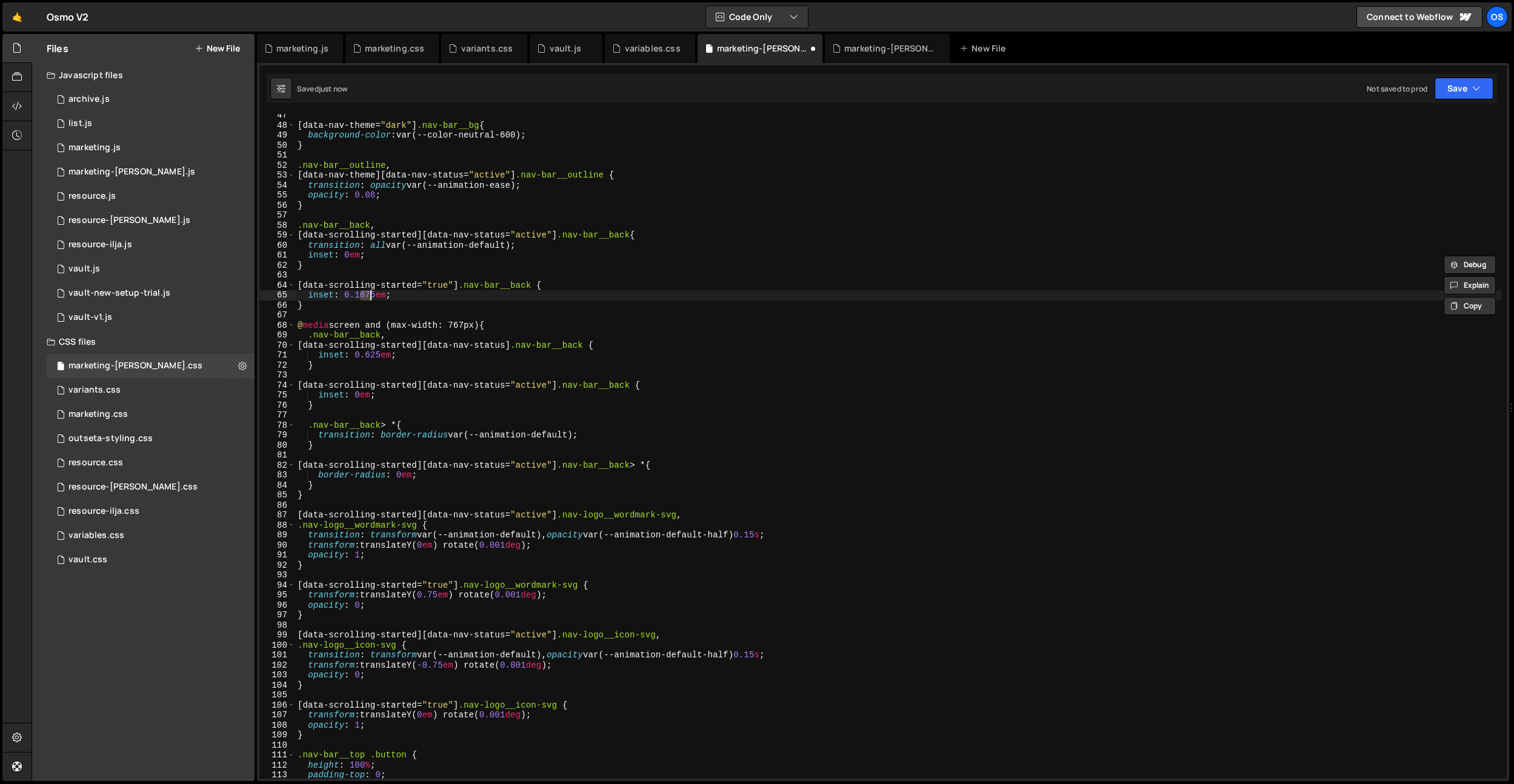
scroll to position [464, 0]
click at [408, 295] on div "[ data-nav-theme = " dark " ] .nav-bar__bg { background-color : var(--color-neu…" at bounding box center [898, 452] width 1207 height 685
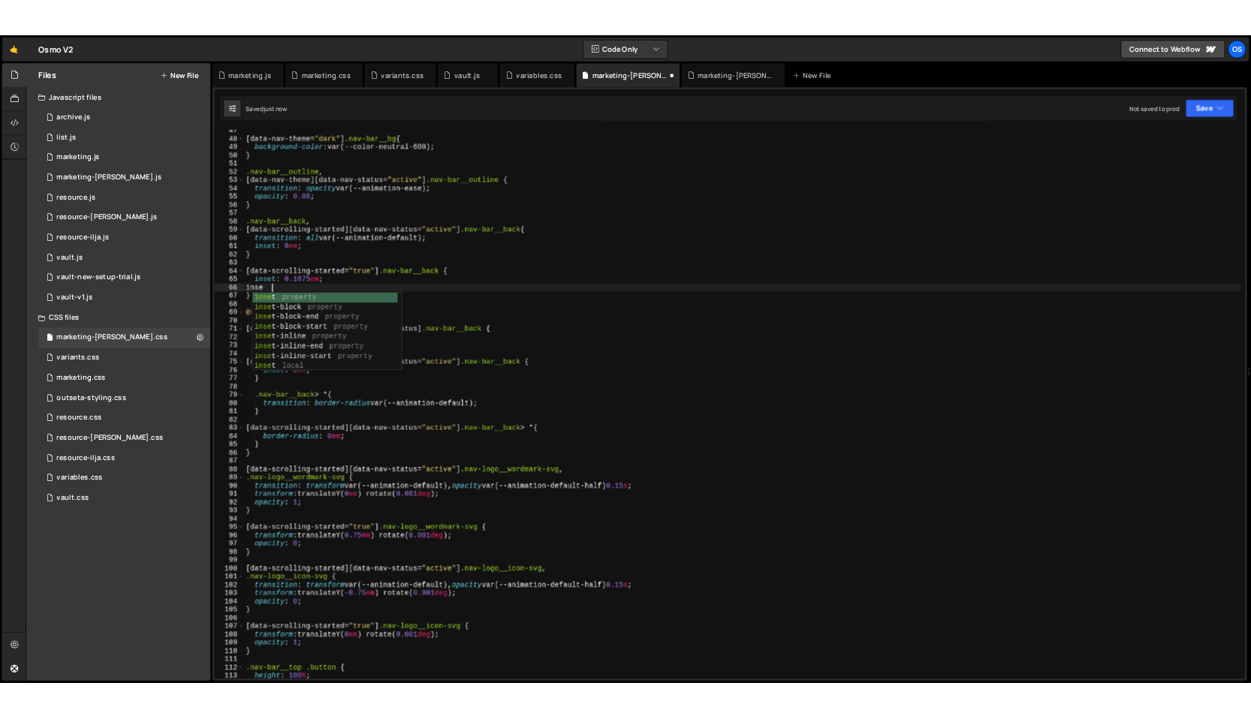
scroll to position [0, 2]
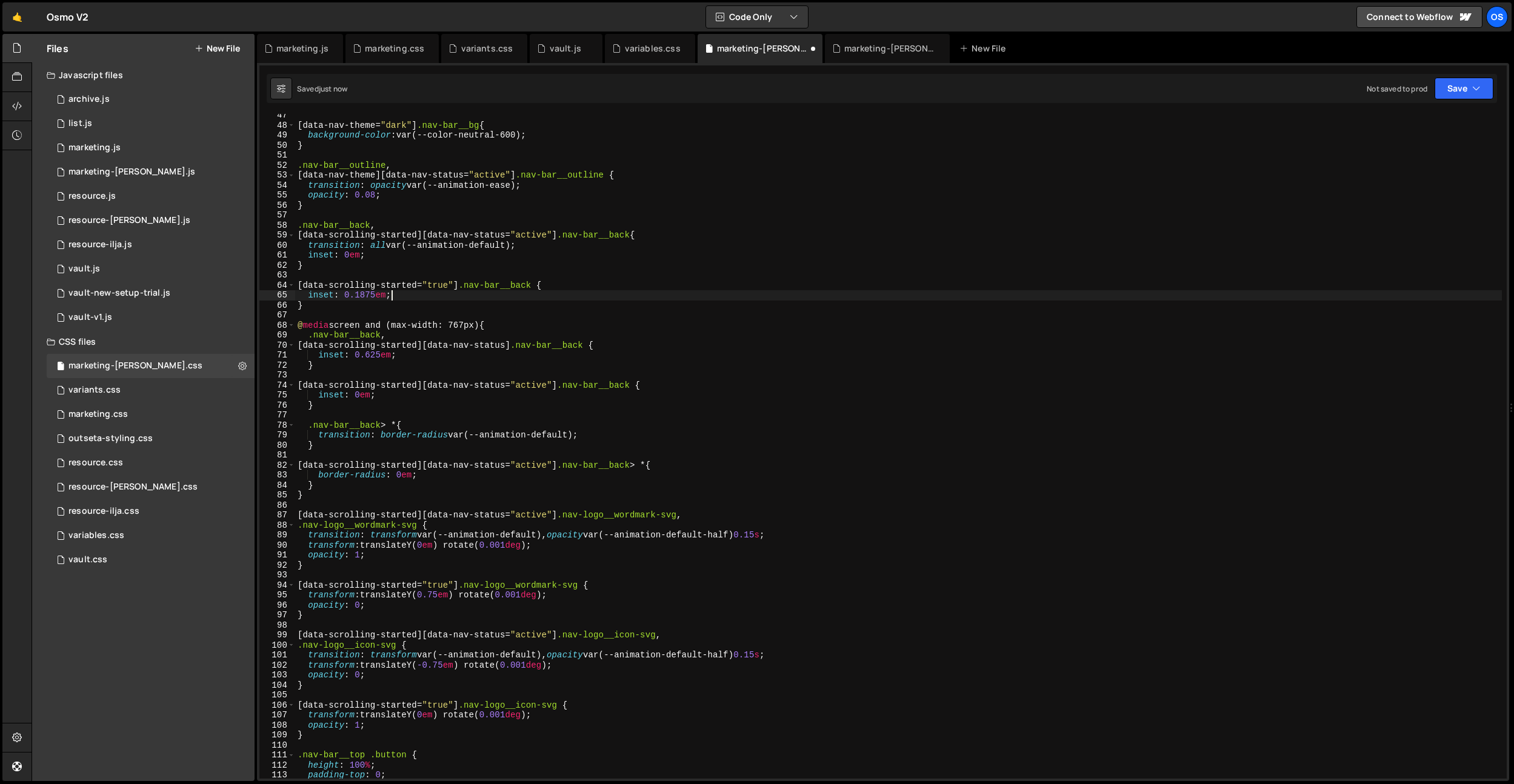
click at [375, 357] on div "[ data-nav-theme = " dark " ] .nav-bar__bg { background-color : var(--color-neu…" at bounding box center [898, 452] width 1207 height 685
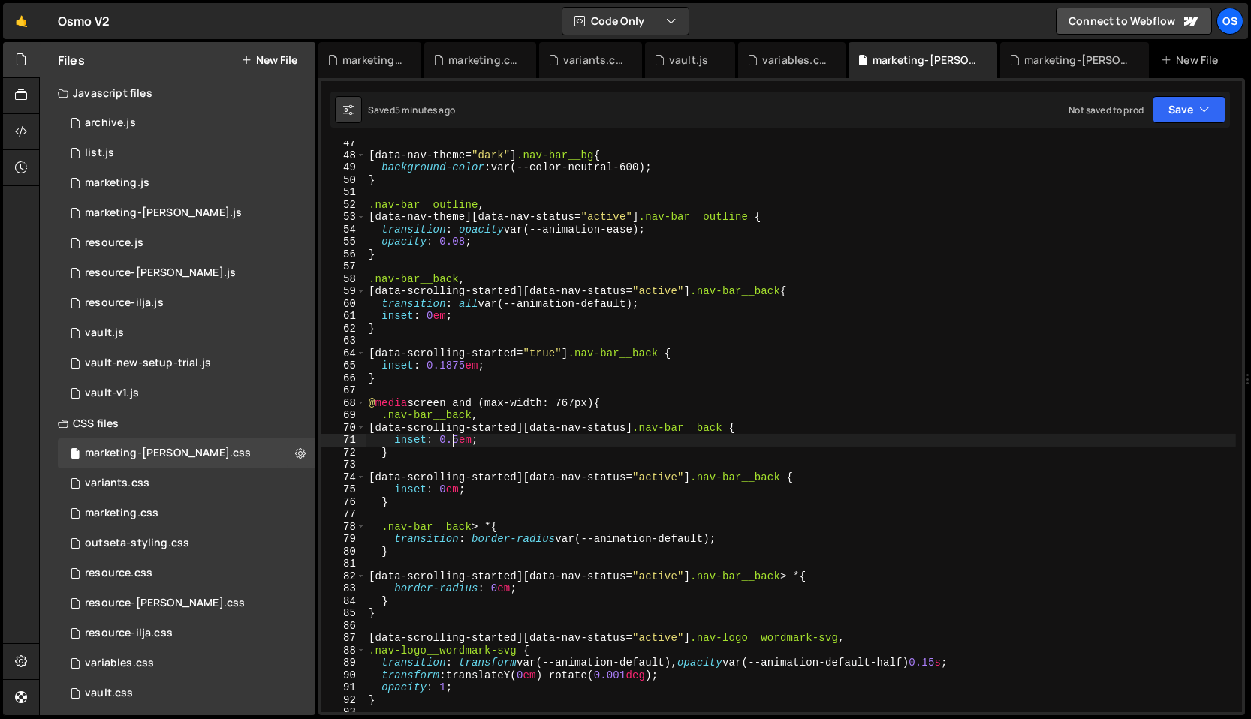
type textarea "inset: 0.5em;"
